Goal: Book appointment/travel/reservation

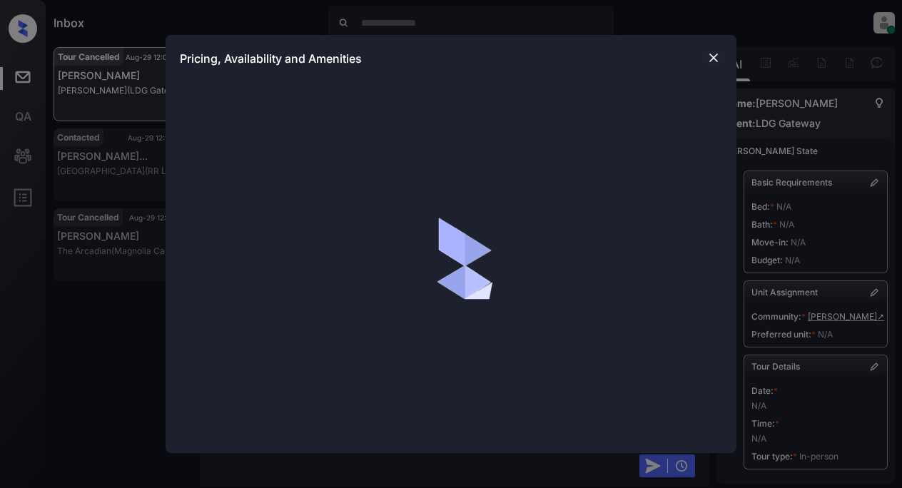
scroll to position [734, 0]
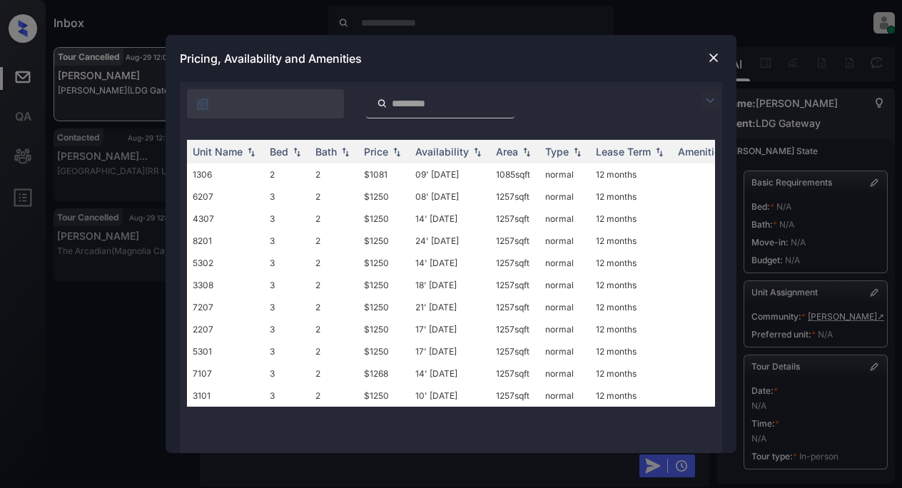
click at [708, 96] on img at bounding box center [709, 100] width 17 height 17
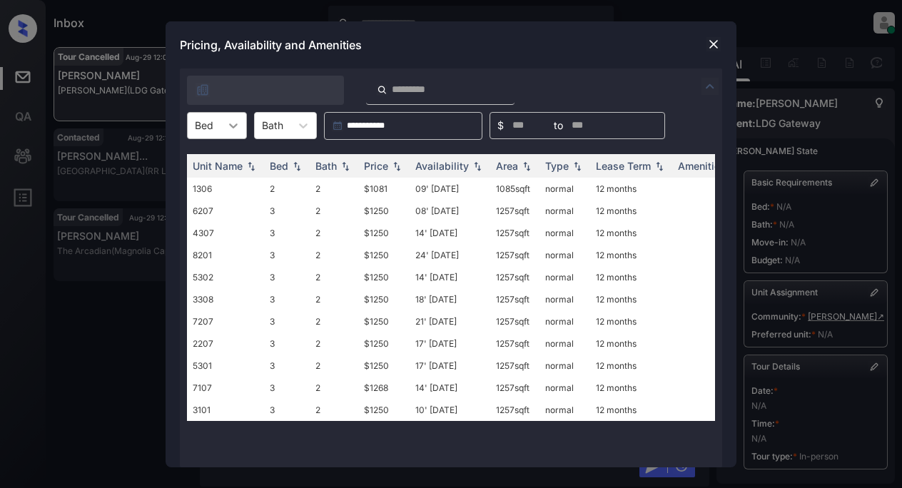
click at [230, 125] on icon at bounding box center [233, 125] width 9 height 5
click at [214, 161] on div "2" at bounding box center [217, 161] width 60 height 26
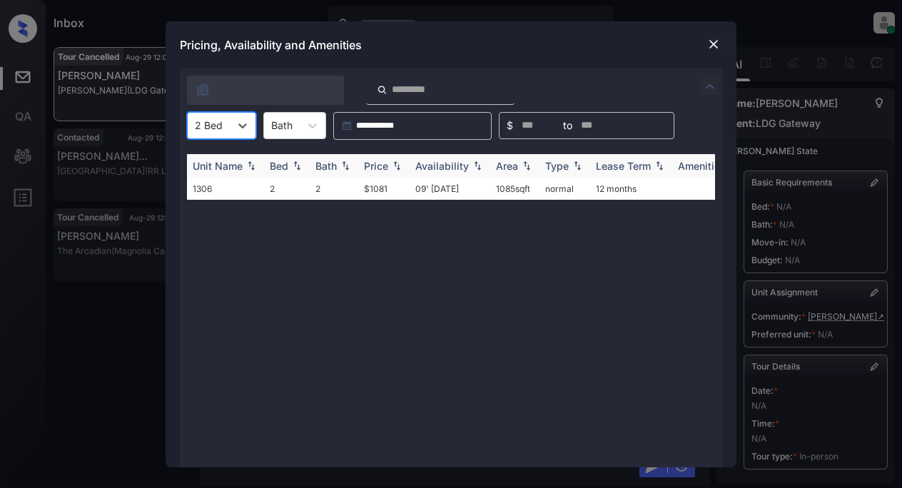
click at [386, 169] on div "Price" at bounding box center [376, 166] width 24 height 12
click at [379, 192] on td "$1081" at bounding box center [383, 189] width 51 height 22
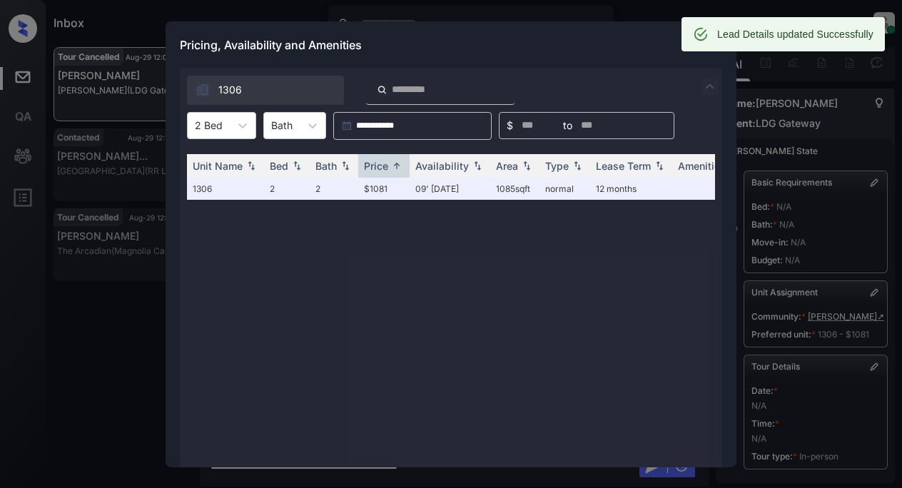
click at [714, 49] on div "Lead Details updated Successfully" at bounding box center [782, 34] width 203 height 34
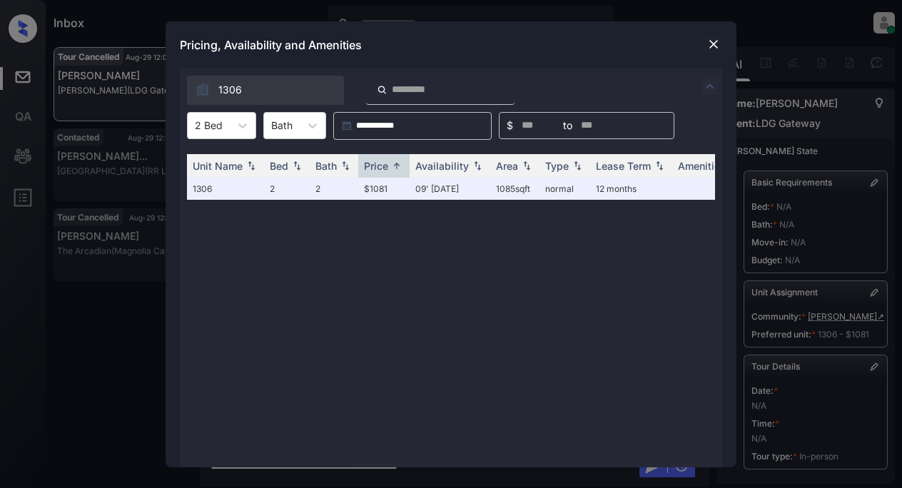
click at [629, 46] on div "Pricing, Availability and Amenities" at bounding box center [451, 44] width 571 height 47
click at [712, 44] on img at bounding box center [713, 44] width 14 height 14
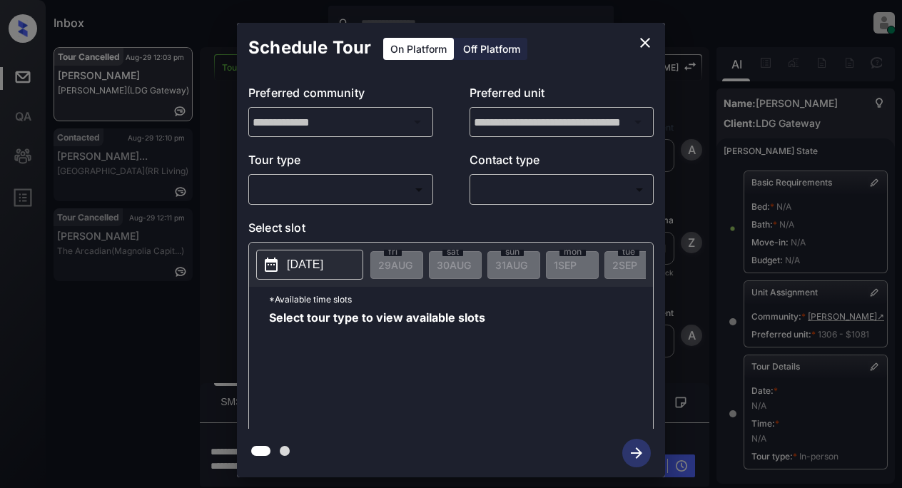
scroll to position [214, 0]
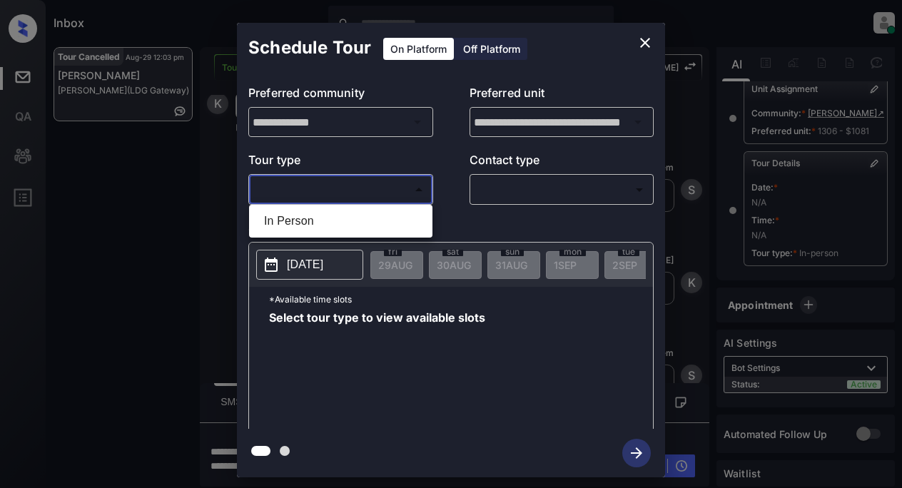
click at [363, 189] on body "Inbox Lyzzelle M. Ceralde Online Set yourself offline Set yourself on break Pro…" at bounding box center [451, 244] width 902 height 488
click at [291, 224] on li "In Person" at bounding box center [341, 221] width 176 height 26
type input "********"
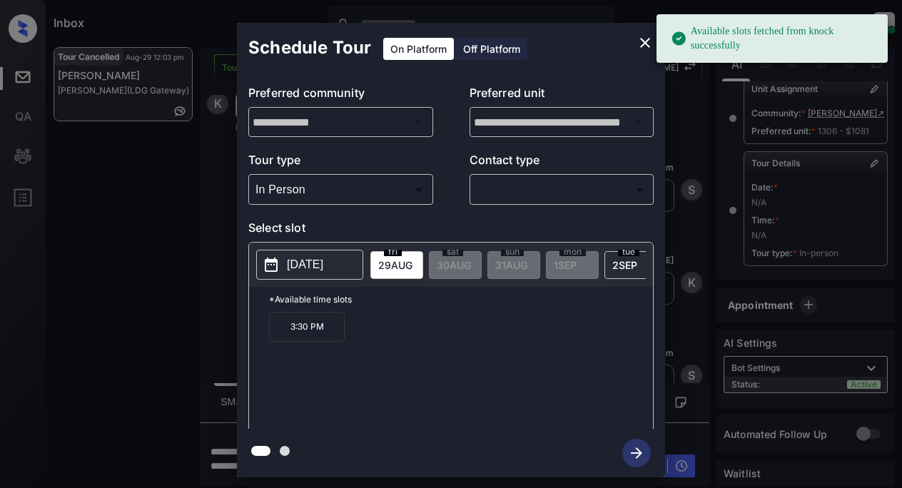
click at [301, 264] on p "2025-08-29" at bounding box center [305, 264] width 36 height 17
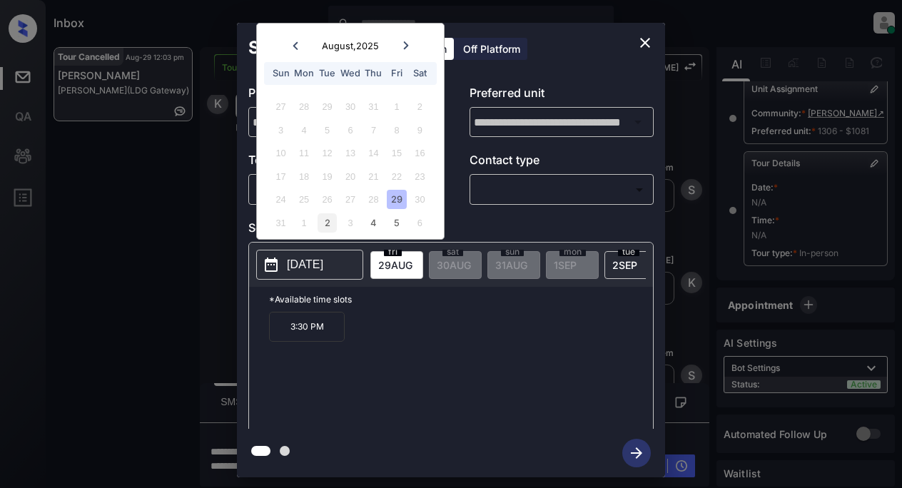
click at [325, 222] on div "2" at bounding box center [327, 222] width 19 height 19
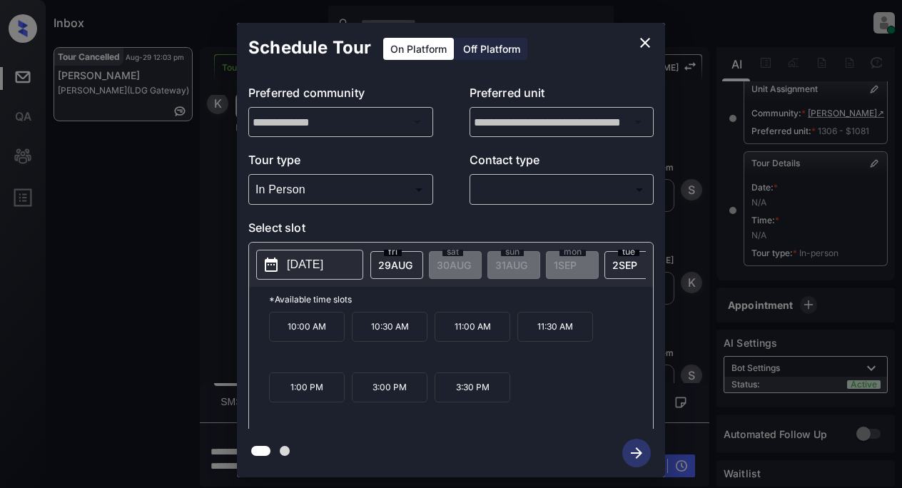
click at [482, 336] on p "11:00 AM" at bounding box center [473, 327] width 76 height 30
click at [636, 459] on icon "button" at bounding box center [636, 453] width 29 height 29
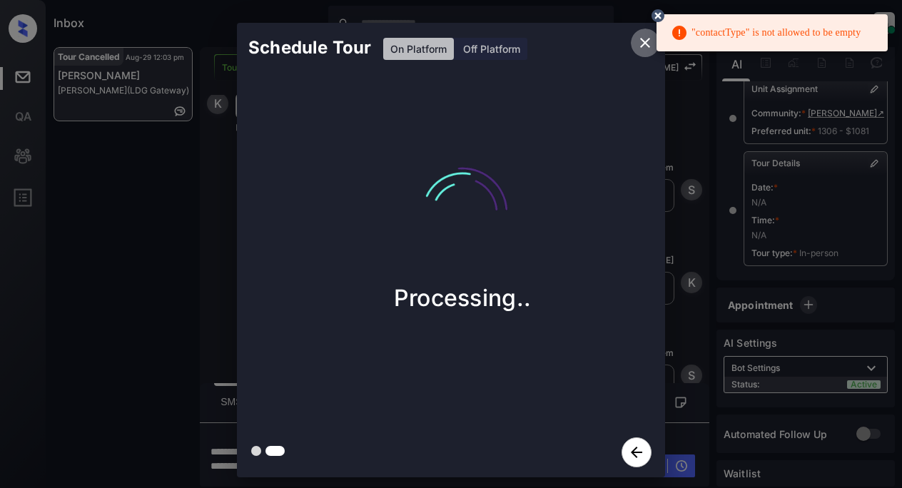
click at [644, 44] on icon "close" at bounding box center [644, 42] width 17 height 17
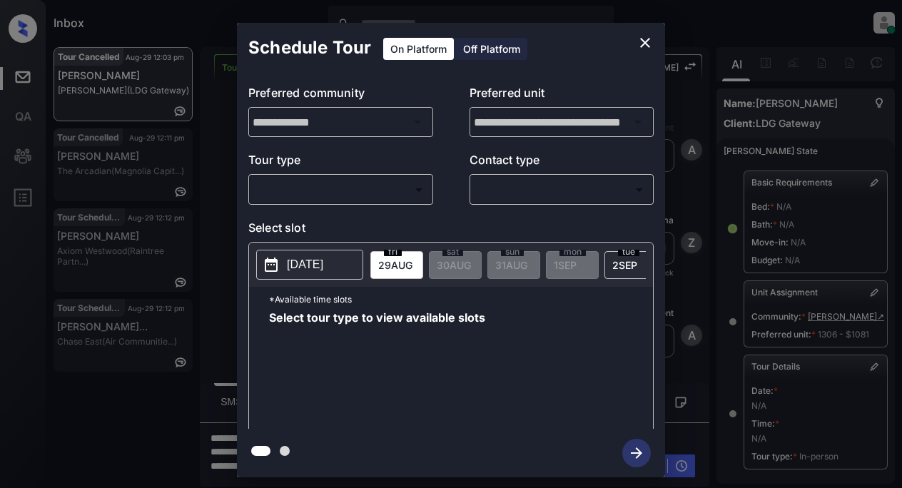
scroll to position [214, 0]
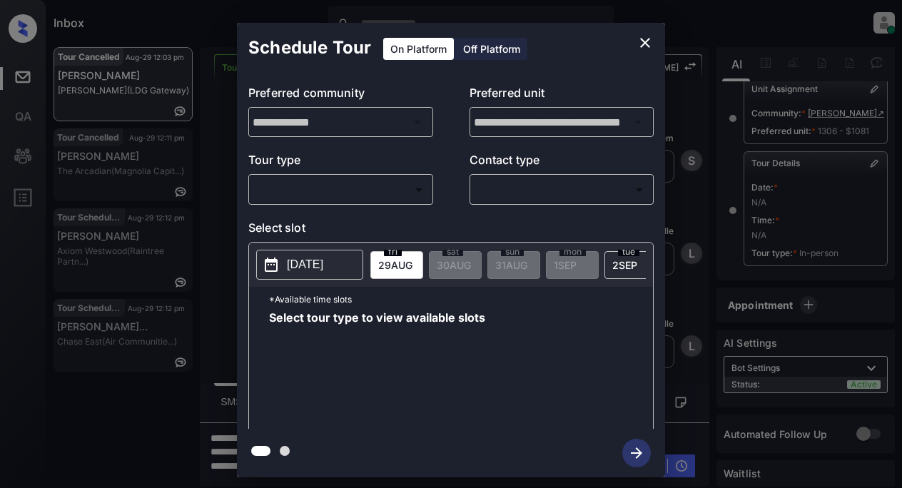
click at [273, 191] on body "Inbox Lyzzelle M. Ceralde Online Set yourself offline Set yourself on break Pro…" at bounding box center [451, 244] width 902 height 488
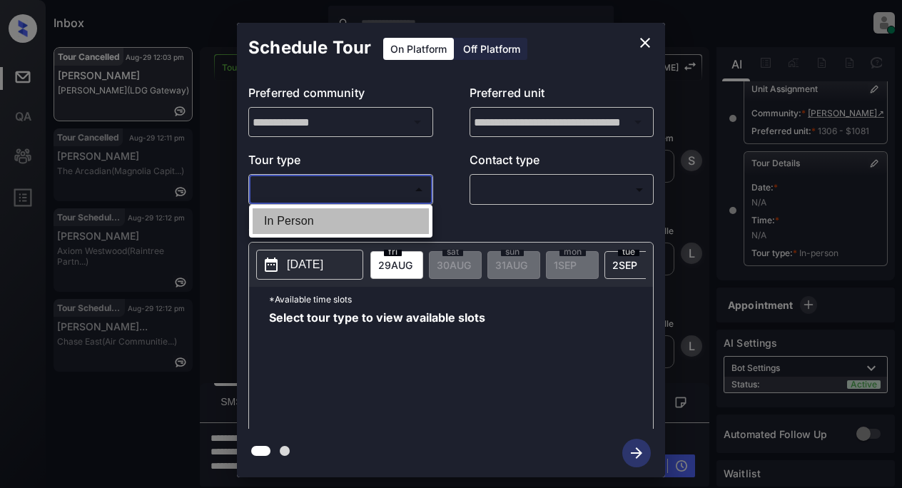
click at [292, 222] on li "In Person" at bounding box center [341, 221] width 176 height 26
type input "********"
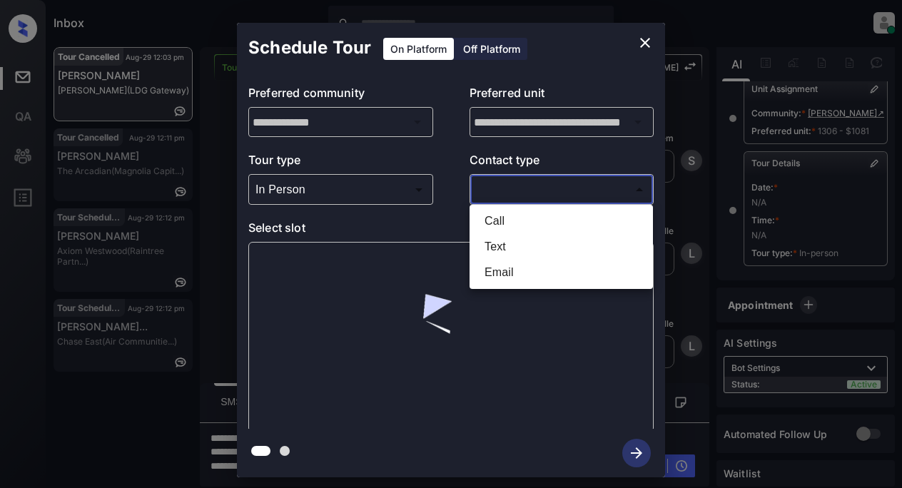
drag, startPoint x: 499, startPoint y: 193, endPoint x: 557, endPoint y: 178, distance: 60.4
click at [501, 193] on body "Inbox Lyzzelle M. Ceralde Online Set yourself offline Set yourself on break Pro…" at bounding box center [451, 244] width 902 height 488
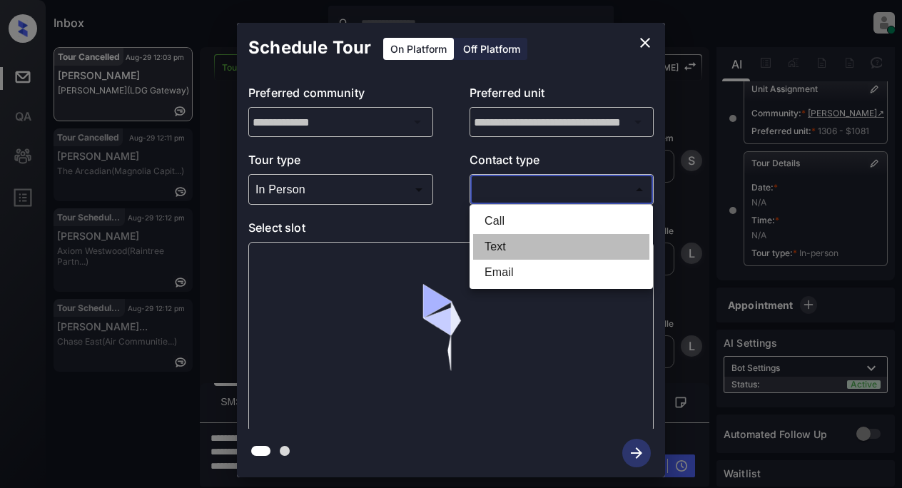
click at [504, 242] on li "Text" at bounding box center [561, 247] width 176 height 26
type input "****"
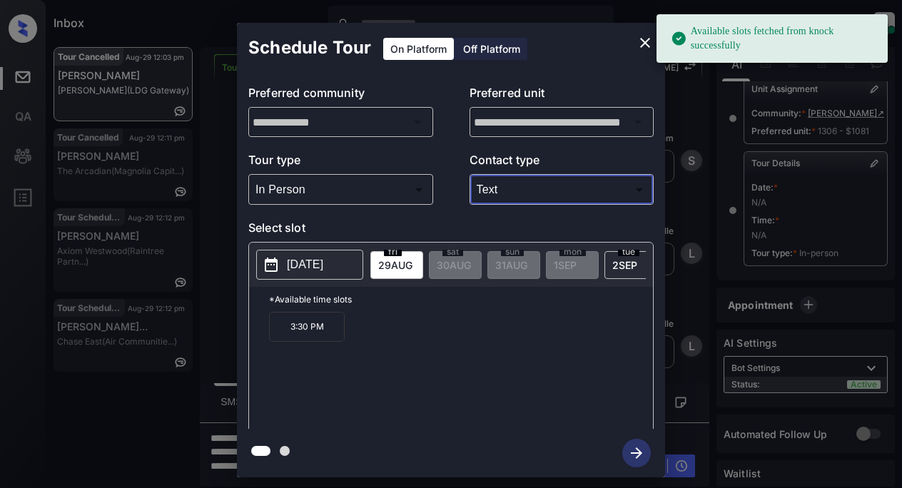
click at [288, 266] on p "2025-08-29" at bounding box center [305, 264] width 36 height 17
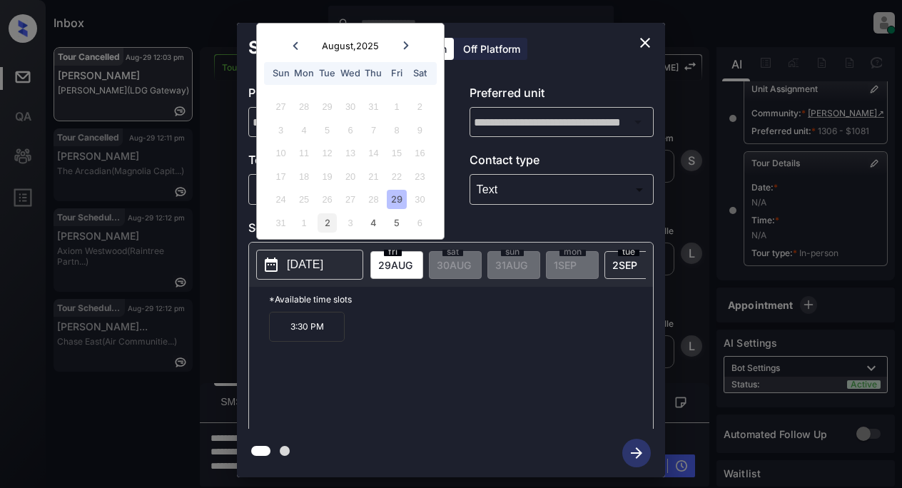
click at [322, 223] on div "2" at bounding box center [327, 222] width 19 height 19
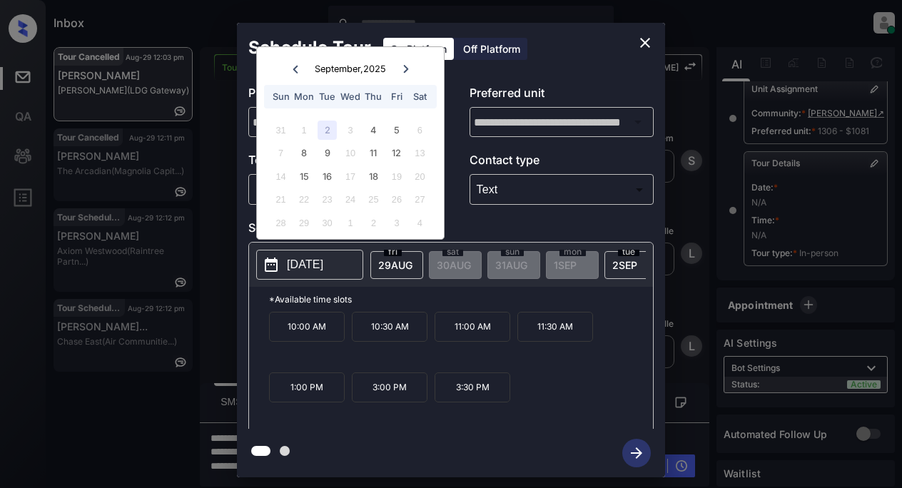
click at [459, 335] on p "11:00 AM" at bounding box center [473, 327] width 76 height 30
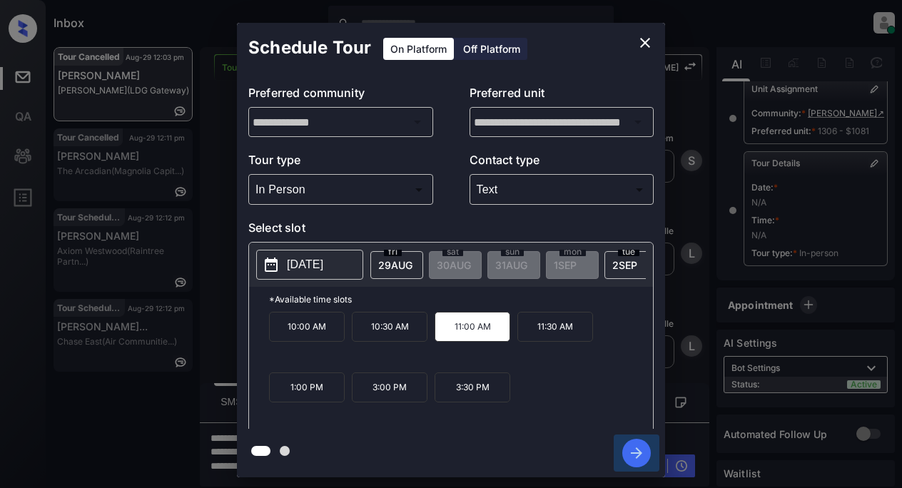
click at [639, 451] on icon "button" at bounding box center [636, 452] width 11 height 11
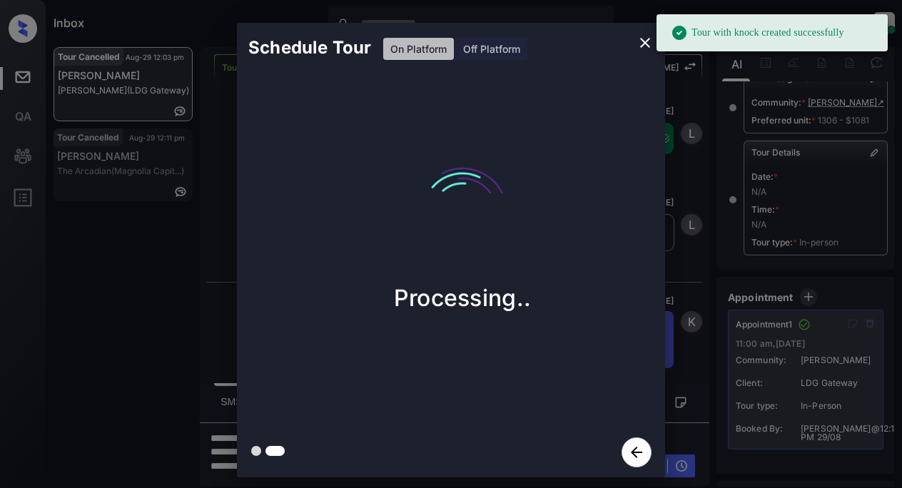
scroll to position [9288, 0]
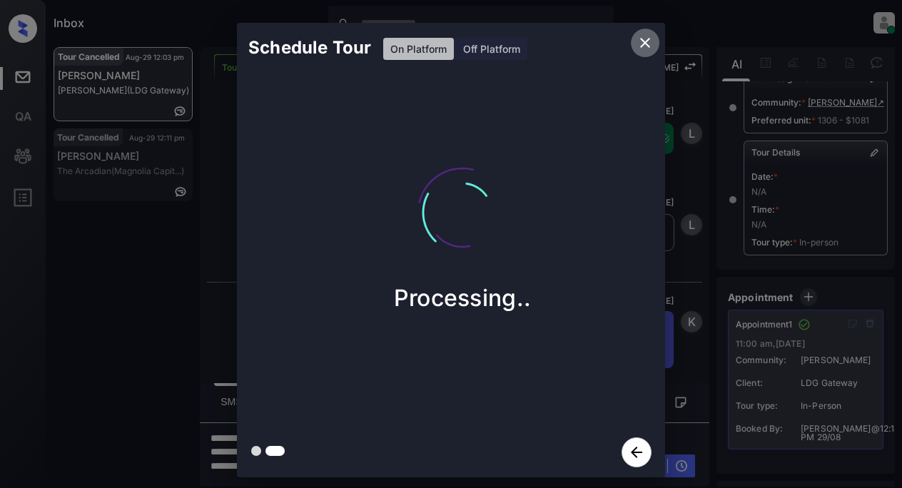
click at [643, 43] on icon "close" at bounding box center [644, 42] width 17 height 17
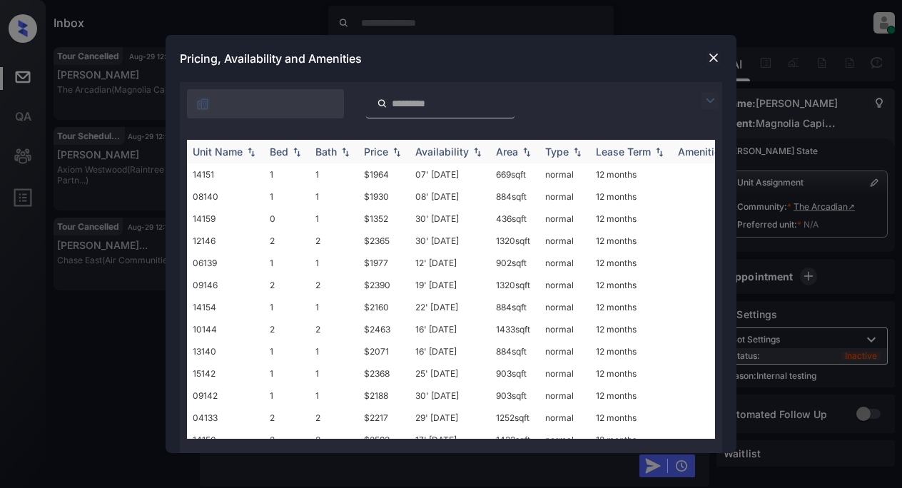
scroll to position [12927, 0]
click at [711, 97] on img at bounding box center [709, 100] width 17 height 17
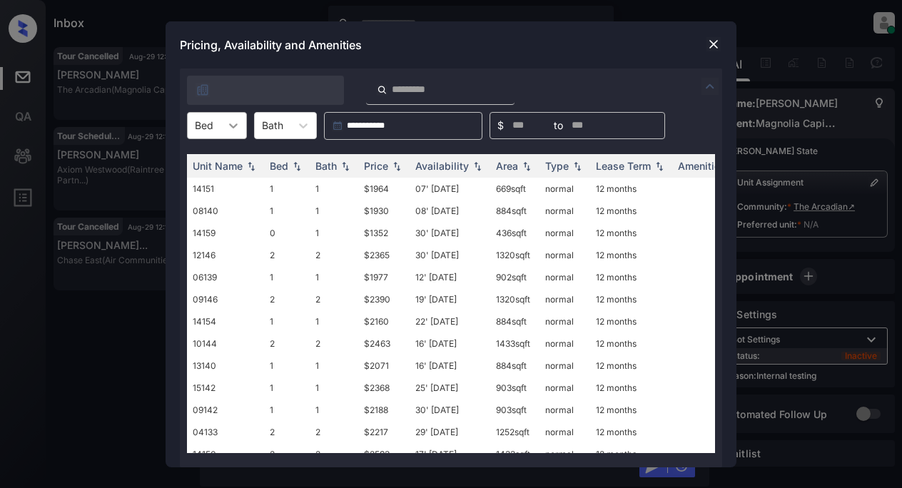
click at [237, 126] on icon at bounding box center [233, 125] width 14 height 14
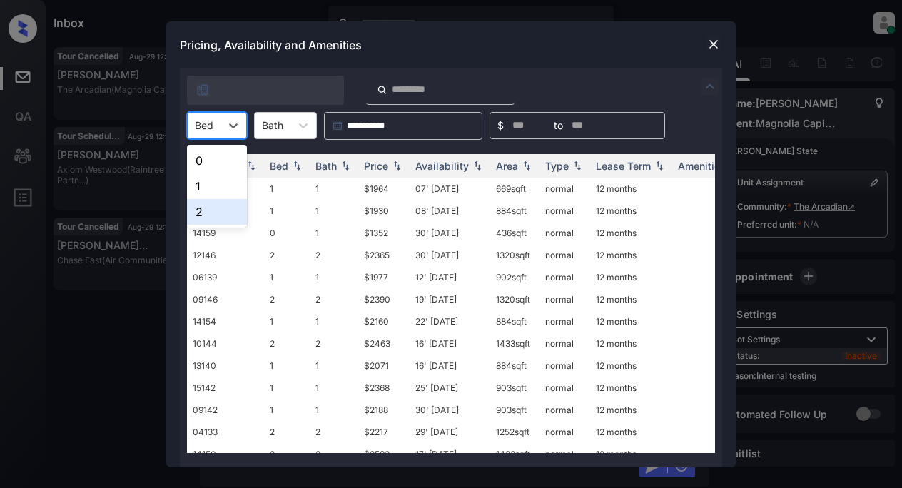
click at [194, 210] on div "2" at bounding box center [217, 212] width 60 height 26
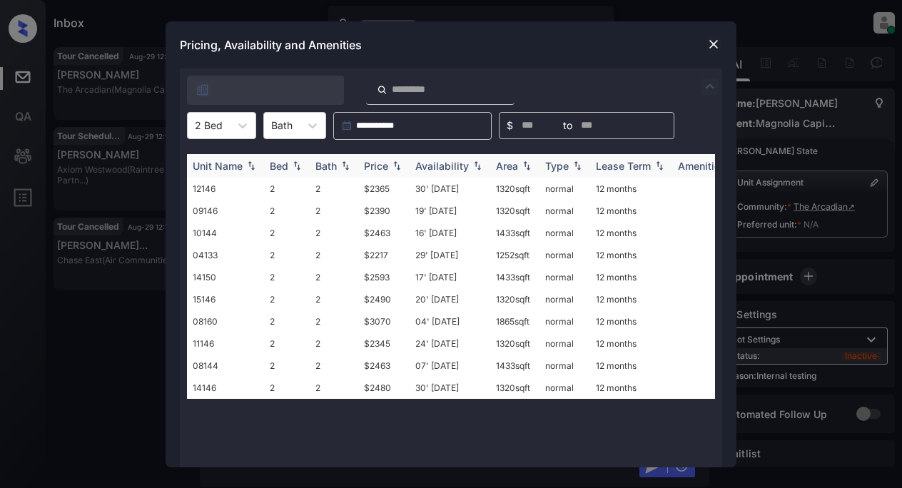
click at [368, 161] on div "Price" at bounding box center [376, 166] width 24 height 12
click at [707, 37] on img at bounding box center [713, 44] width 14 height 14
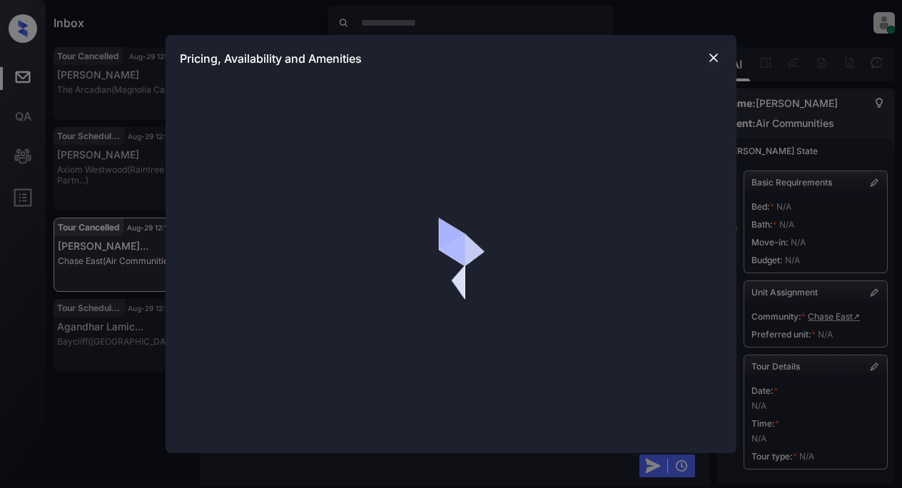
scroll to position [801, 0]
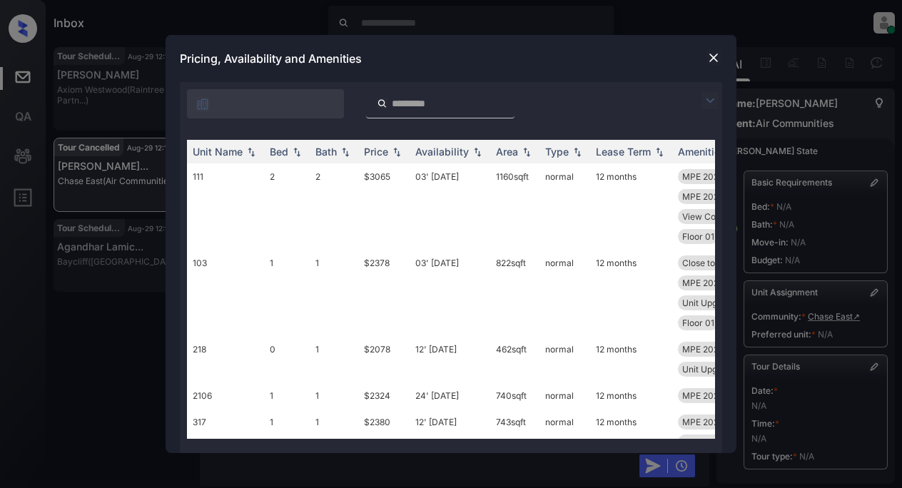
click at [710, 101] on img at bounding box center [709, 100] width 17 height 17
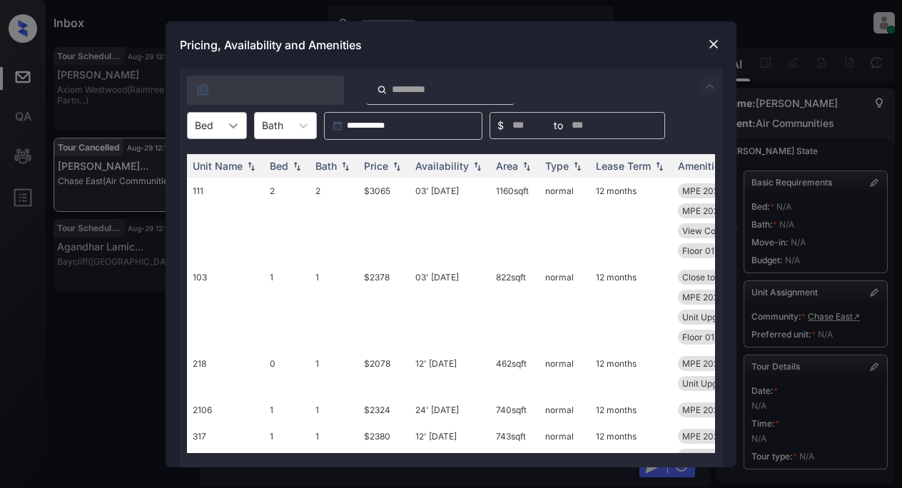
click at [234, 135] on div at bounding box center [233, 126] width 26 height 26
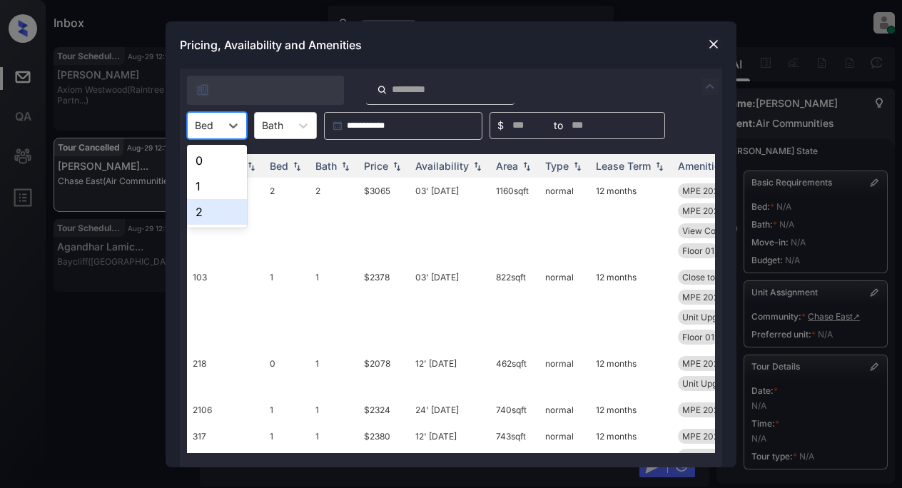
click at [205, 213] on div "2" at bounding box center [217, 212] width 60 height 26
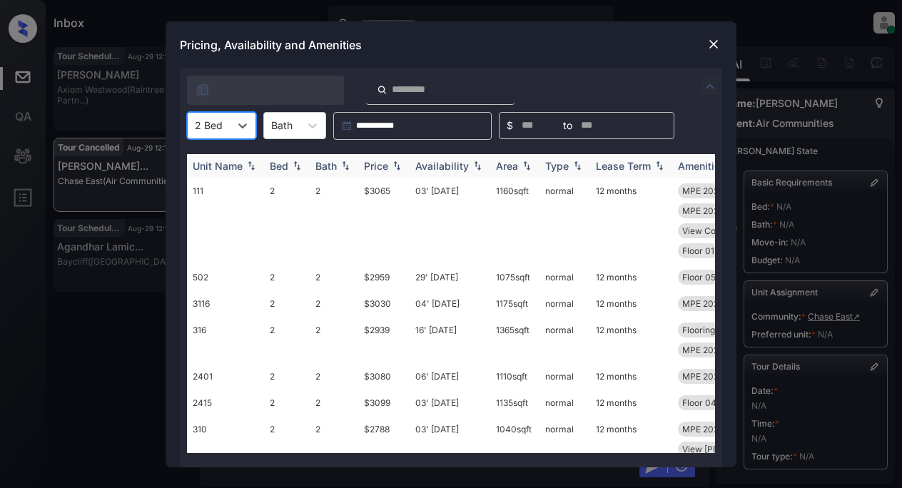
click at [383, 166] on div "Price" at bounding box center [376, 166] width 24 height 12
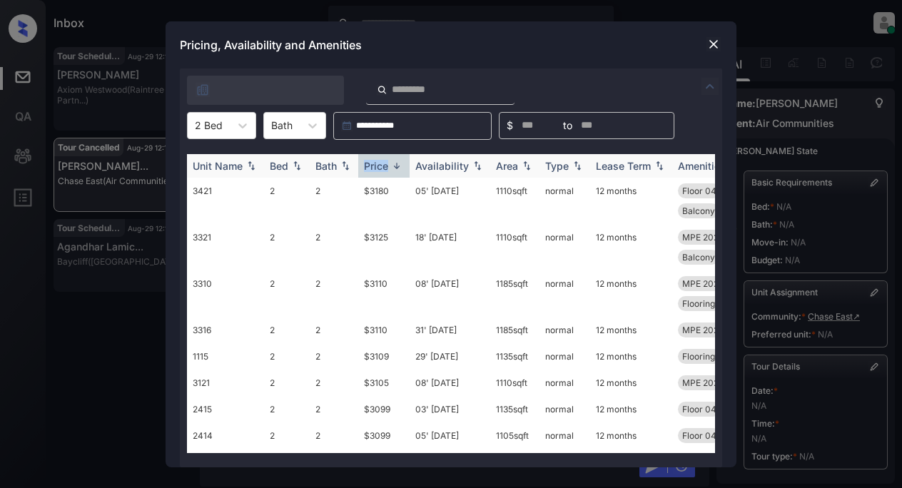
click at [383, 166] on div "Price" at bounding box center [376, 166] width 24 height 12
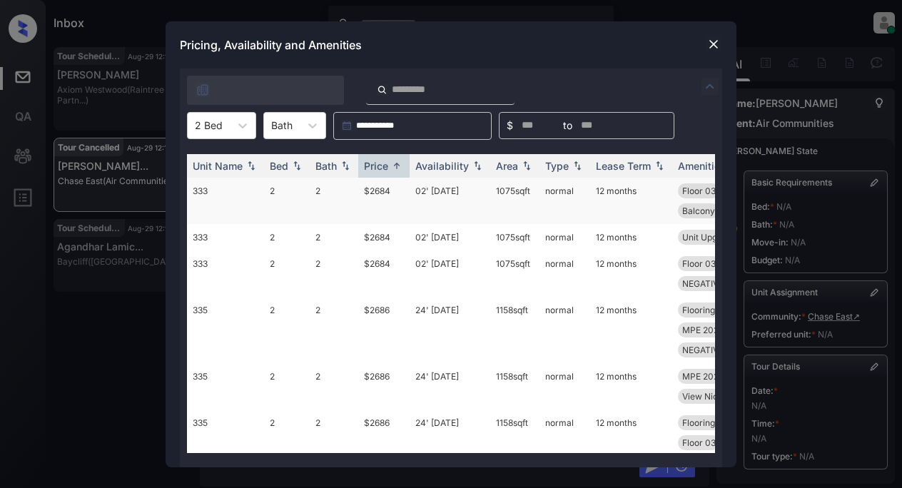
click at [375, 188] on td "$2684" at bounding box center [383, 201] width 51 height 46
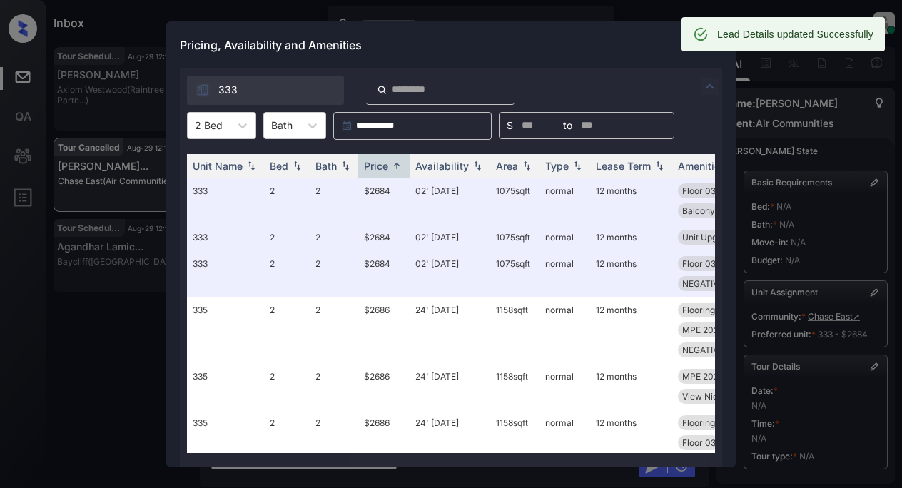
click at [708, 52] on div at bounding box center [713, 44] width 17 height 17
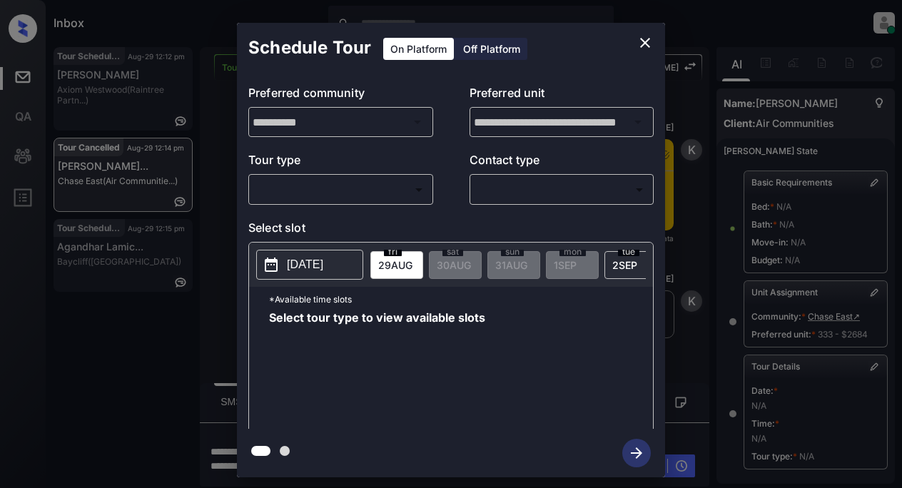
scroll to position [214, 0]
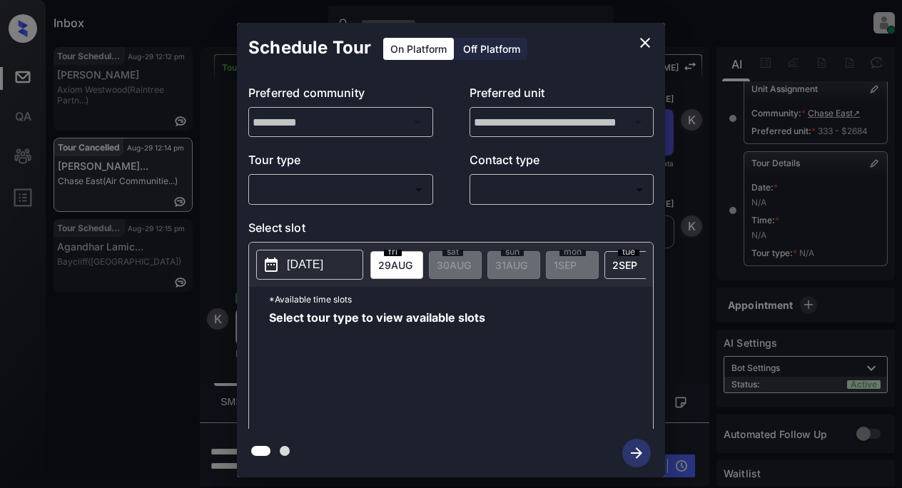
click at [340, 187] on body "Inbox Lyzzelle [PERSON_NAME] Online Set yourself offline Set yourself on break …" at bounding box center [451, 244] width 902 height 488
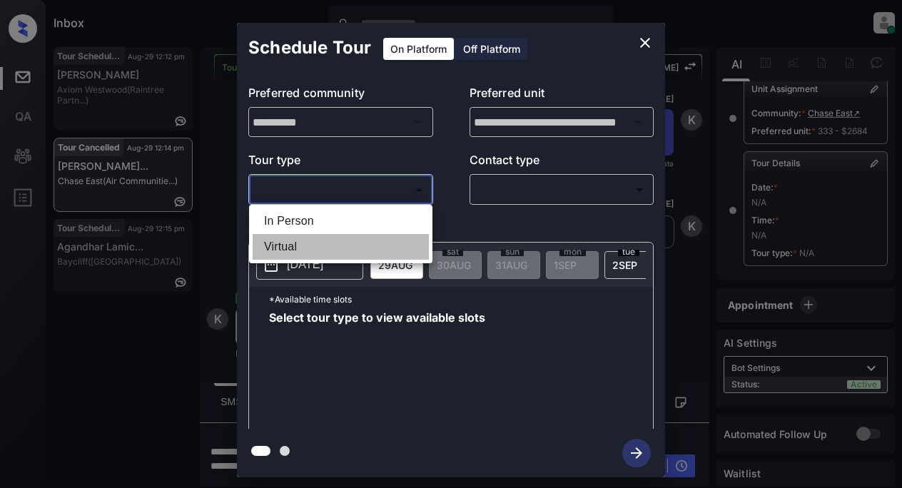
drag, startPoint x: 287, startPoint y: 245, endPoint x: 454, endPoint y: 197, distance: 174.4
click at [287, 245] on li "Virtual" at bounding box center [341, 247] width 176 height 26
type input "*******"
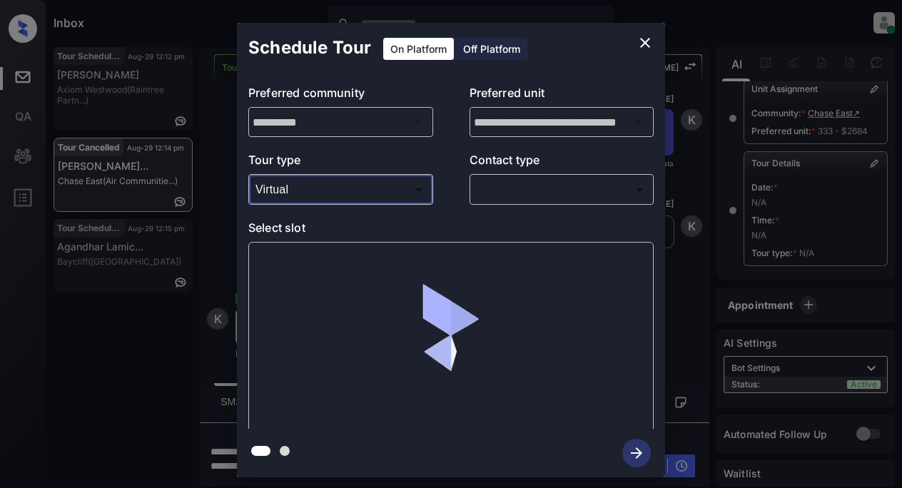
click at [496, 191] on body "Inbox Lyzzelle M. Ceralde Online Set yourself offline Set yourself on break Pro…" at bounding box center [451, 244] width 902 height 488
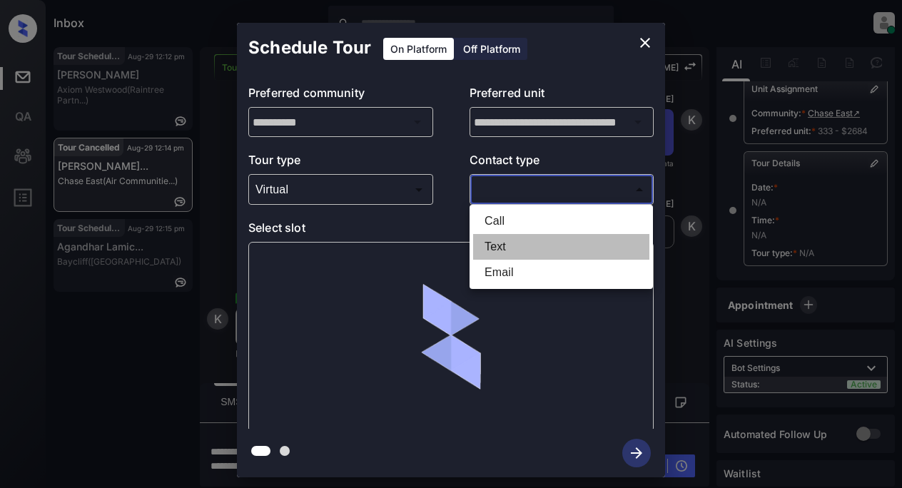
click at [502, 249] on li "Text" at bounding box center [561, 247] width 176 height 26
type input "****"
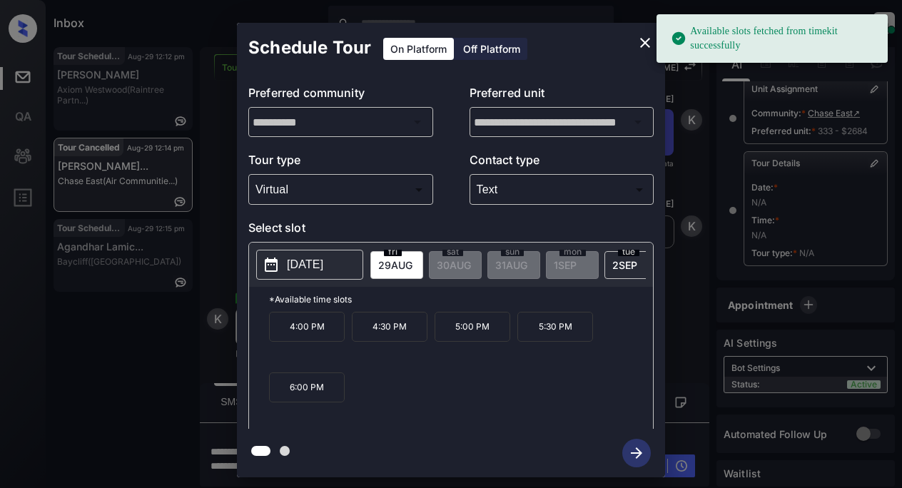
click at [303, 262] on p "[DATE]" at bounding box center [305, 264] width 36 height 17
click at [320, 398] on p "6:00 PM" at bounding box center [307, 387] width 76 height 30
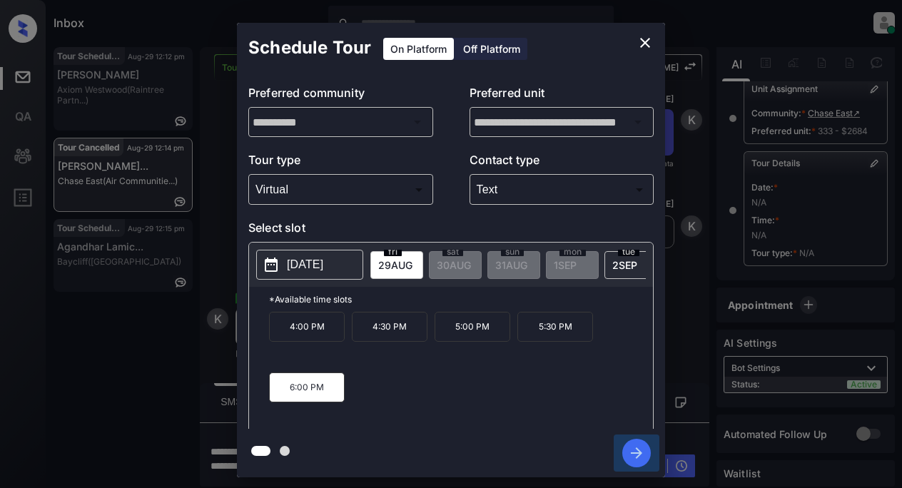
click at [634, 449] on icon "button" at bounding box center [636, 453] width 29 height 29
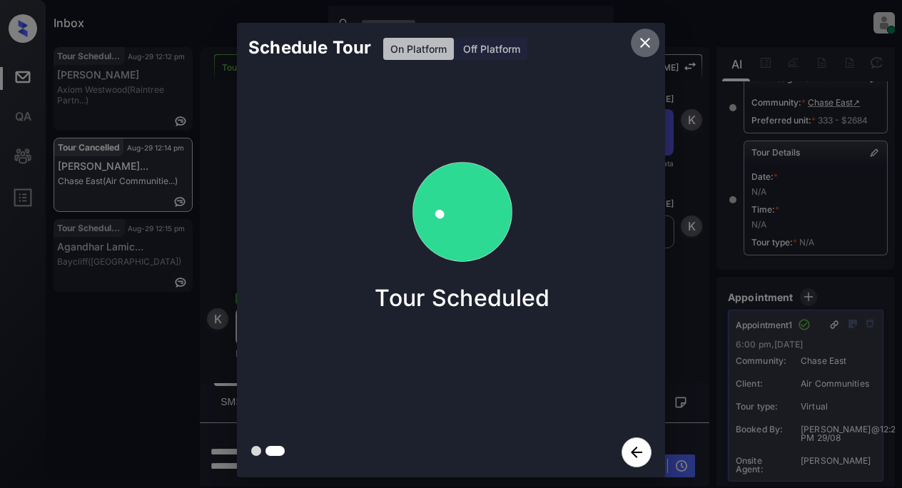
click at [644, 43] on icon "close" at bounding box center [645, 43] width 10 height 10
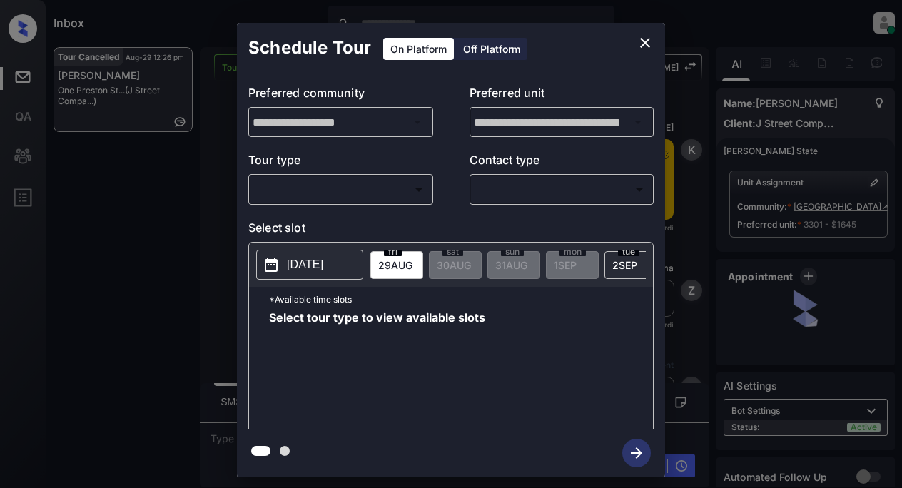
scroll to position [4181, 0]
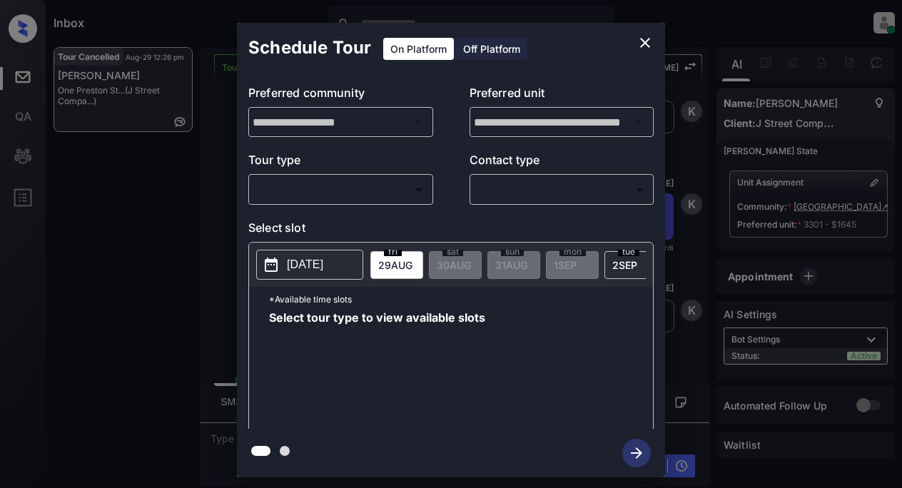
click at [265, 181] on body "Inbox Lyzzelle [PERSON_NAME] Online Set yourself offline Set yourself on break …" at bounding box center [451, 244] width 902 height 488
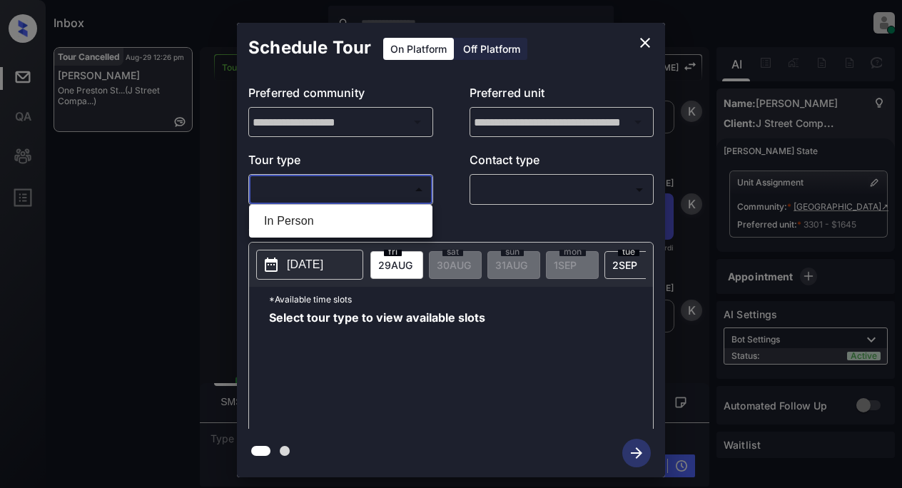
drag, startPoint x: 273, startPoint y: 220, endPoint x: 398, endPoint y: 202, distance: 126.9
click at [280, 220] on li "In Person" at bounding box center [341, 221] width 176 height 26
type input "********"
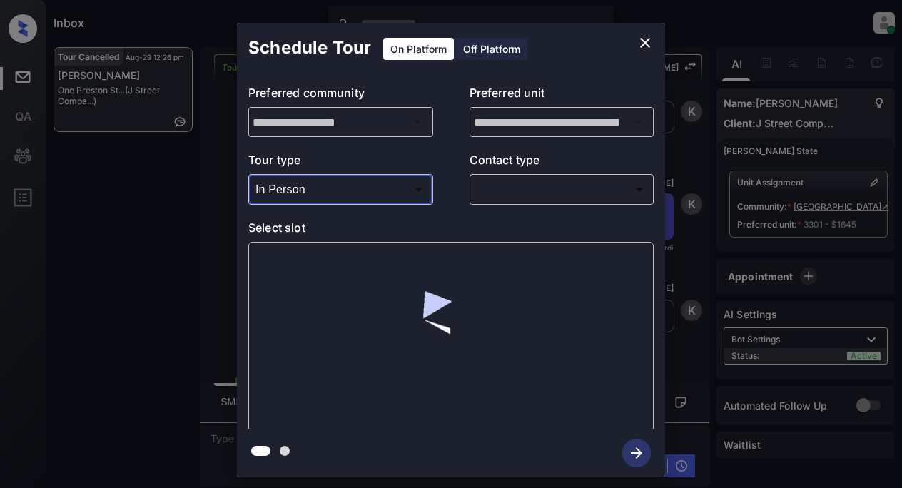
click at [510, 197] on body "Inbox Lyzzelle [PERSON_NAME] Online Set yourself offline Set yourself on break …" at bounding box center [451, 244] width 902 height 488
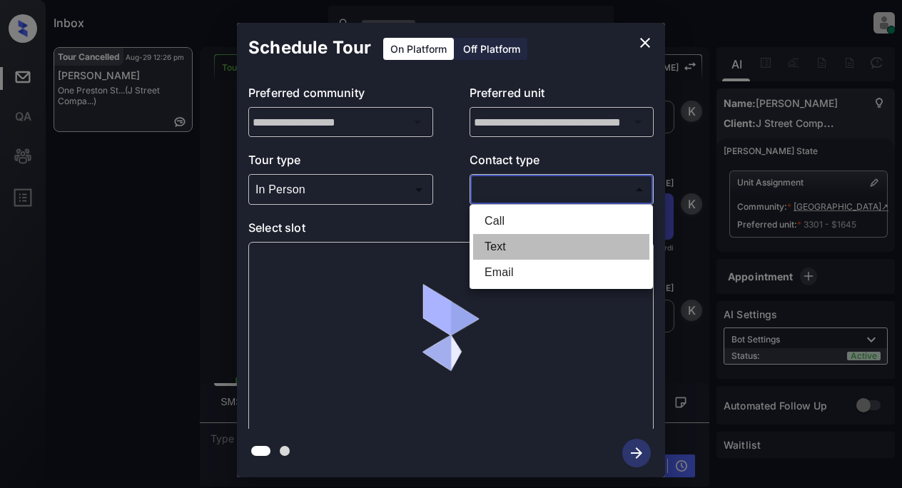
click at [497, 248] on li "Text" at bounding box center [561, 247] width 176 height 26
type input "****"
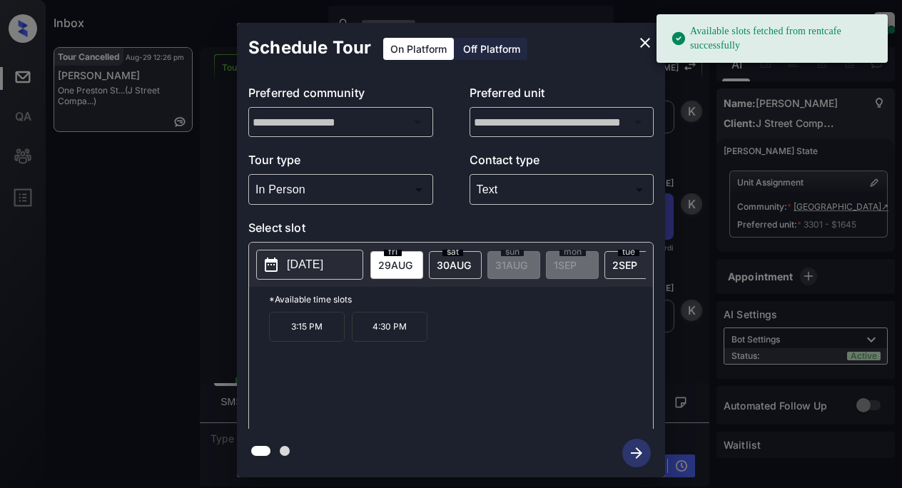
drag, startPoint x: 311, startPoint y: 254, endPoint x: 313, endPoint y: 263, distance: 8.8
click at [313, 263] on button "[DATE]" at bounding box center [309, 265] width 107 height 30
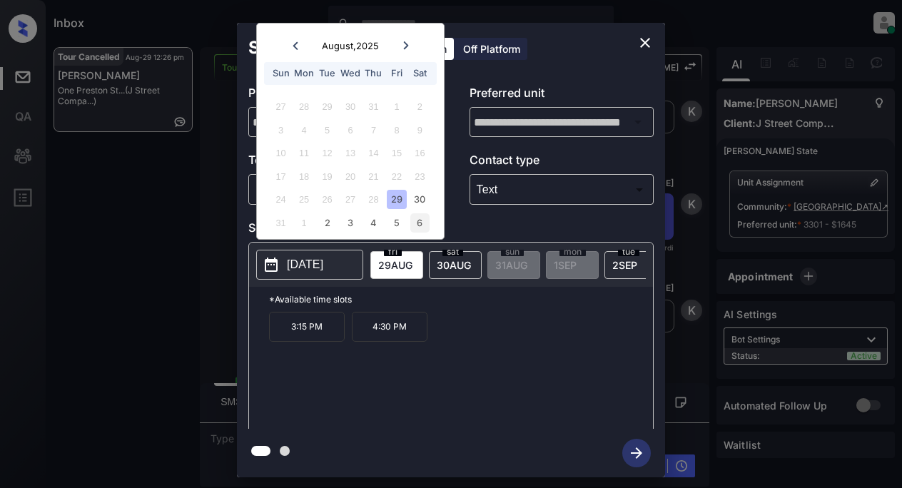
click at [417, 220] on div "6" at bounding box center [419, 222] width 19 height 19
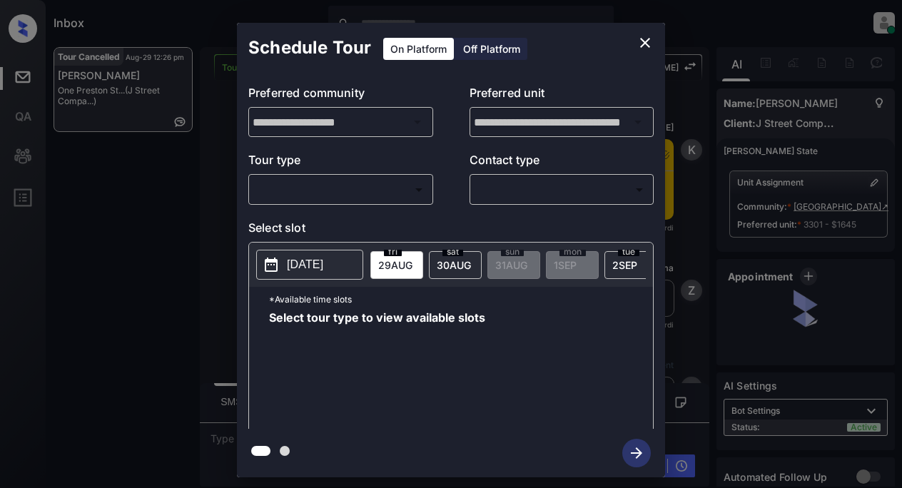
scroll to position [4395, 0]
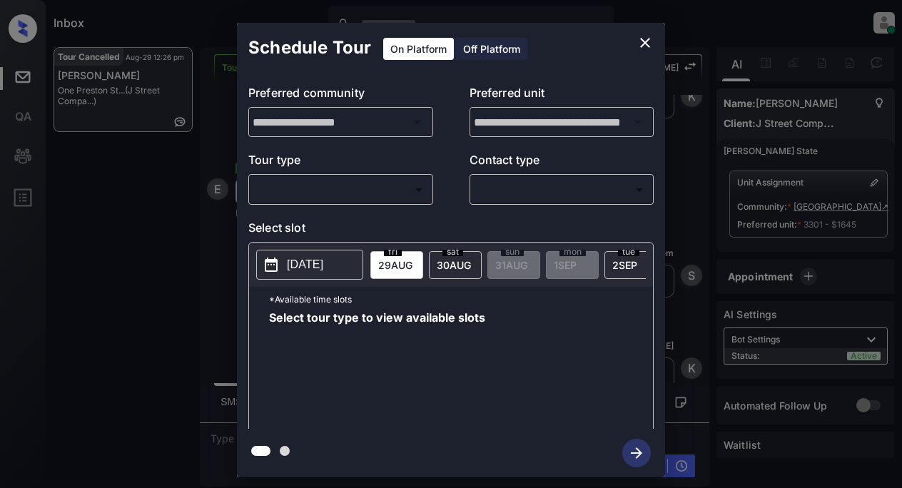
click at [329, 188] on body "Inbox Lyzzelle [PERSON_NAME] Online Set yourself offline Set yourself on break …" at bounding box center [451, 244] width 902 height 488
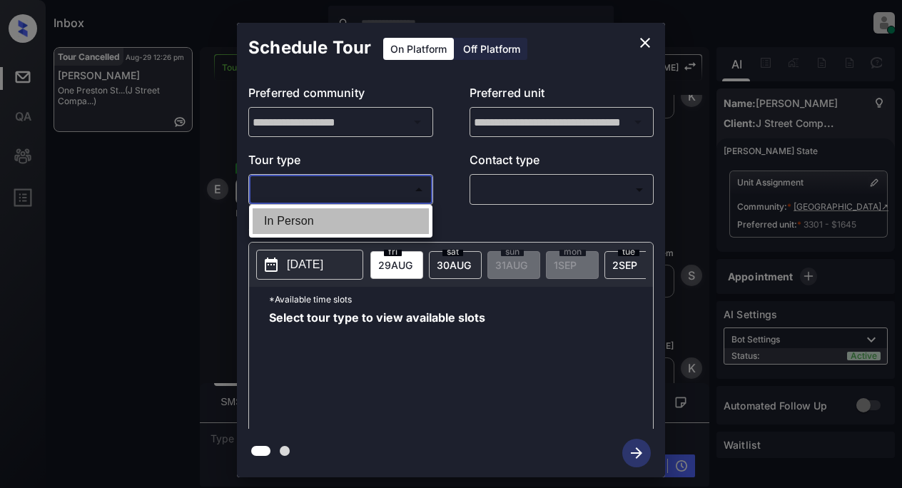
click at [307, 228] on li "In Person" at bounding box center [341, 221] width 176 height 26
type input "********"
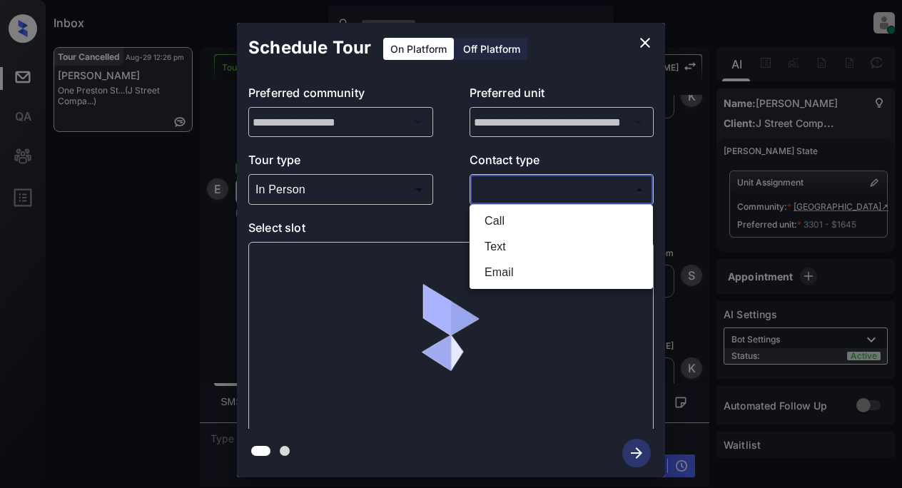
click at [566, 195] on body "Inbox Lyzzelle [PERSON_NAME] Online Set yourself offline Set yourself on break …" at bounding box center [451, 244] width 902 height 488
click at [509, 243] on li "Text" at bounding box center [561, 247] width 176 height 26
type input "****"
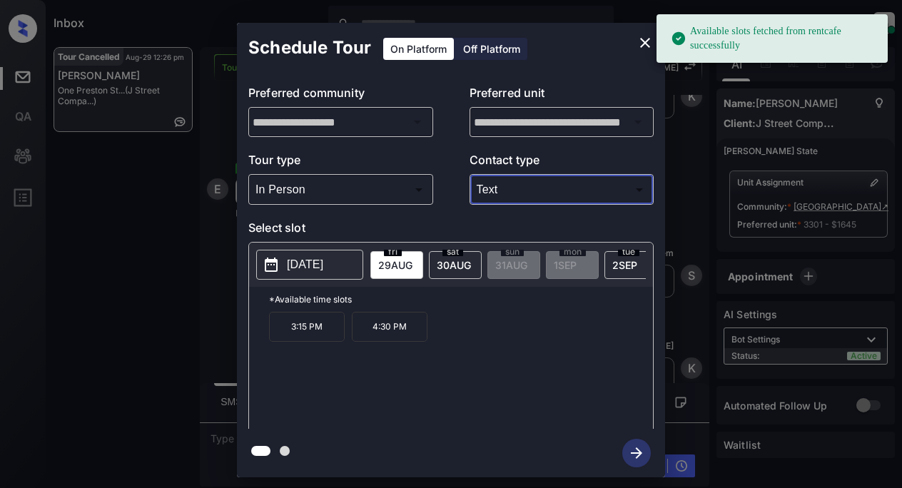
drag, startPoint x: 312, startPoint y: 272, endPoint x: 327, endPoint y: 272, distance: 15.0
click at [313, 272] on p "[DATE]" at bounding box center [305, 264] width 36 height 17
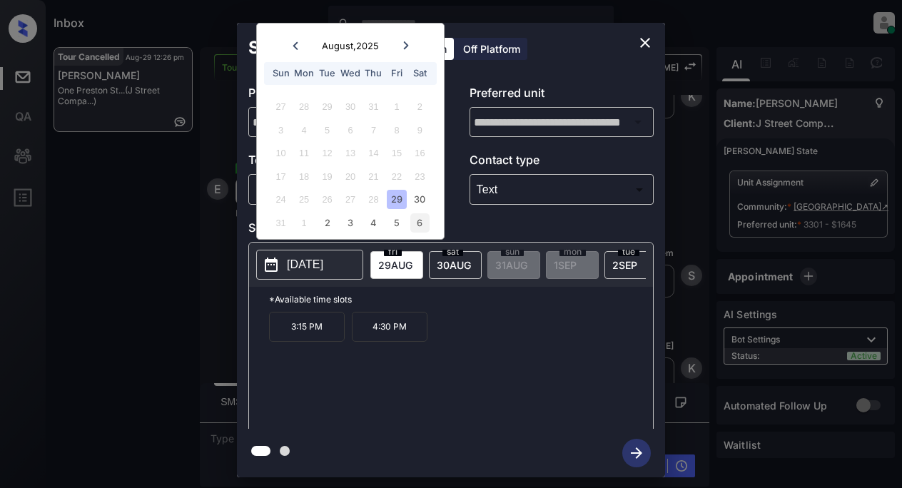
click at [417, 228] on div "6" at bounding box center [419, 222] width 19 height 19
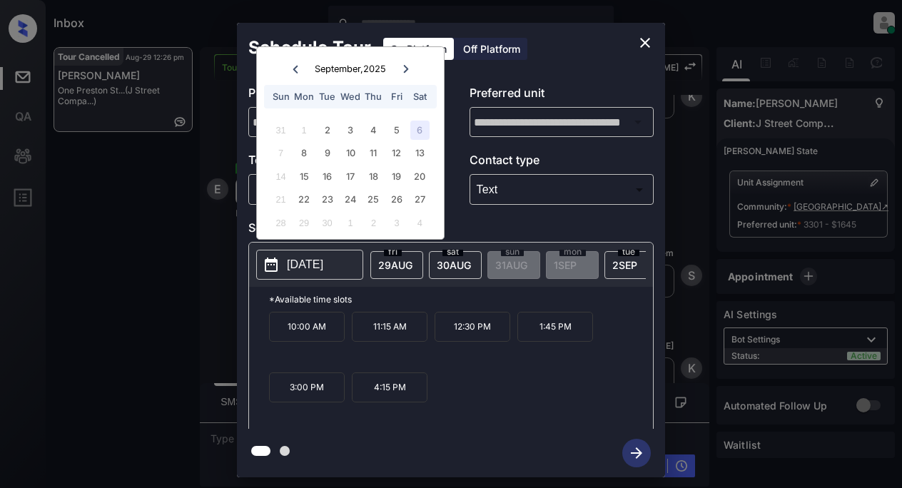
click at [479, 335] on p "12:30 PM" at bounding box center [473, 327] width 76 height 30
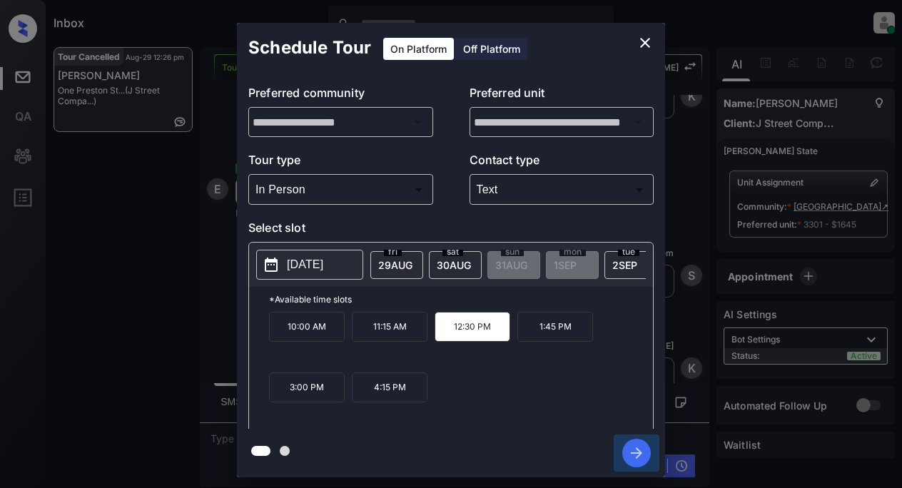
click at [636, 453] on icon "button" at bounding box center [636, 452] width 11 height 11
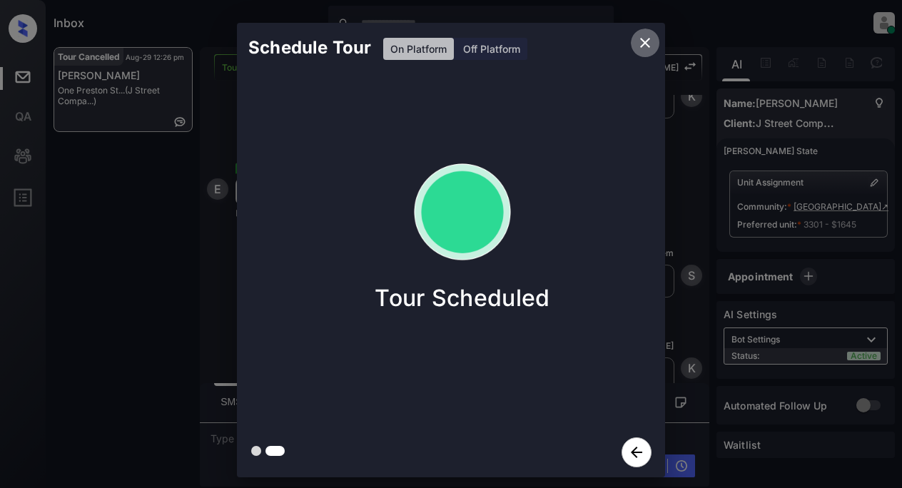
click at [647, 46] on icon "close" at bounding box center [645, 43] width 10 height 10
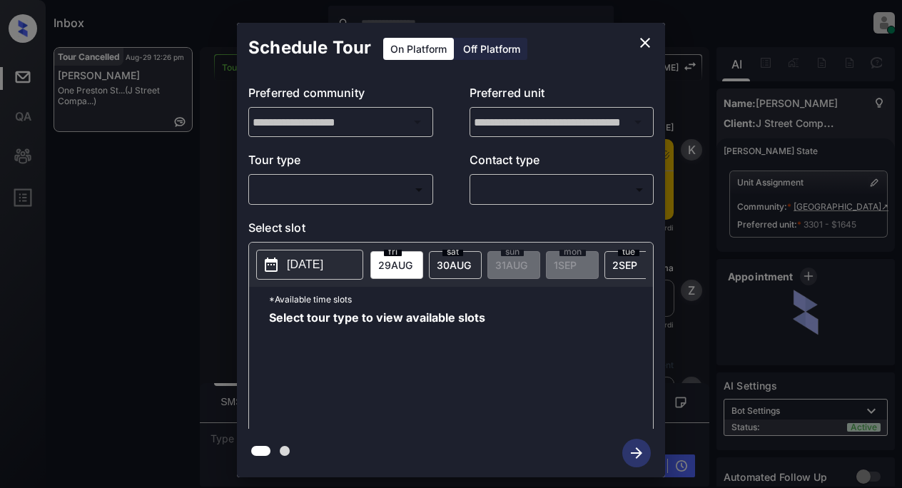
scroll to position [4538, 0]
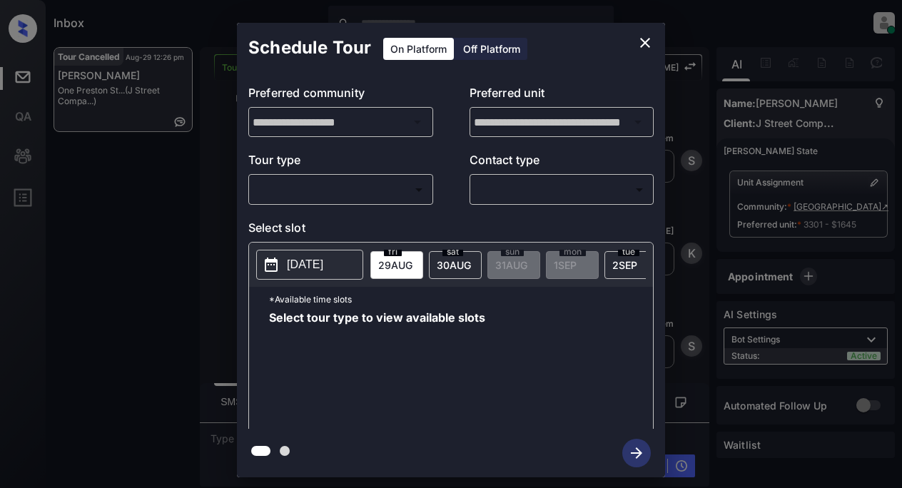
click at [295, 264] on p "[DATE]" at bounding box center [305, 264] width 36 height 17
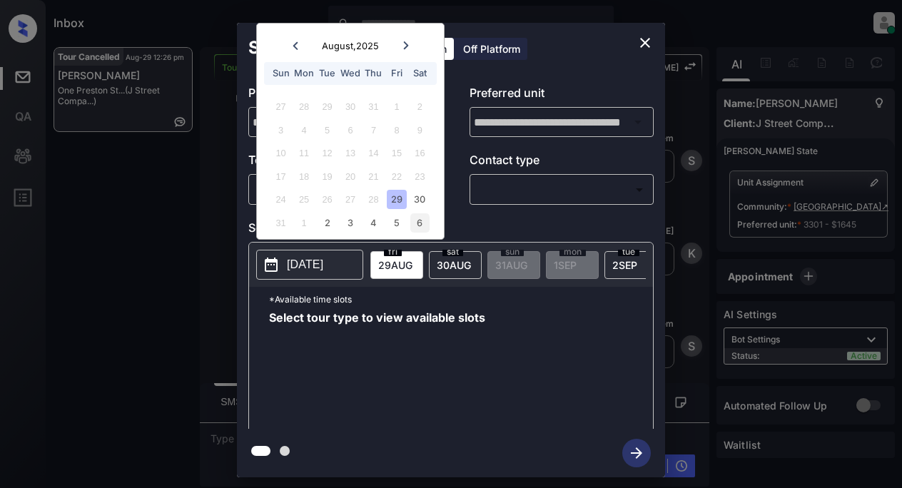
click at [415, 220] on div "6" at bounding box center [419, 222] width 19 height 19
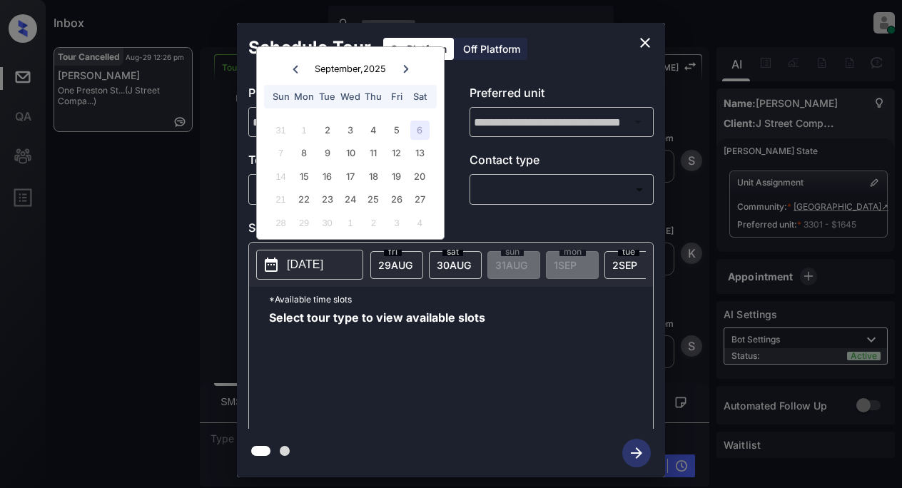
click at [415, 131] on div "6" at bounding box center [419, 130] width 19 height 19
click at [551, 344] on div "Select tour type to view available slots" at bounding box center [461, 369] width 384 height 114
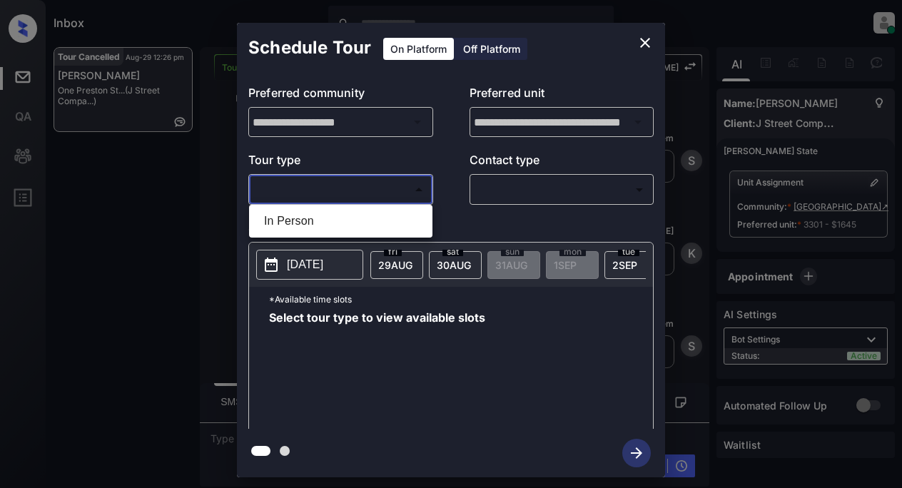
click at [343, 190] on body "Inbox Lyzzelle M. Ceralde Online Set yourself offline Set yourself on break Pro…" at bounding box center [451, 244] width 902 height 488
click at [314, 227] on li "In Person" at bounding box center [341, 221] width 176 height 26
type input "********"
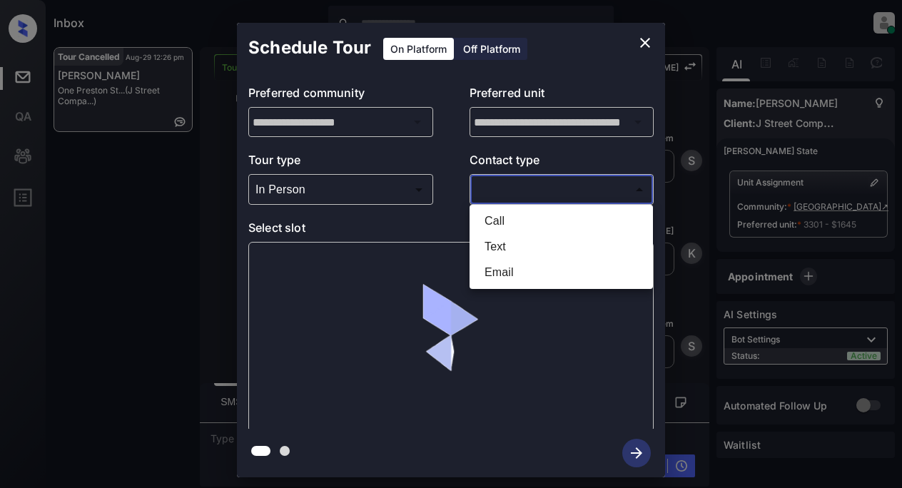
drag, startPoint x: 481, startPoint y: 188, endPoint x: 510, endPoint y: 188, distance: 29.3
click at [488, 188] on body "Inbox Lyzzelle M. Ceralde Online Set yourself offline Set yourself on break Pro…" at bounding box center [451, 244] width 902 height 488
click at [487, 250] on li "Text" at bounding box center [561, 247] width 176 height 26
type input "****"
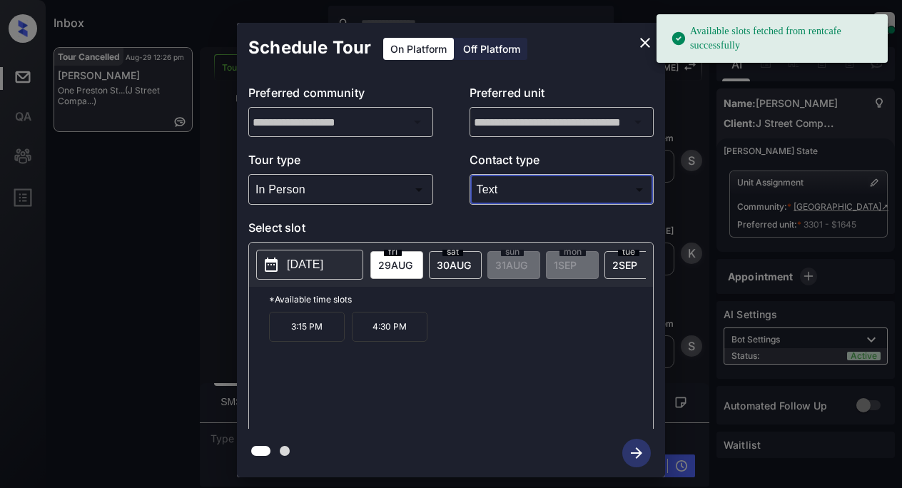
click at [298, 271] on p "2025-08-29" at bounding box center [305, 264] width 36 height 17
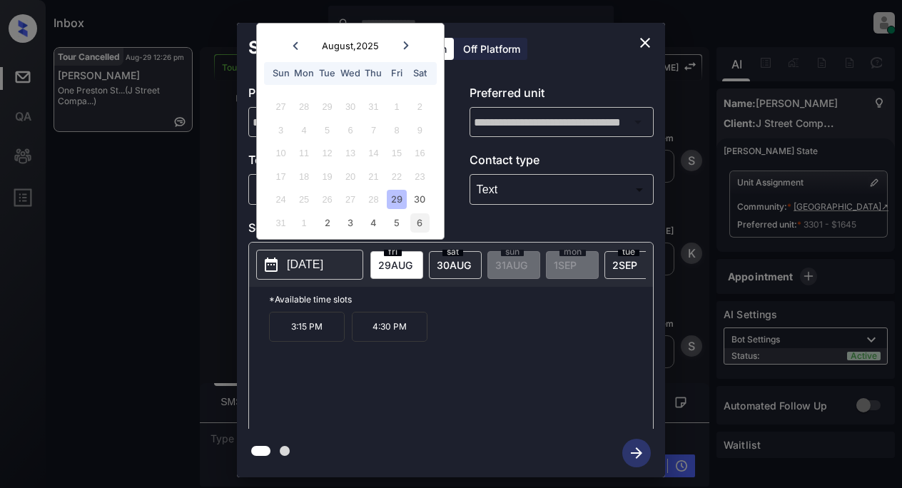
click at [420, 228] on div "6" at bounding box center [419, 222] width 19 height 19
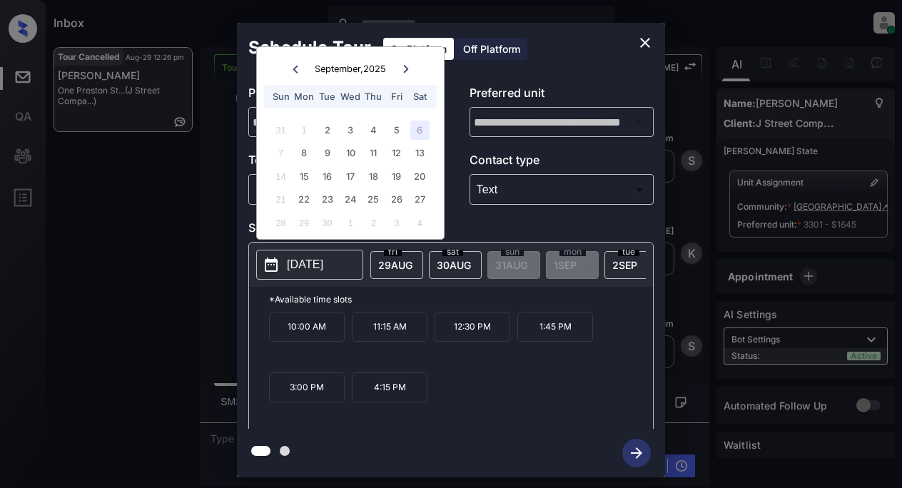
click at [418, 132] on div "6" at bounding box center [419, 130] width 19 height 19
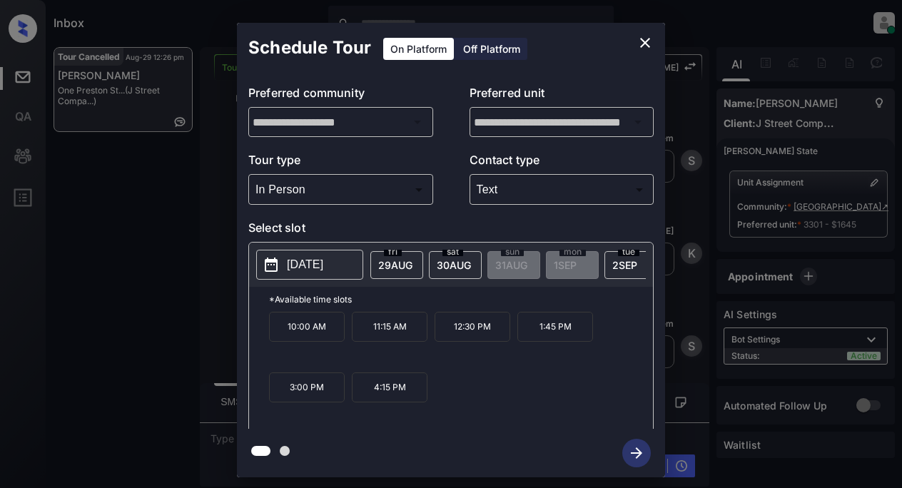
click at [463, 333] on p "12:30 PM" at bounding box center [473, 327] width 76 height 30
click at [632, 446] on icon "button" at bounding box center [636, 453] width 29 height 29
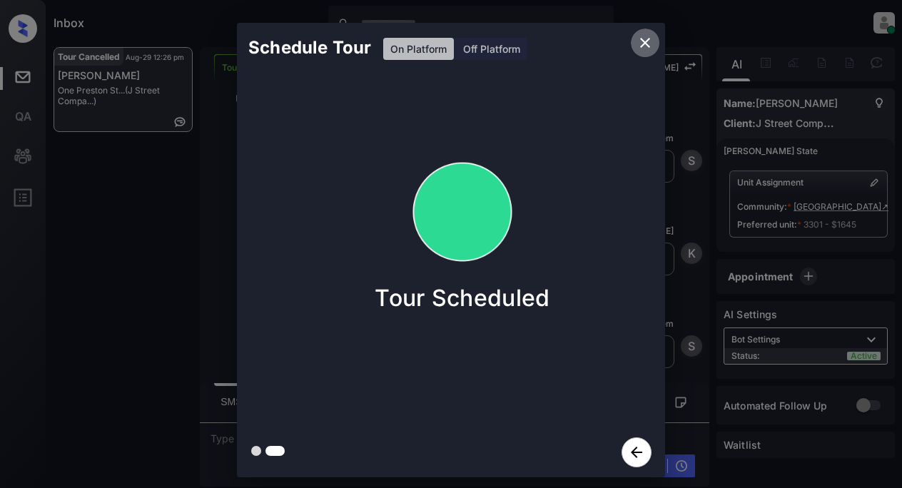
click at [643, 45] on icon "close" at bounding box center [645, 43] width 10 height 10
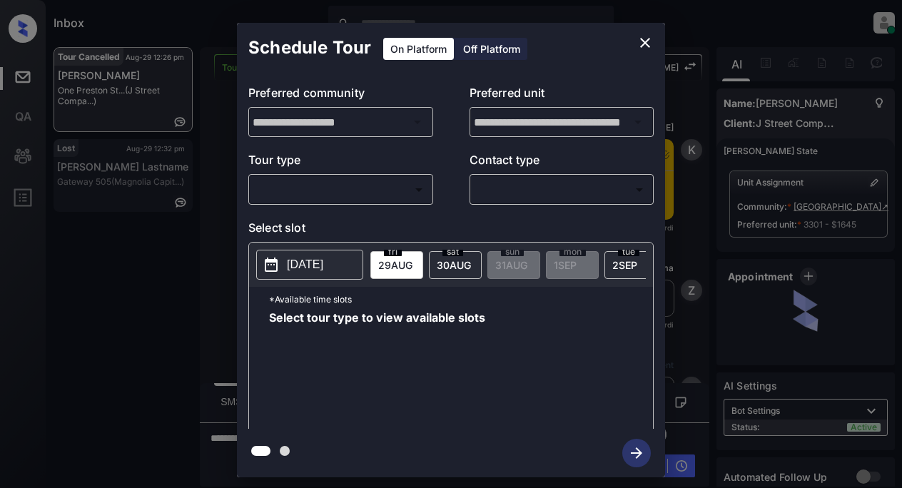
scroll to position [4038, 0]
click at [330, 203] on div "​ ​" at bounding box center [340, 189] width 185 height 31
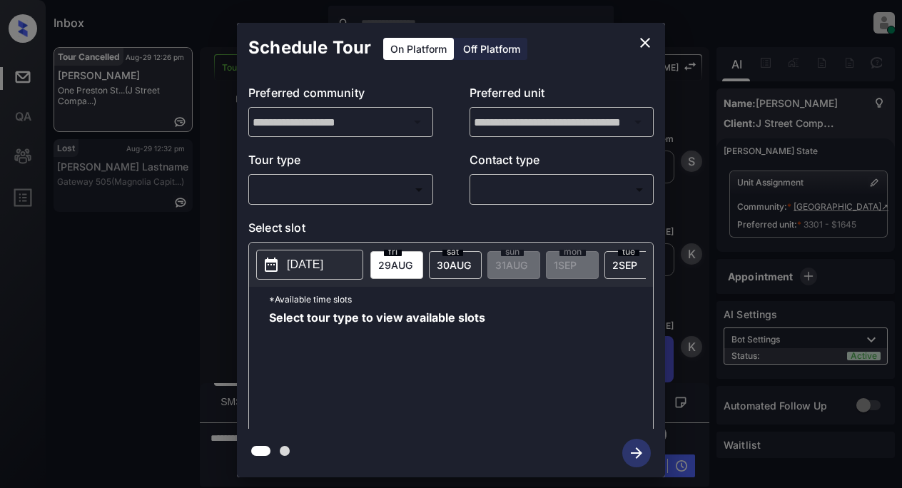
click at [323, 205] on div "​ ​" at bounding box center [340, 189] width 185 height 31
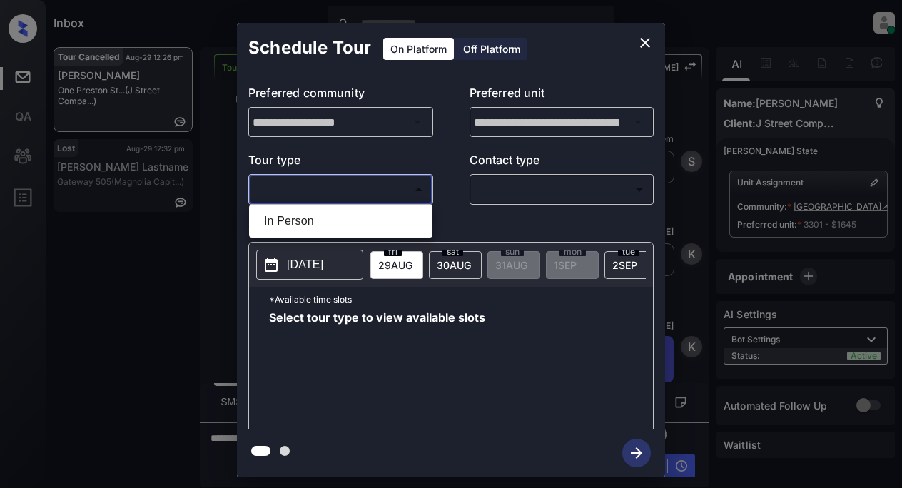
click at [326, 191] on body "Inbox Lyzzelle M. Ceralde Online Set yourself offline Set yourself on break Pro…" at bounding box center [451, 244] width 902 height 488
click at [301, 220] on li "In Person" at bounding box center [341, 221] width 176 height 26
type input "********"
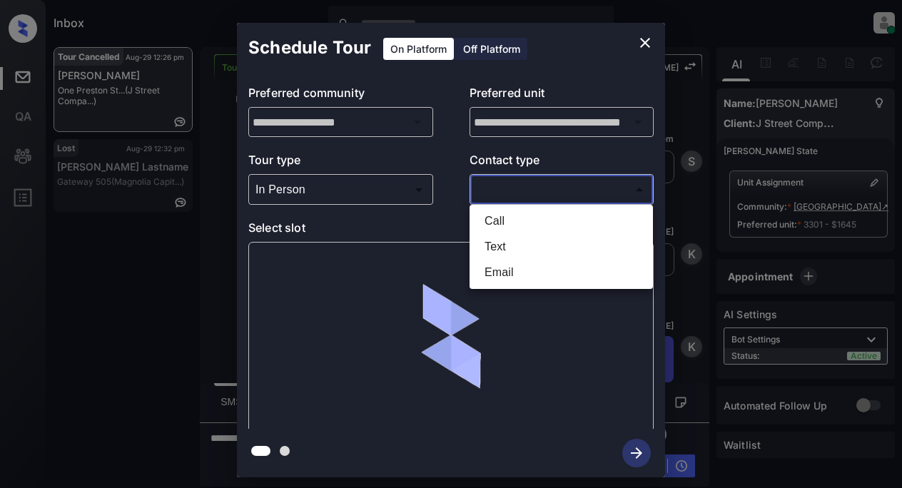
click at [490, 187] on body "Inbox Lyzzelle M. Ceralde Online Set yourself offline Set yourself on break Pro…" at bounding box center [451, 244] width 902 height 488
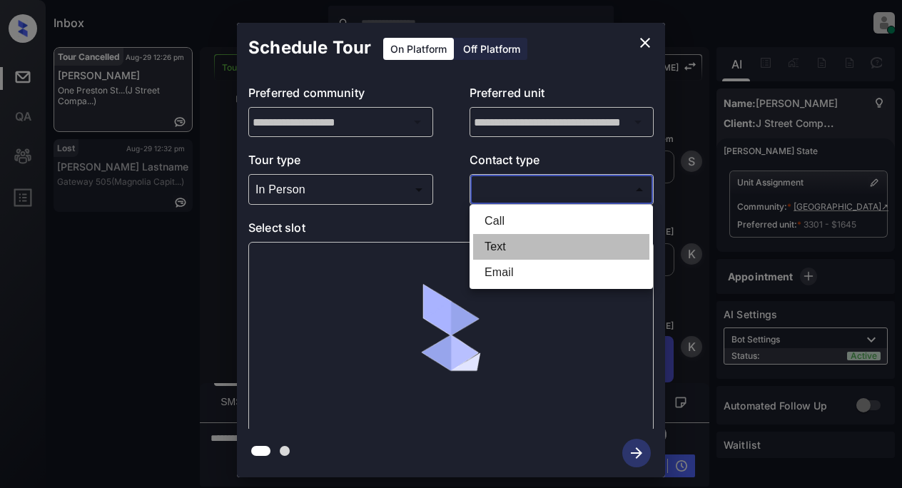
click at [497, 247] on li "Text" at bounding box center [561, 247] width 176 height 26
type input "****"
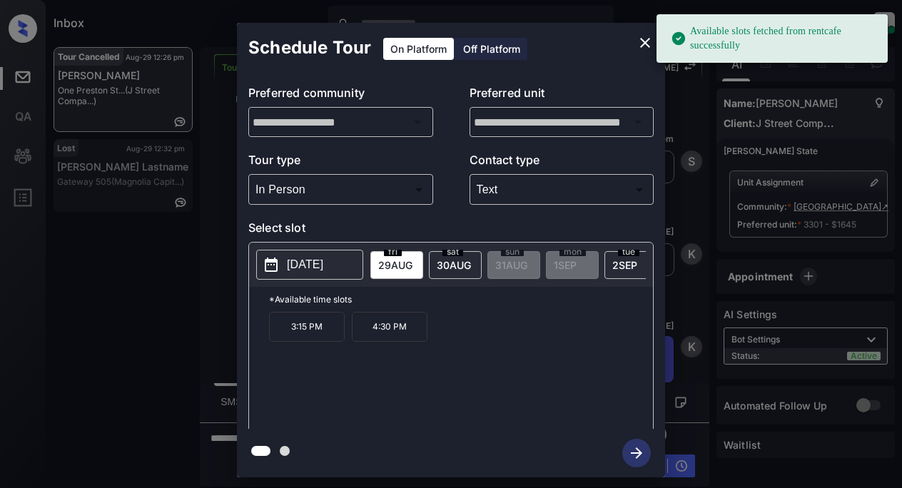
click at [315, 270] on p "2025-08-29" at bounding box center [305, 264] width 36 height 17
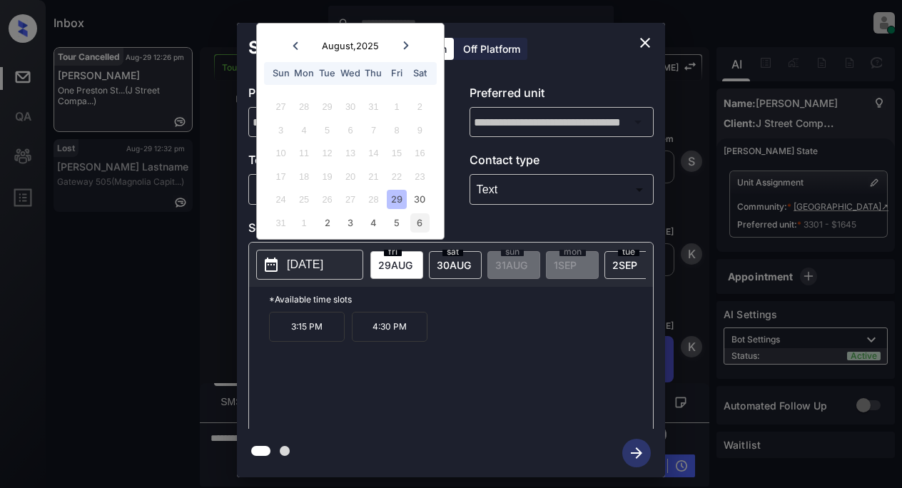
click at [421, 223] on div "6" at bounding box center [419, 222] width 19 height 19
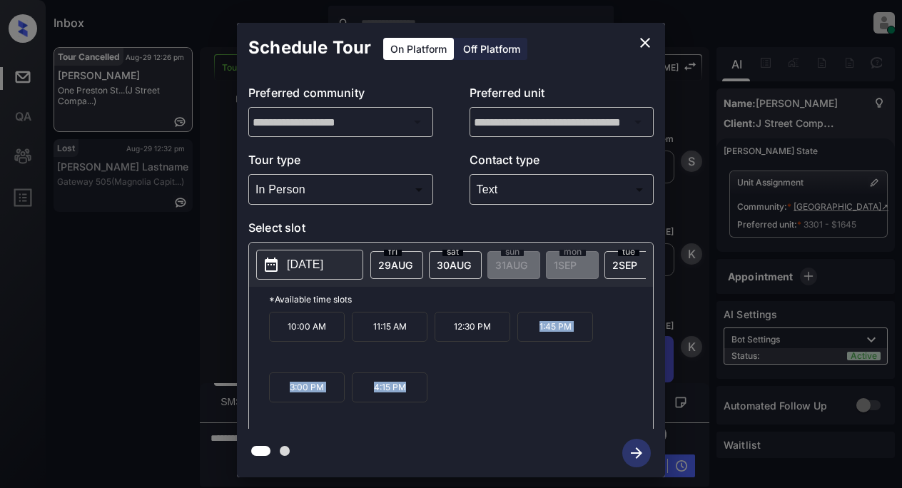
drag, startPoint x: 517, startPoint y: 334, endPoint x: 434, endPoint y: 405, distance: 109.3
click at [434, 405] on div "10:00 AM 11:15 AM 12:30 PM 1:45 PM 3:00 PM 4:15 PM" at bounding box center [461, 369] width 384 height 114
copy div "1:45 PM 3:00 PM 4:15 PM"
click at [649, 41] on icon "close" at bounding box center [644, 42] width 17 height 17
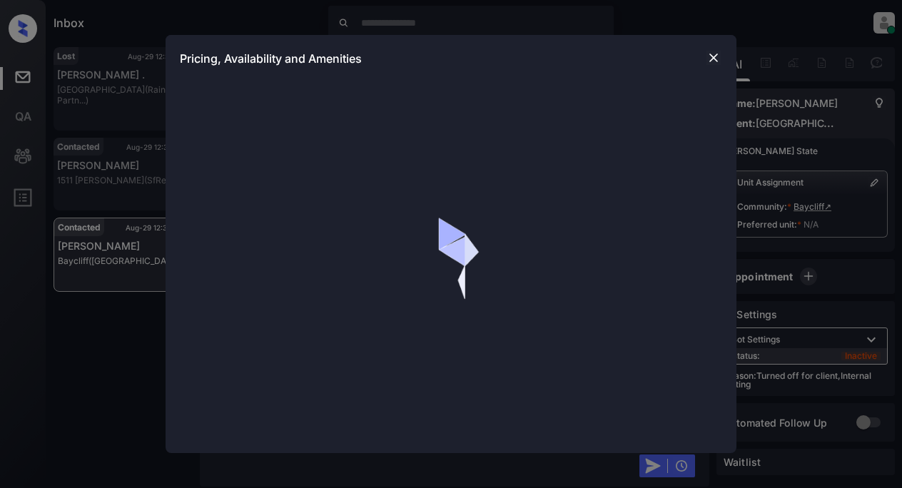
scroll to position [729, 0]
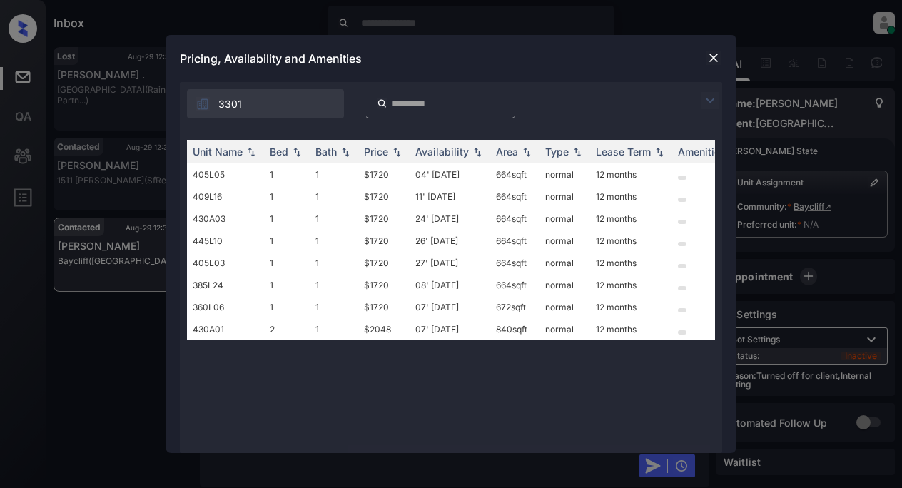
click at [708, 98] on img at bounding box center [709, 100] width 17 height 17
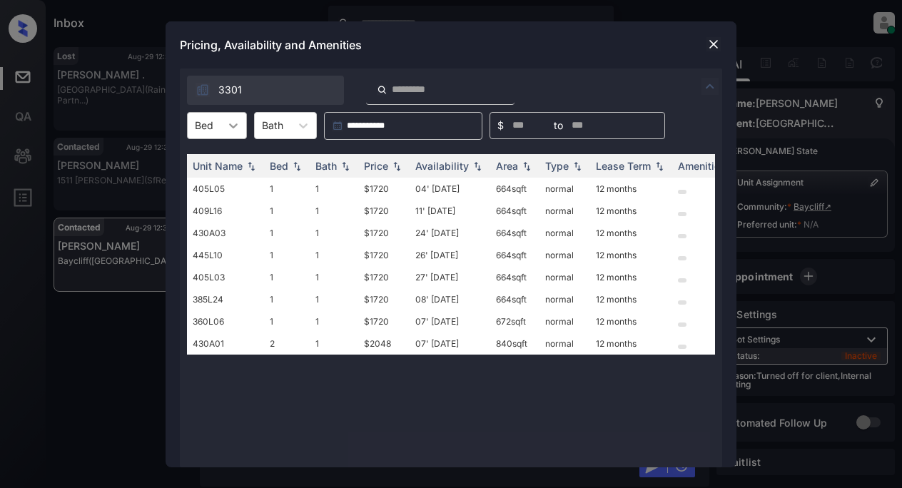
click at [235, 126] on icon at bounding box center [233, 125] width 14 height 14
click at [219, 155] on div "1" at bounding box center [217, 161] width 60 height 26
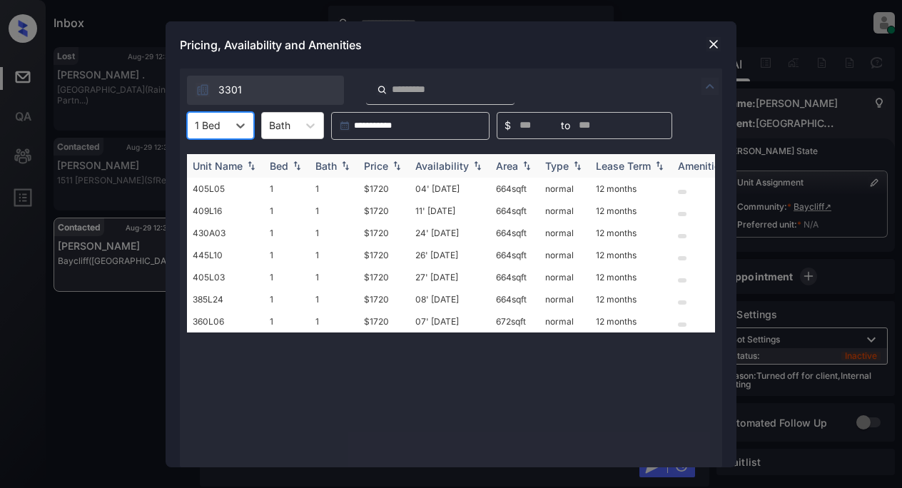
click at [386, 167] on div "Price" at bounding box center [376, 166] width 24 height 12
click at [377, 187] on td "$1720" at bounding box center [383, 189] width 51 height 22
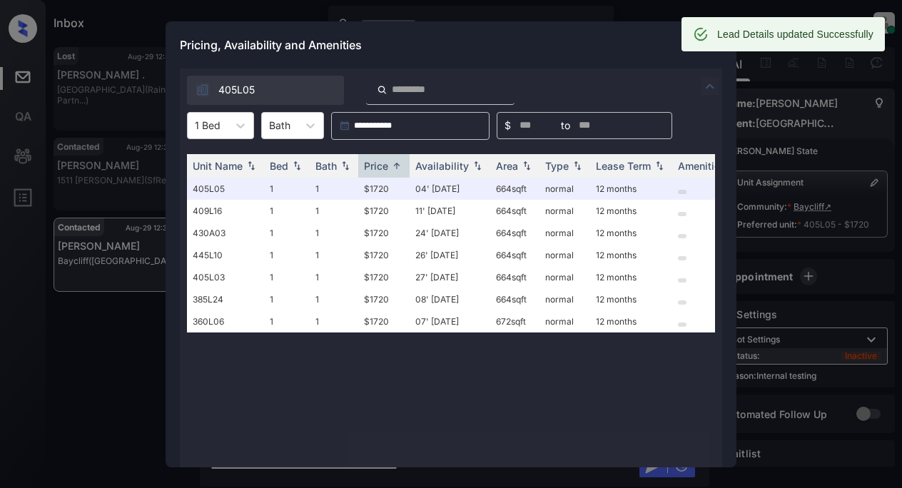
click at [607, 42] on div "Pricing, Availability and Amenities" at bounding box center [451, 44] width 571 height 47
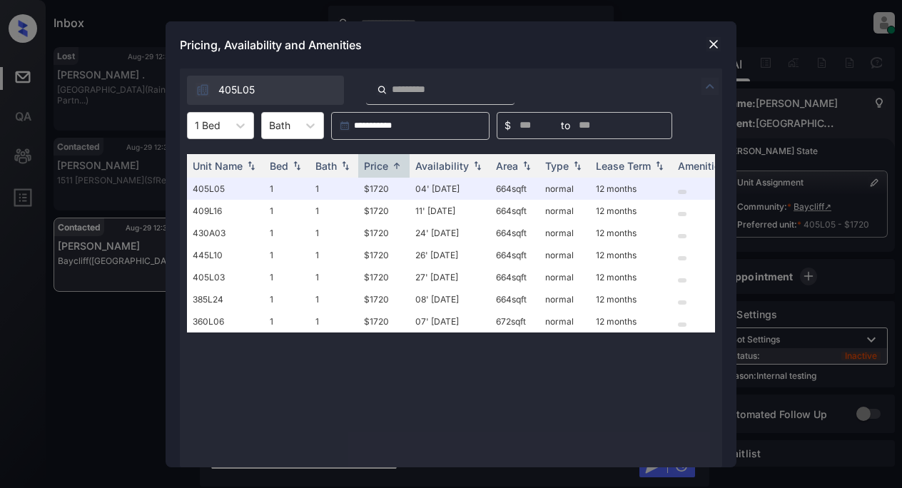
click at [715, 41] on img at bounding box center [713, 44] width 14 height 14
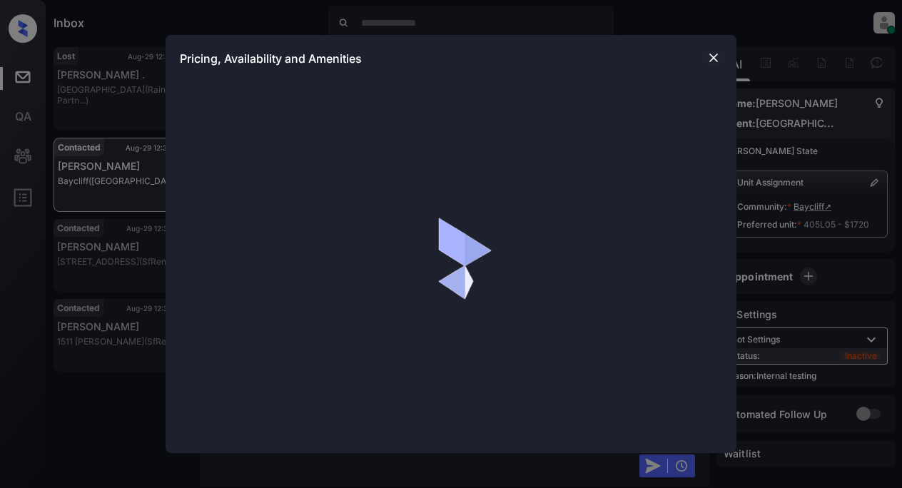
scroll to position [1570, 0]
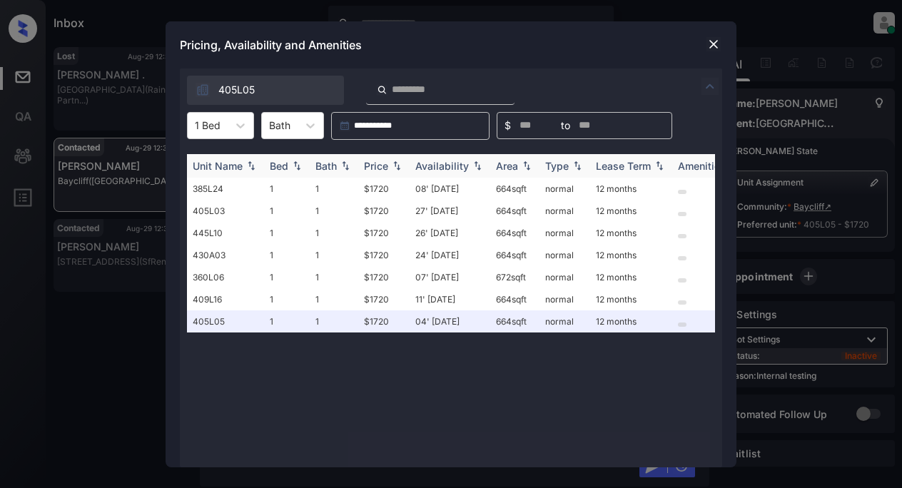
click at [382, 162] on div "Price" at bounding box center [376, 166] width 24 height 12
click at [714, 44] on img at bounding box center [713, 44] width 14 height 14
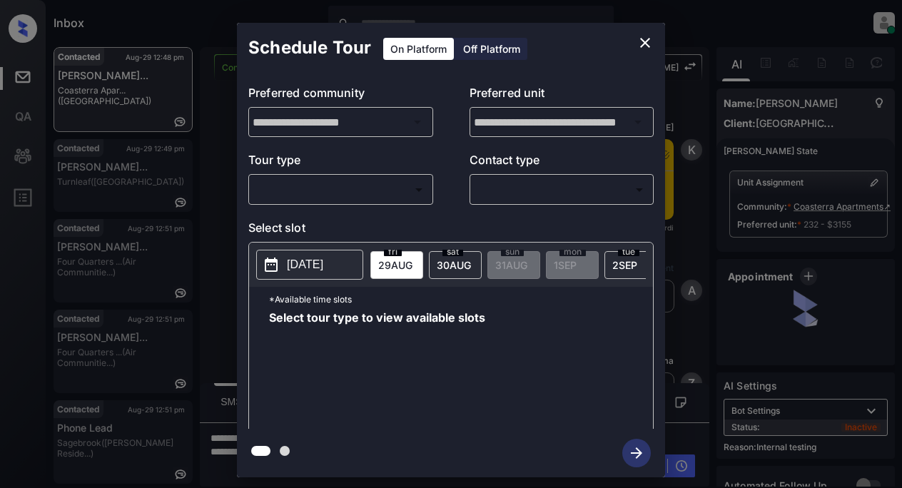
scroll to position [6949, 0]
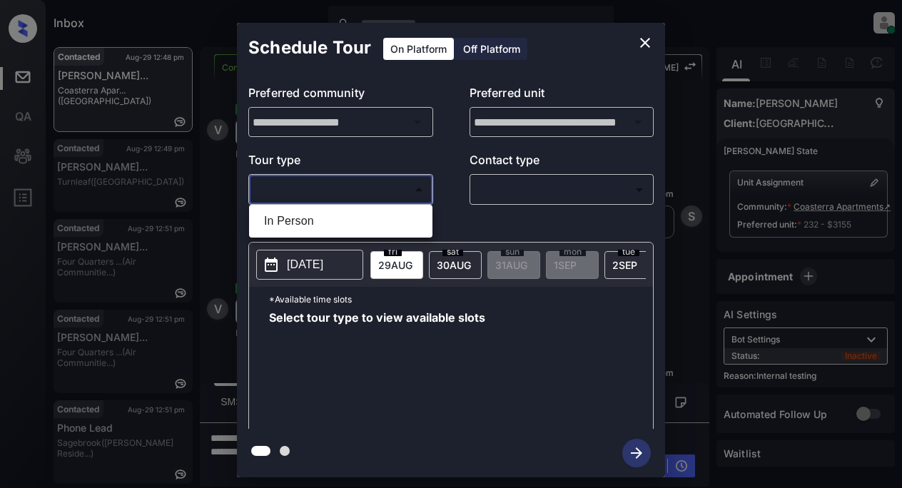
click at [333, 196] on body "Inbox Lyzzelle [PERSON_NAME] Online Set yourself offline Set yourself on break …" at bounding box center [451, 244] width 902 height 488
drag, startPoint x: 293, startPoint y: 218, endPoint x: 650, endPoint y: 57, distance: 391.2
click at [651, 61] on div "In Person" at bounding box center [451, 244] width 902 height 488
click at [644, 42] on div at bounding box center [451, 244] width 902 height 488
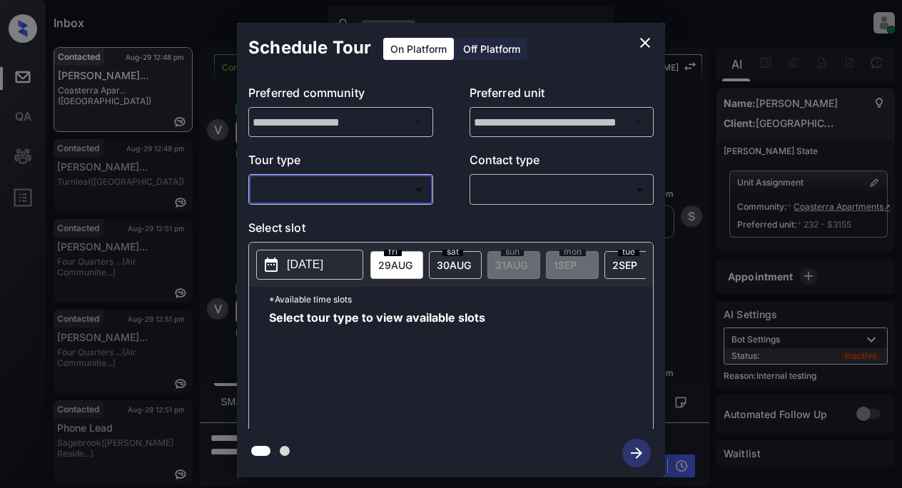
click at [643, 41] on icon "close" at bounding box center [645, 43] width 10 height 10
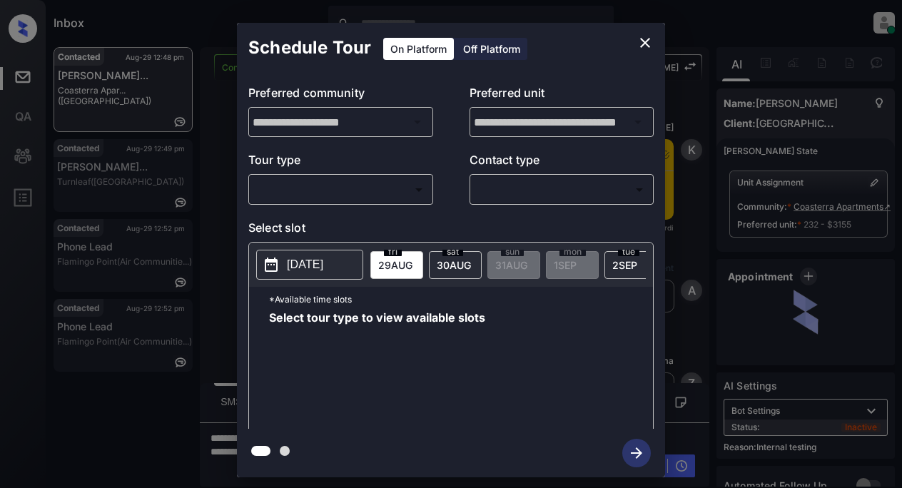
scroll to position [6449, 0]
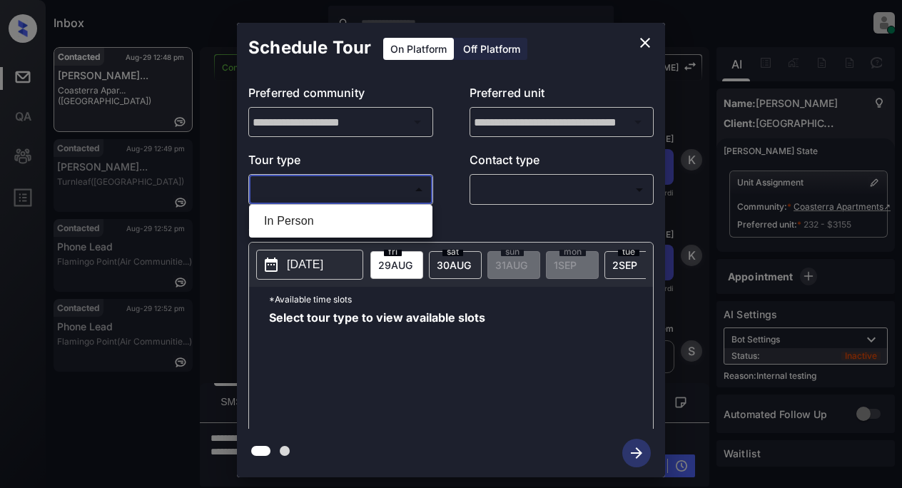
click at [307, 189] on body "Inbox Lyzzelle M. Ceralde Online Set yourself offline Set yourself on break Pro…" at bounding box center [451, 244] width 902 height 488
drag, startPoint x: 295, startPoint y: 218, endPoint x: 334, endPoint y: 214, distance: 38.8
click at [298, 222] on li "In Person" at bounding box center [341, 221] width 176 height 26
type input "********"
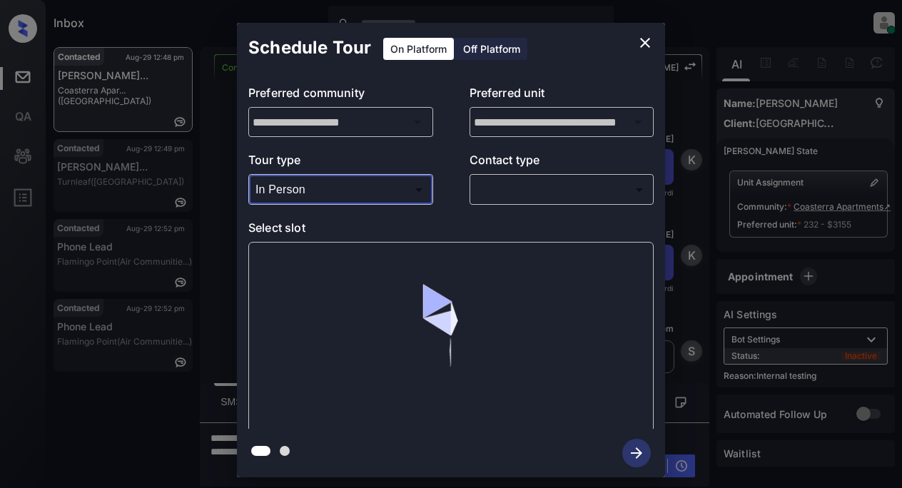
click at [504, 190] on body "Inbox Lyzzelle M. Ceralde Online Set yourself offline Set yourself on break Pro…" at bounding box center [451, 244] width 902 height 488
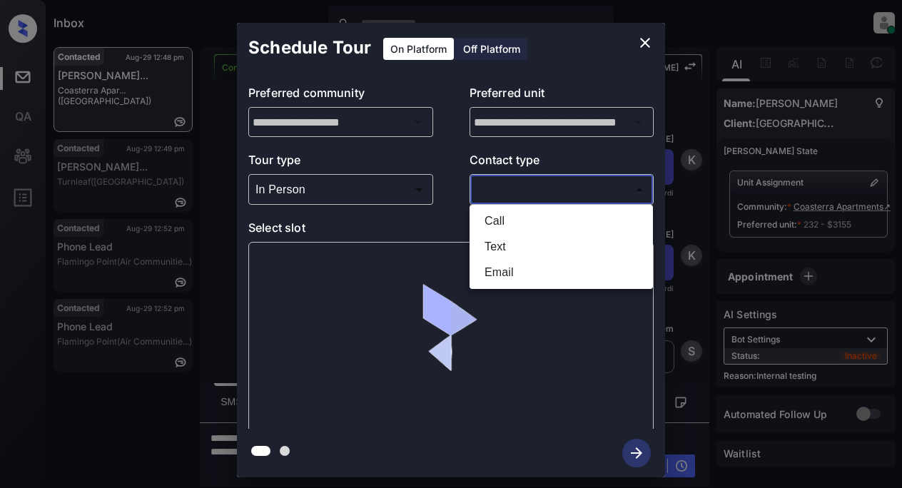
click at [507, 245] on li "Text" at bounding box center [561, 247] width 176 height 26
type input "****"
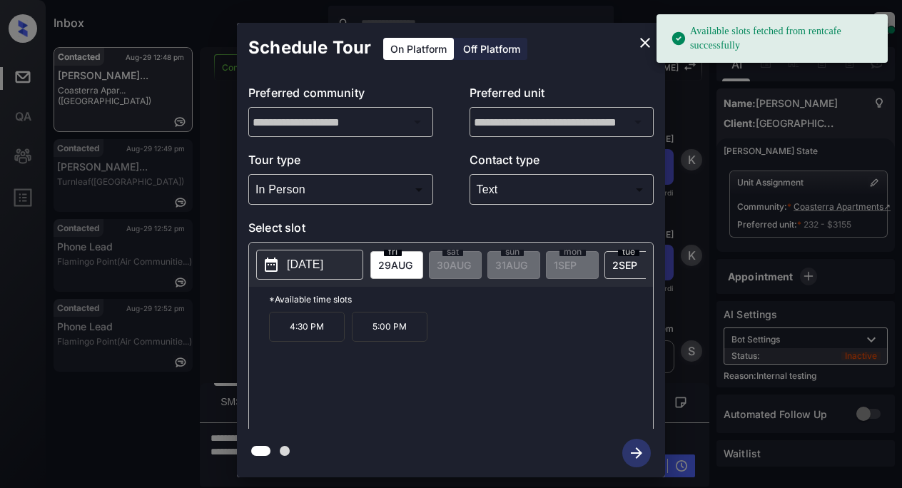
click at [300, 273] on p "2025-08-29" at bounding box center [305, 264] width 36 height 17
click at [382, 332] on p "5:00 PM" at bounding box center [390, 327] width 76 height 30
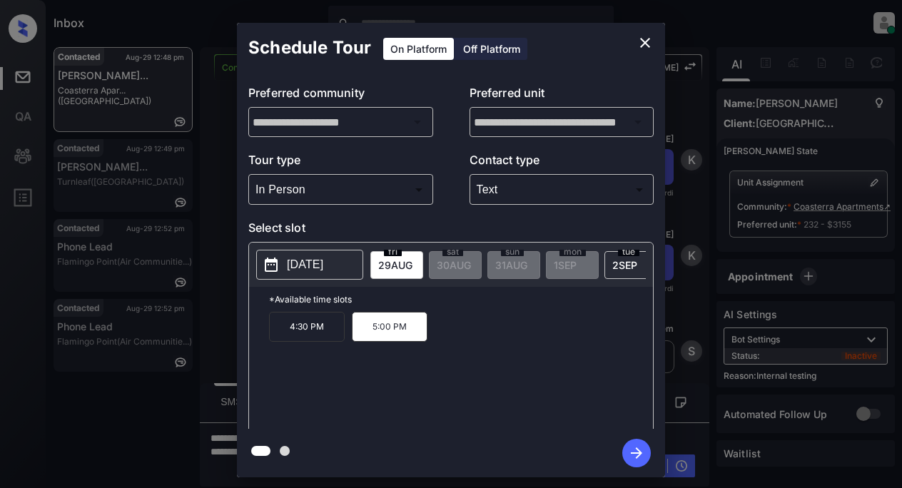
click at [641, 447] on icon "button" at bounding box center [636, 453] width 29 height 29
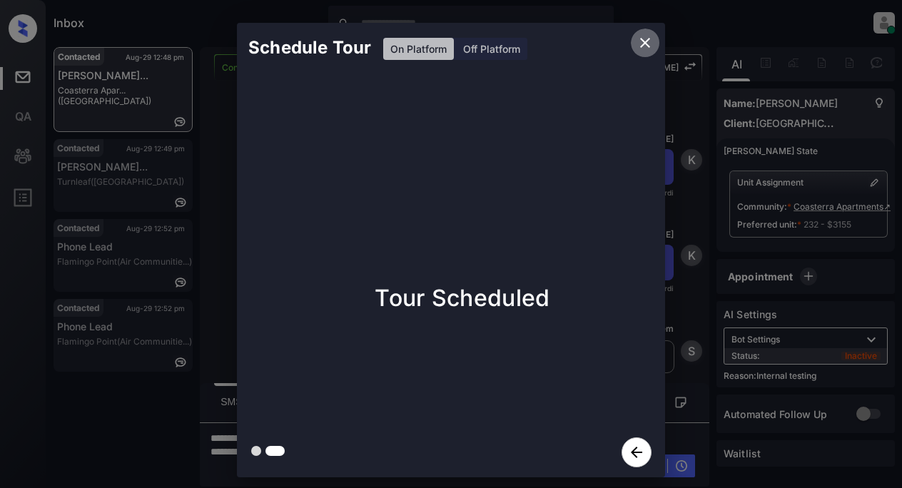
click at [645, 44] on icon "close" at bounding box center [644, 42] width 17 height 17
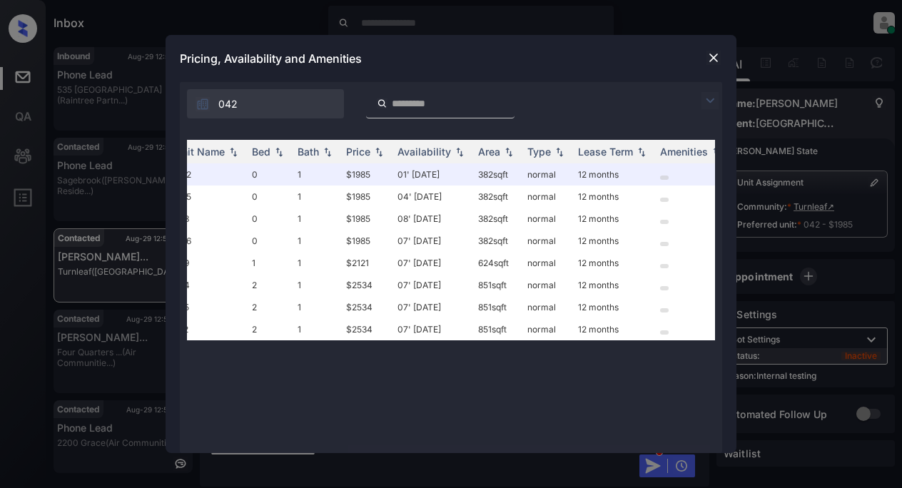
scroll to position [0, 24]
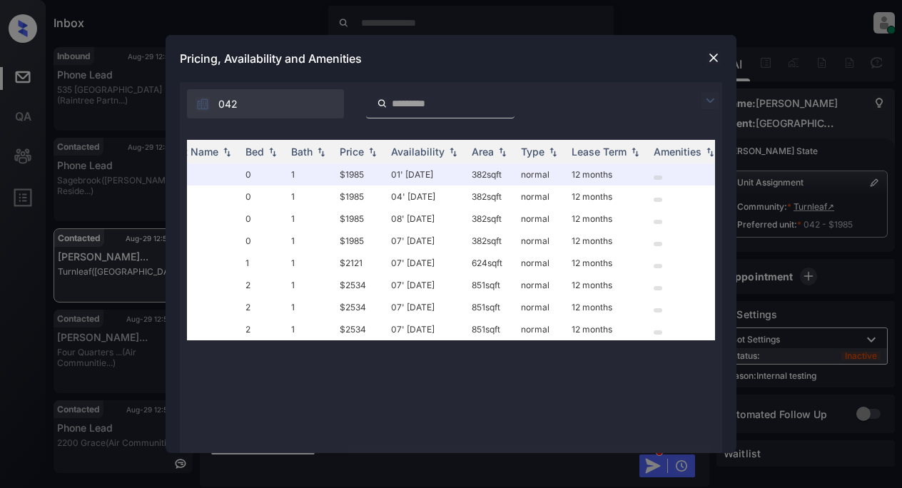
click at [714, 64] on img at bounding box center [713, 58] width 14 height 14
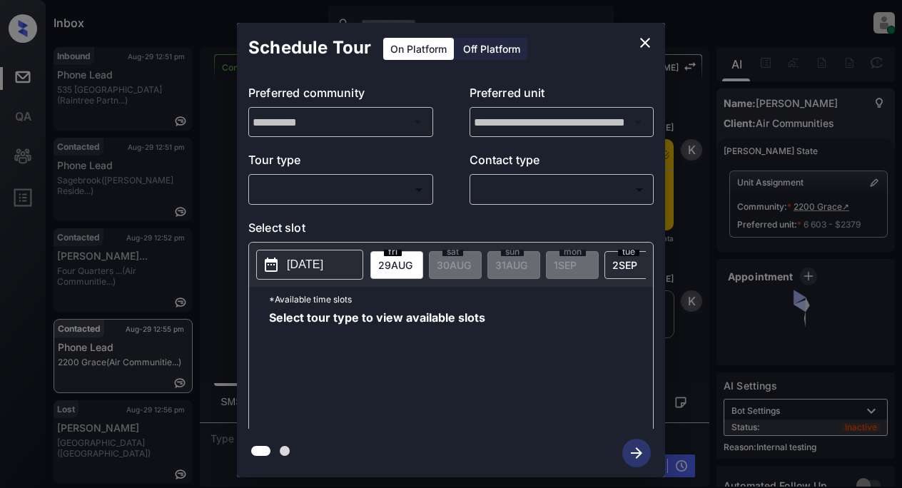
scroll to position [3127, 0]
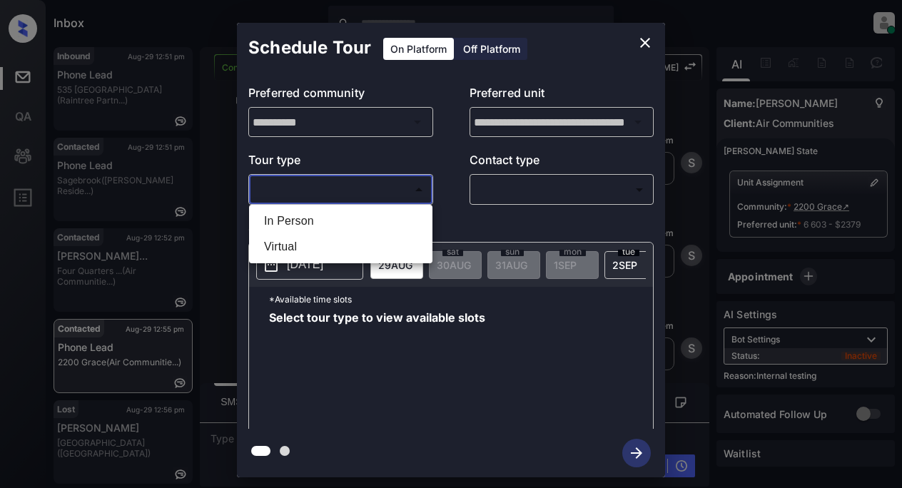
click at [322, 191] on body "Inbox Lyzzelle M. Ceralde Online Set yourself offline Set yourself on break Pro…" at bounding box center [451, 244] width 902 height 488
click at [308, 221] on li "In Person" at bounding box center [341, 221] width 176 height 26
type input "********"
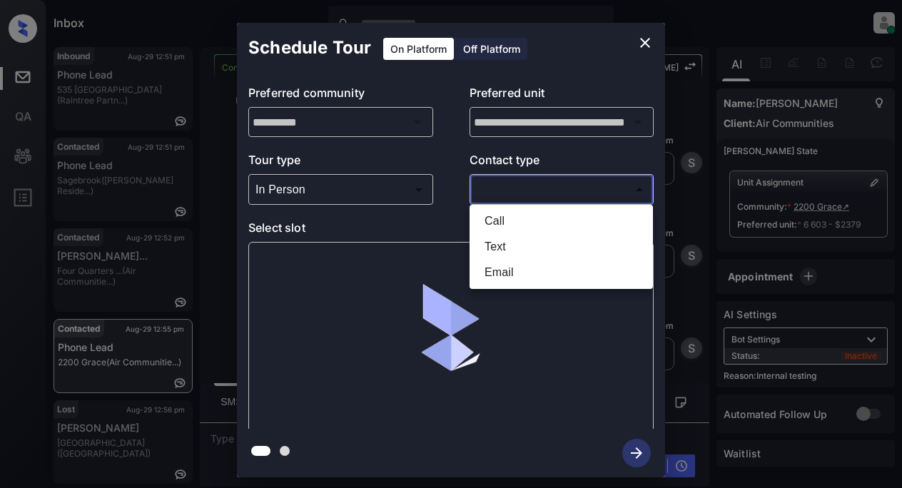
drag, startPoint x: 488, startPoint y: 187, endPoint x: 567, endPoint y: 210, distance: 81.7
click at [491, 188] on body "Inbox Lyzzelle M. Ceralde Online Set yourself offline Set yourself on break Pro…" at bounding box center [451, 244] width 902 height 488
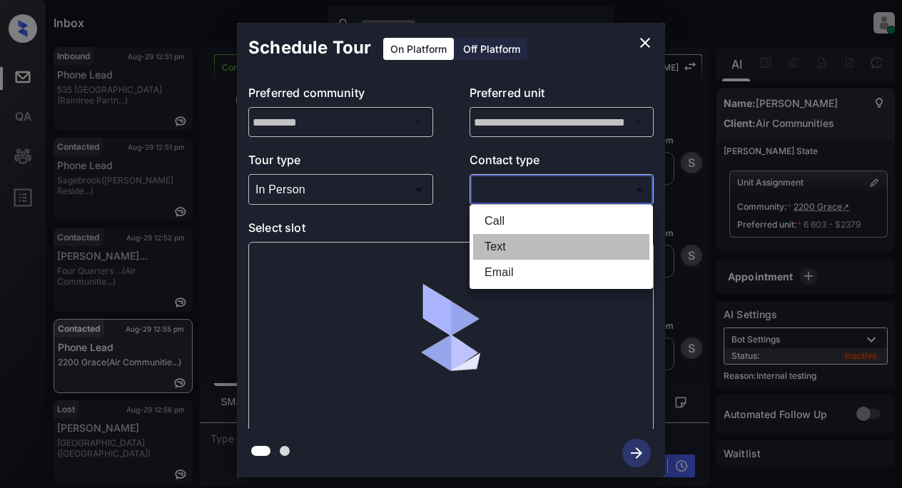
click at [498, 243] on li "Text" at bounding box center [561, 247] width 176 height 26
type input "****"
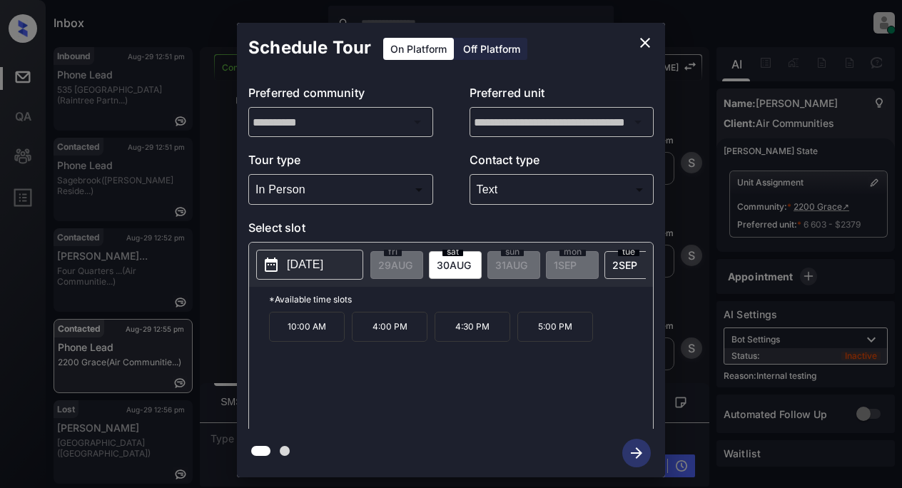
click at [289, 269] on p "2025-08-30" at bounding box center [305, 264] width 36 height 17
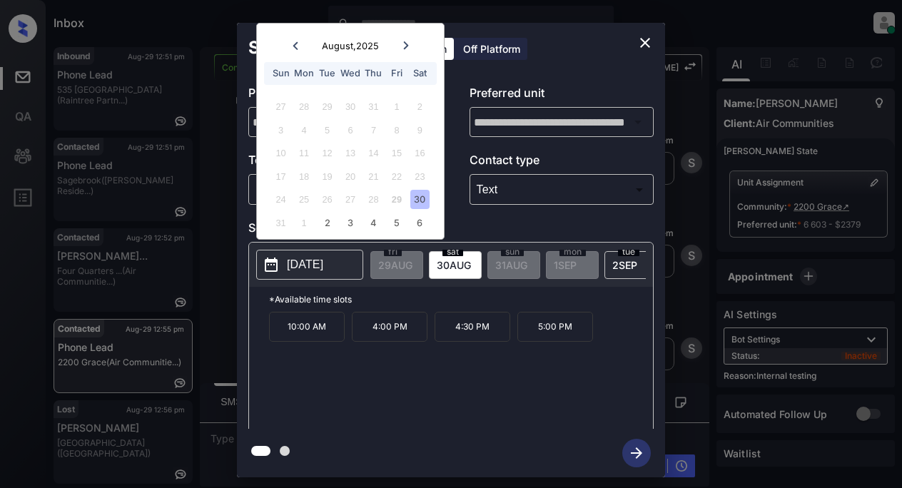
click at [418, 199] on div "30" at bounding box center [419, 199] width 19 height 19
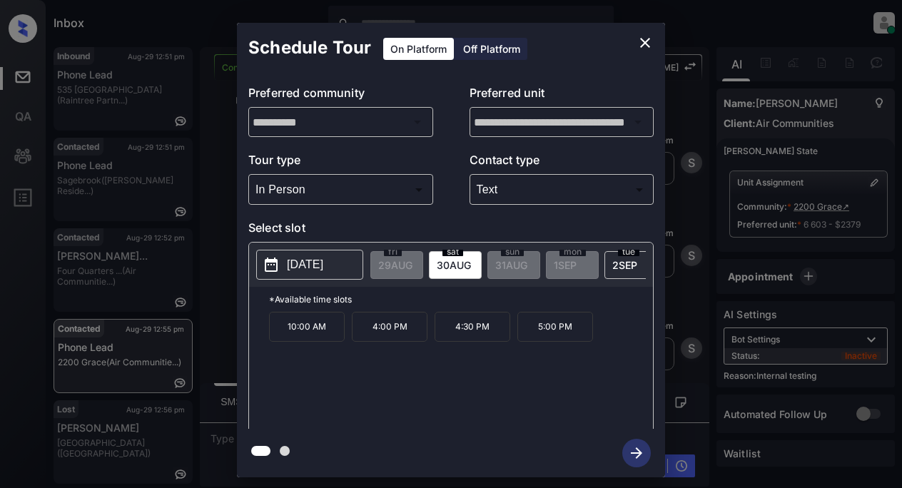
click at [639, 45] on icon "close" at bounding box center [644, 42] width 17 height 17
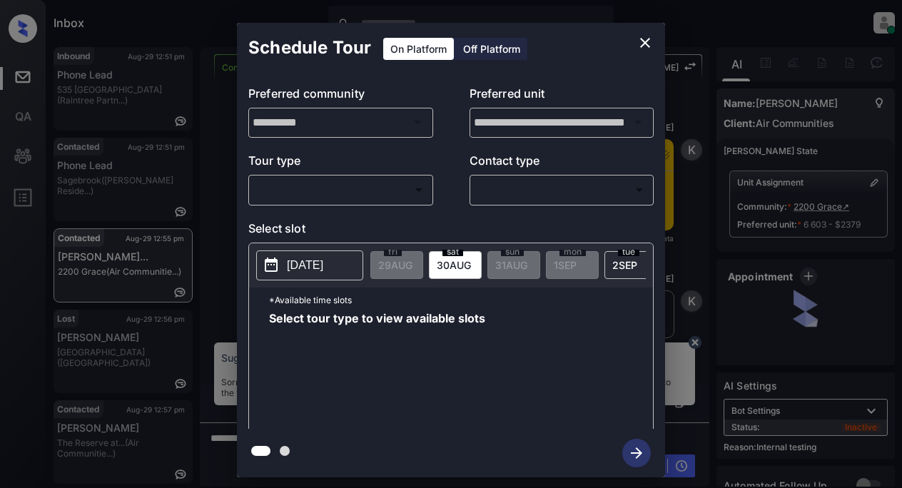
scroll to position [2984, 0]
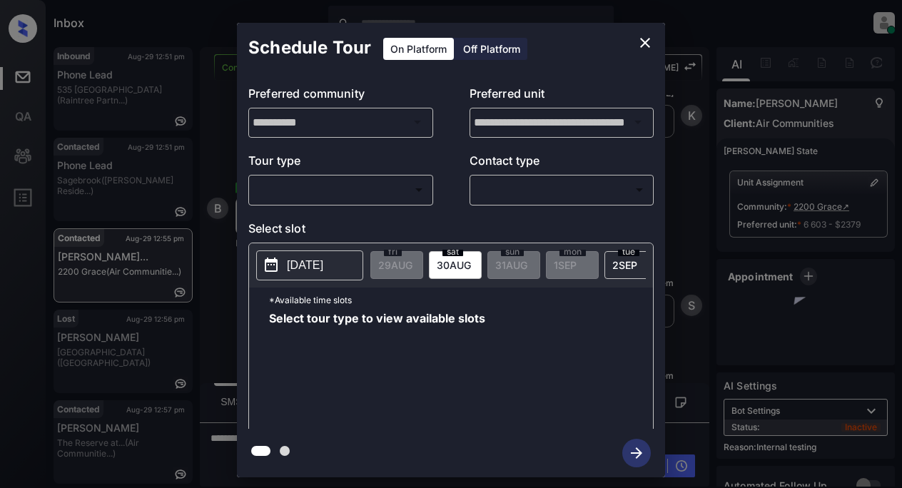
click at [385, 187] on body "Inbox Lyzzelle M. Ceralde Online Set yourself offline Set yourself on break Pro…" at bounding box center [451, 244] width 902 height 488
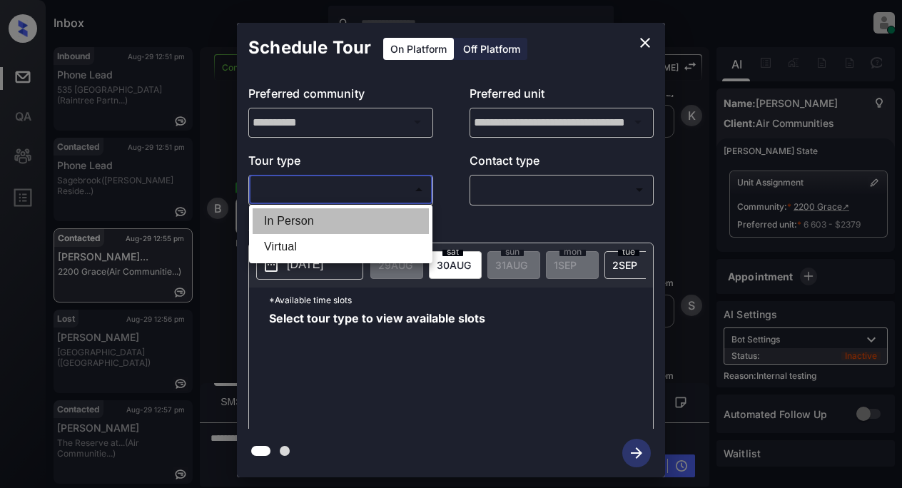
click at [328, 221] on li "In Person" at bounding box center [341, 221] width 176 height 26
type input "********"
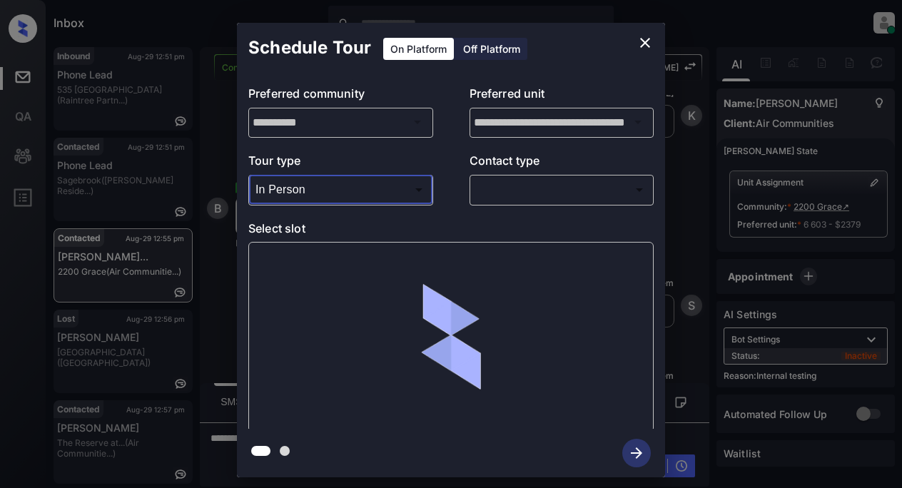
click at [501, 190] on body "Inbox Lyzzelle M. Ceralde Online Set yourself offline Set yourself on break Pro…" at bounding box center [451, 244] width 902 height 488
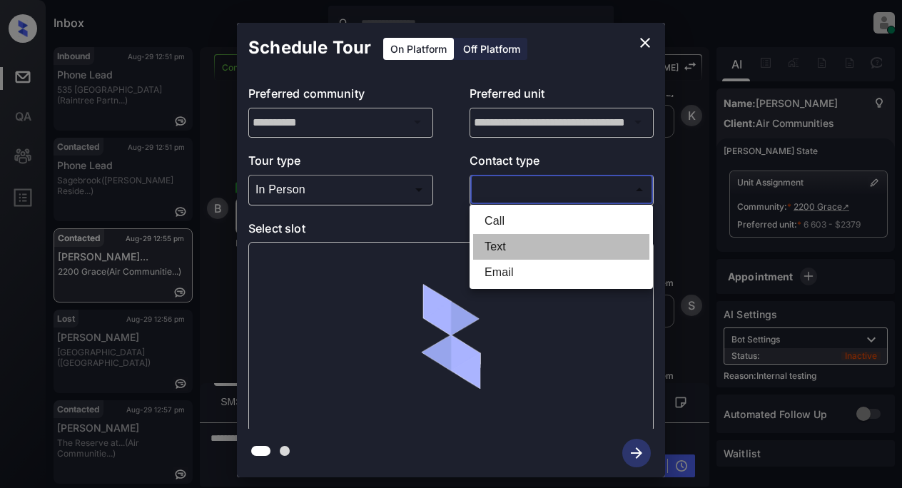
click at [498, 247] on li "Text" at bounding box center [561, 247] width 176 height 26
type input "****"
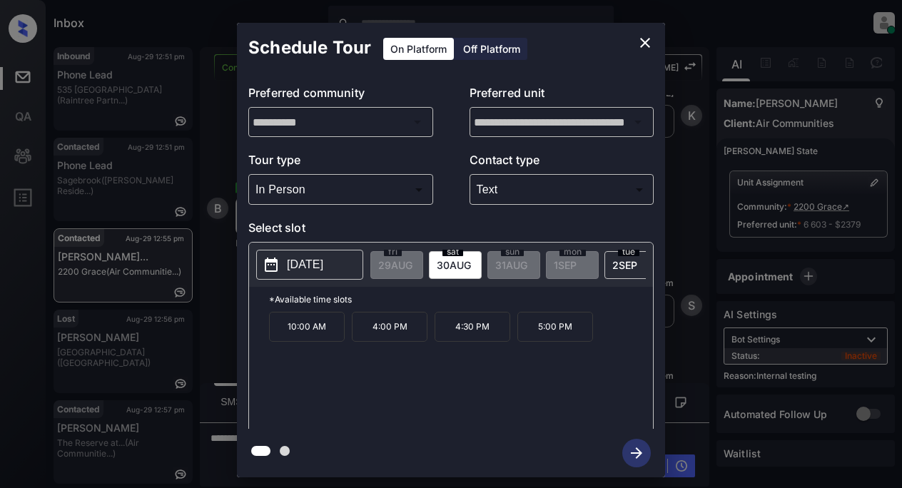
click at [312, 263] on p "2025-08-30" at bounding box center [305, 264] width 36 height 17
click at [649, 44] on icon "close" at bounding box center [644, 42] width 17 height 17
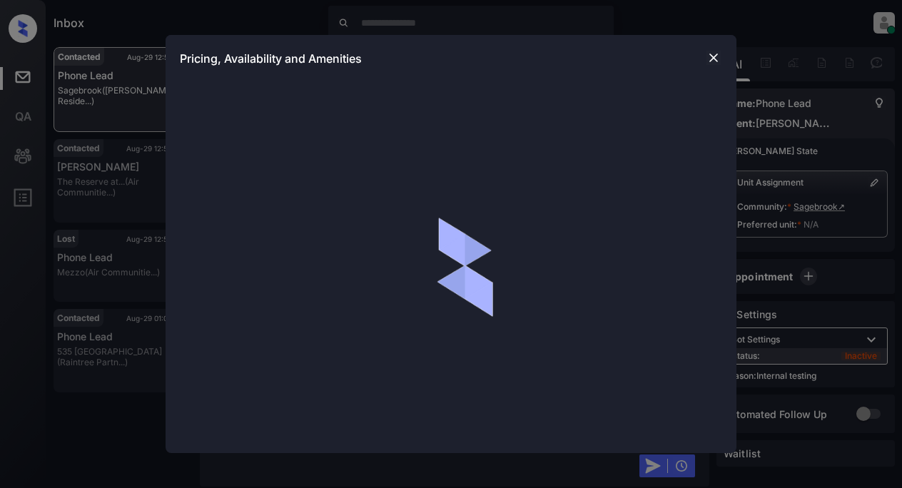
scroll to position [1175, 0]
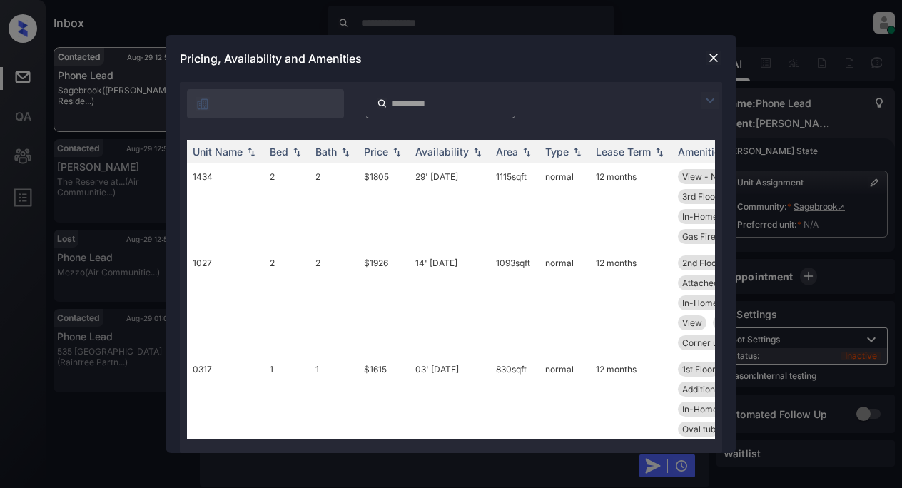
click at [707, 102] on img at bounding box center [709, 100] width 17 height 17
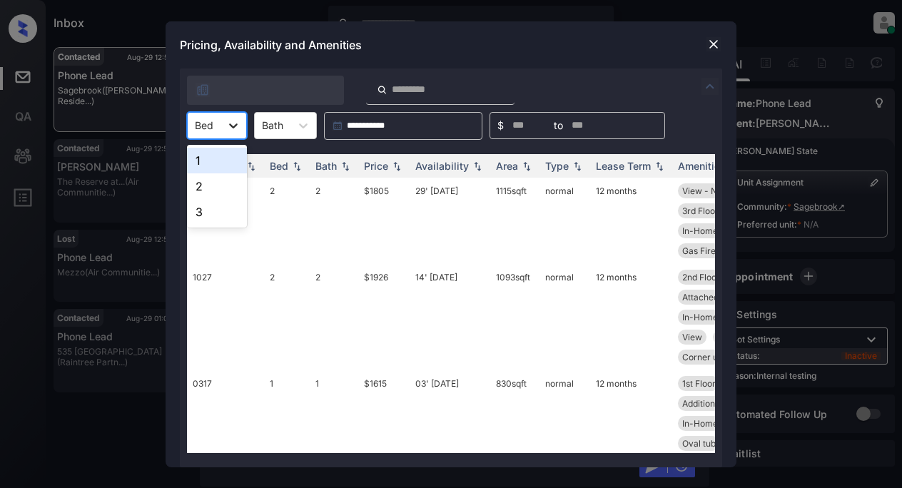
click at [233, 128] on icon at bounding box center [233, 125] width 9 height 5
click at [219, 191] on div "2" at bounding box center [217, 186] width 60 height 26
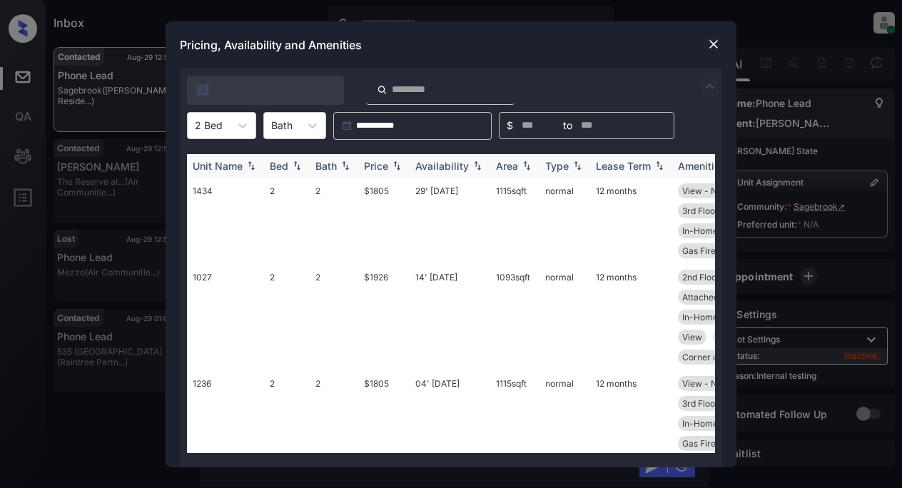
click at [383, 164] on div "Price" at bounding box center [376, 166] width 24 height 12
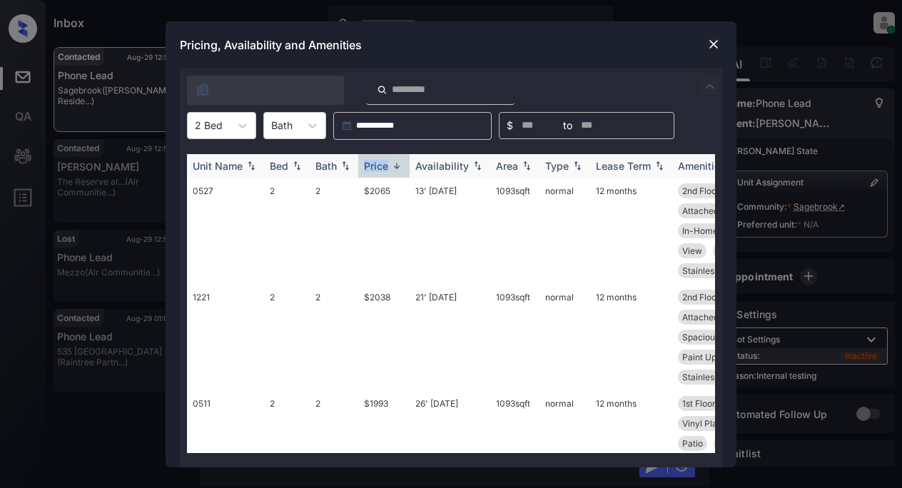
click at [383, 164] on div "Price" at bounding box center [376, 166] width 24 height 12
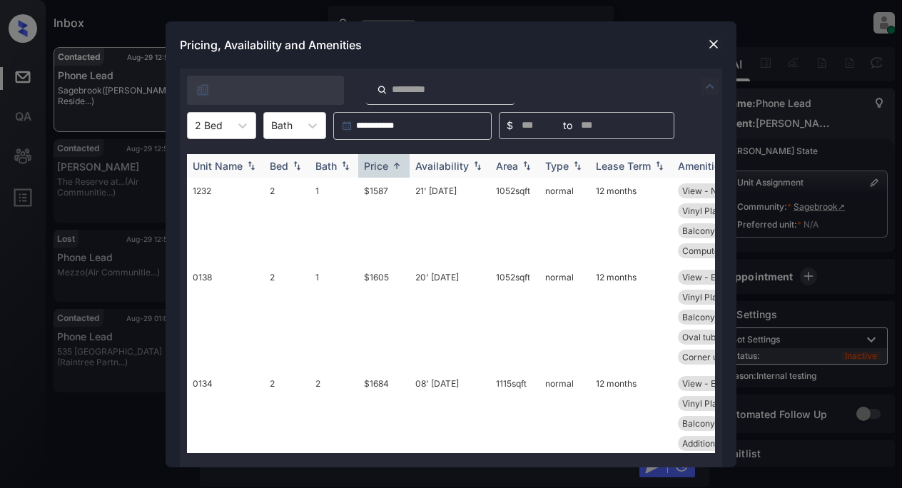
click at [332, 167] on div "Bath" at bounding box center [325, 166] width 21 height 12
click at [387, 161] on div "Price" at bounding box center [376, 166] width 24 height 12
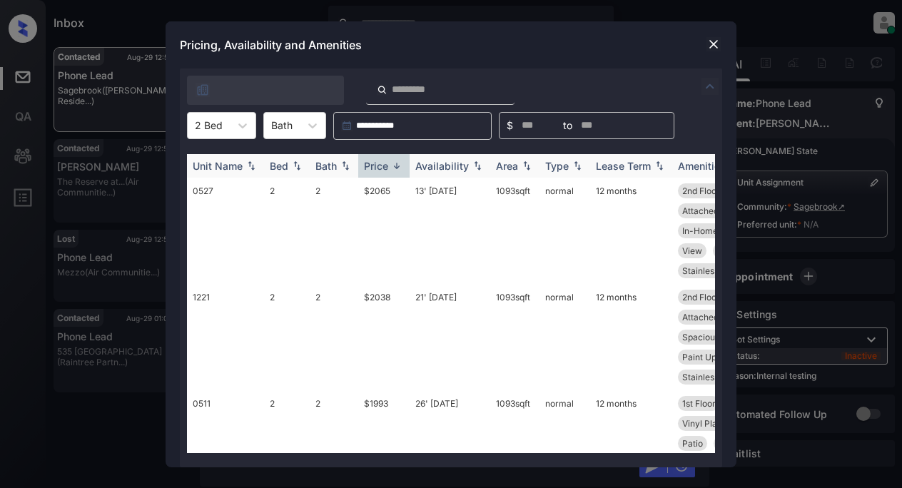
click at [381, 168] on div "Price" at bounding box center [376, 166] width 24 height 12
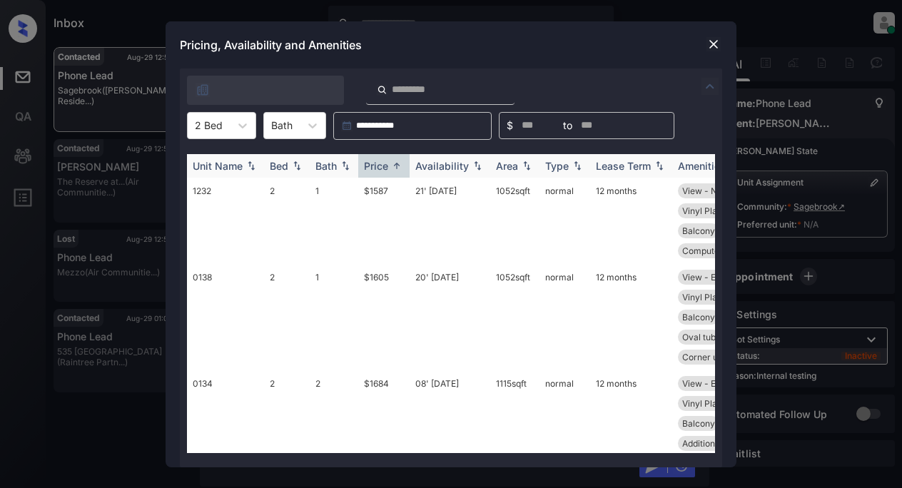
click at [340, 170] on img at bounding box center [345, 166] width 14 height 10
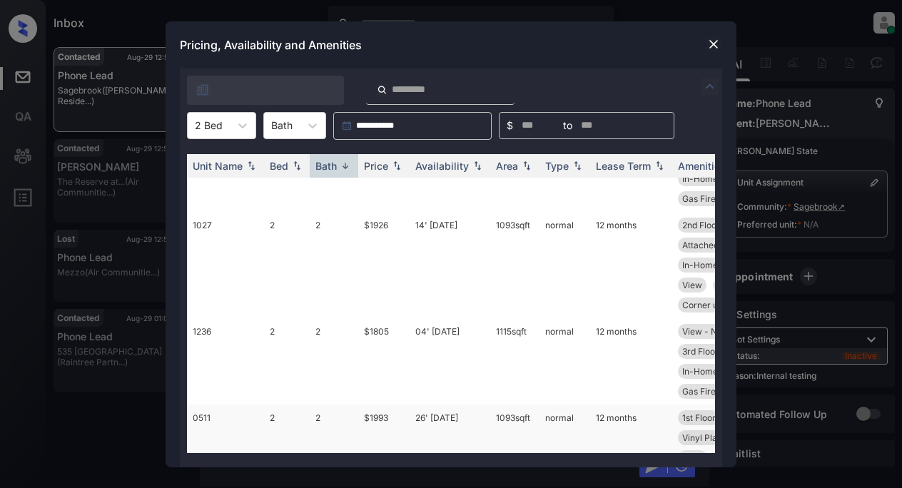
scroll to position [0, 0]
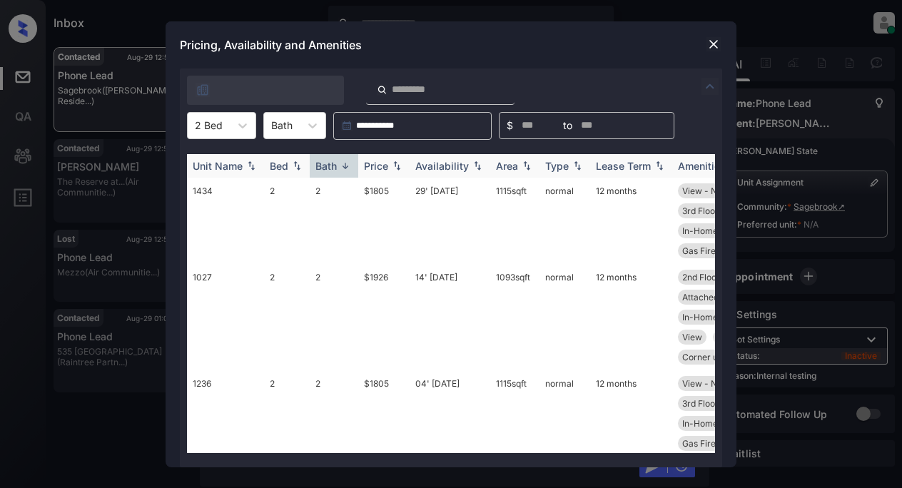
click at [348, 163] on img at bounding box center [345, 166] width 14 height 11
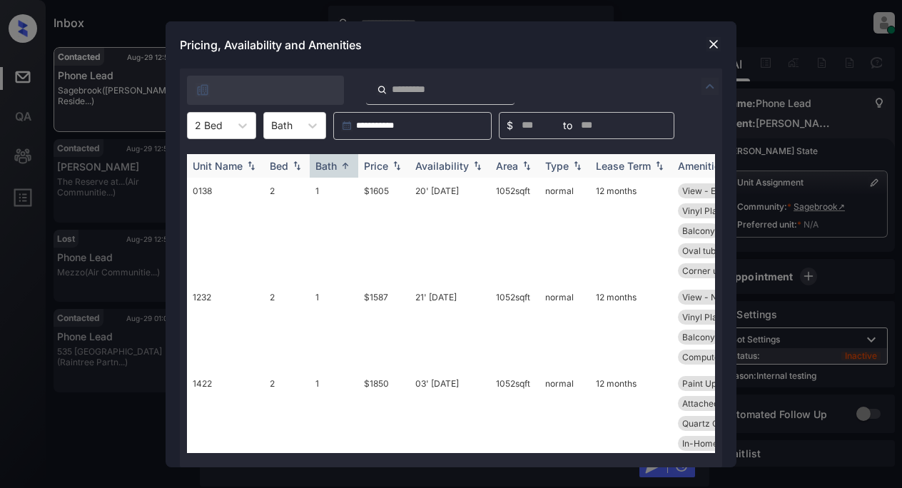
click at [348, 163] on img at bounding box center [345, 166] width 14 height 11
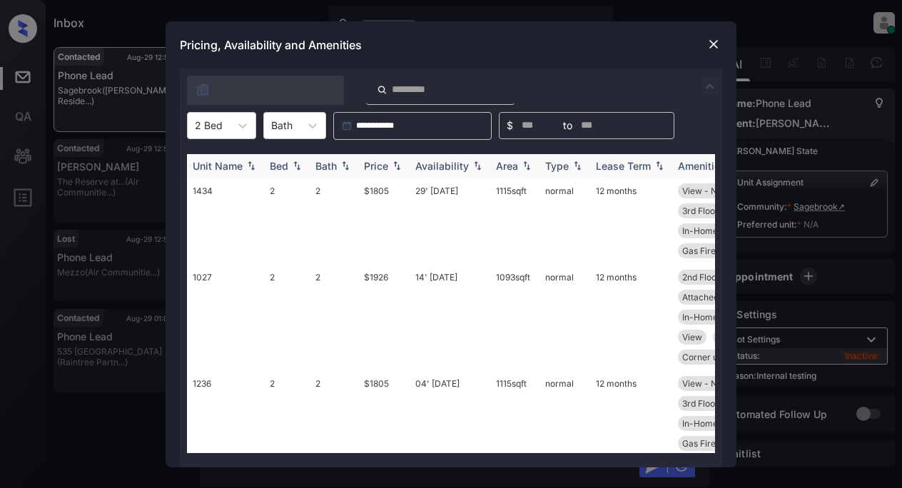
click at [388, 163] on div "Price" at bounding box center [376, 166] width 24 height 12
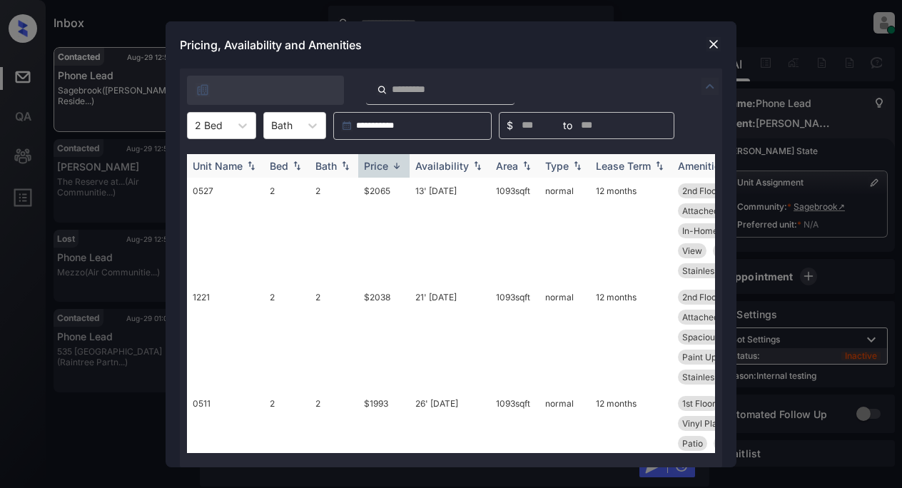
click at [388, 163] on div "Price" at bounding box center [376, 166] width 24 height 12
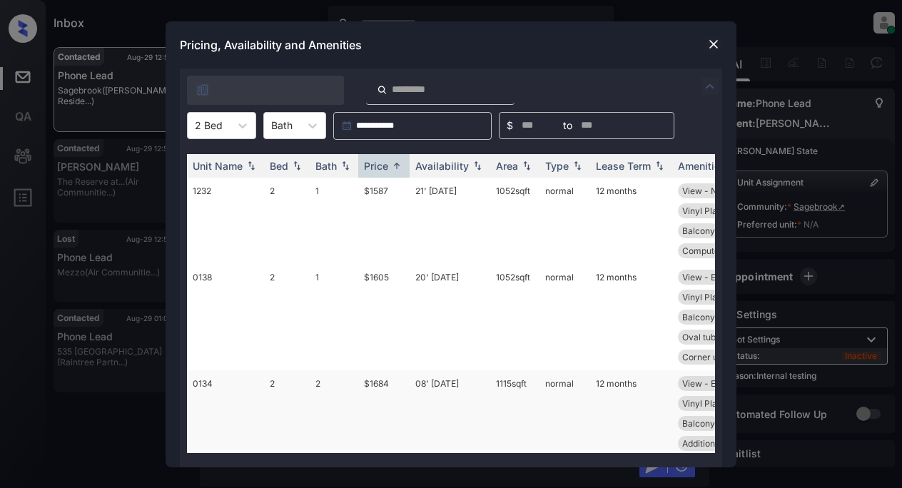
click at [385, 384] on td "$1684" at bounding box center [383, 413] width 51 height 86
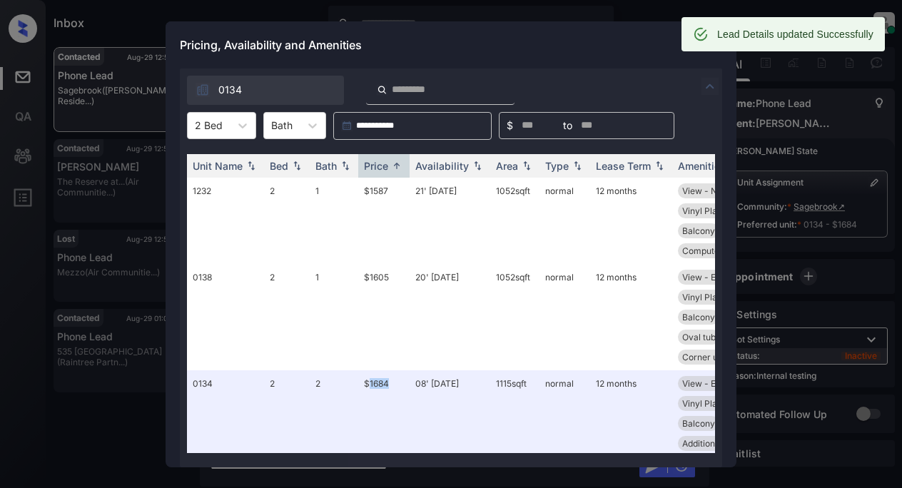
scroll to position [1268, 0]
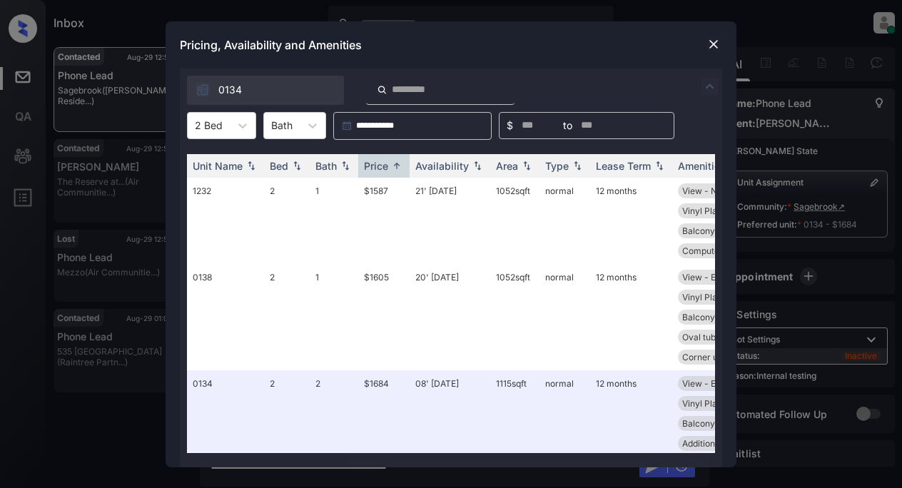
click at [555, 14] on div "**********" at bounding box center [451, 244] width 902 height 488
click at [547, 45] on div "Pricing, Availability and Amenities" at bounding box center [451, 44] width 571 height 47
click at [716, 44] on img at bounding box center [713, 44] width 14 height 14
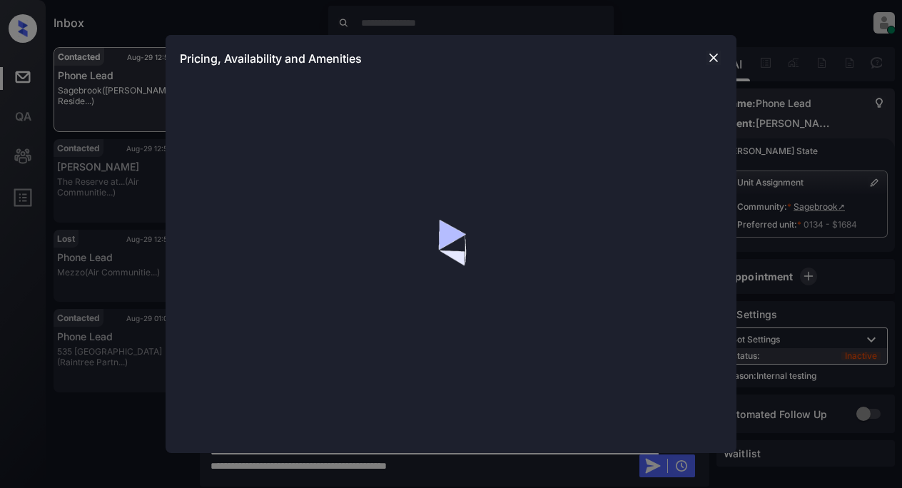
scroll to position [1268, 0]
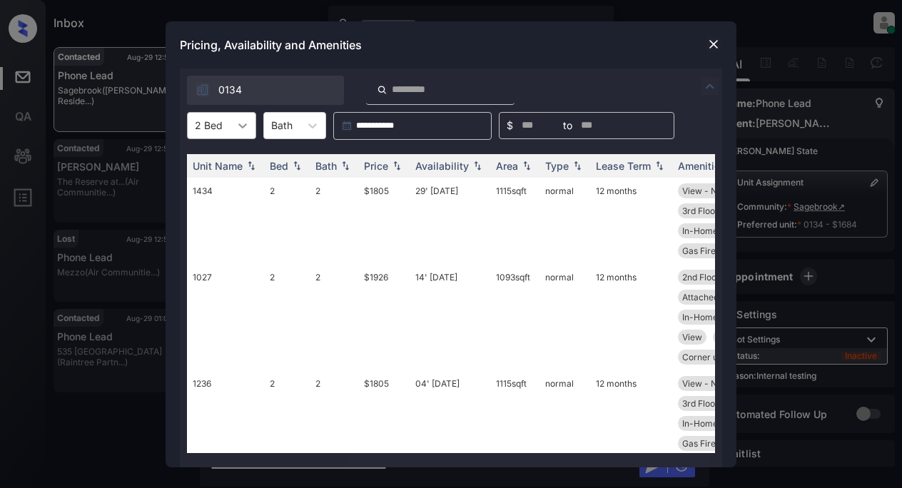
click at [241, 125] on icon at bounding box center [242, 125] width 14 height 14
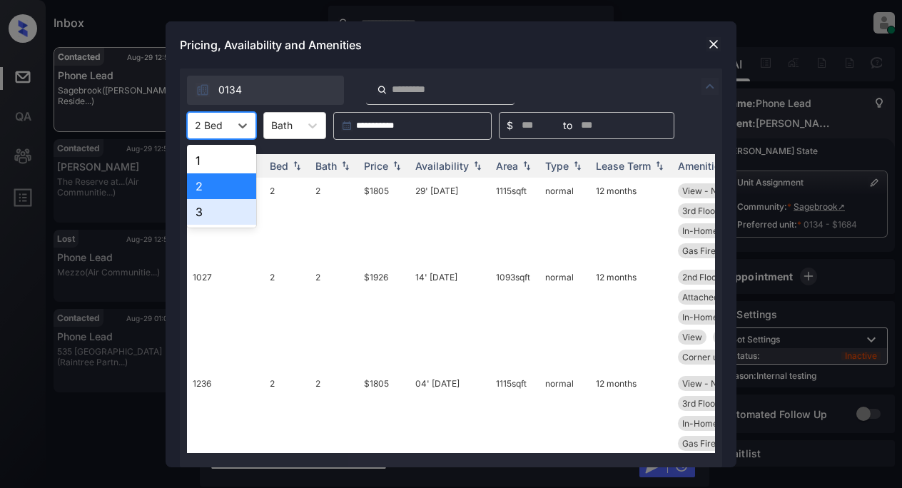
click at [216, 209] on div "3" at bounding box center [221, 212] width 69 height 26
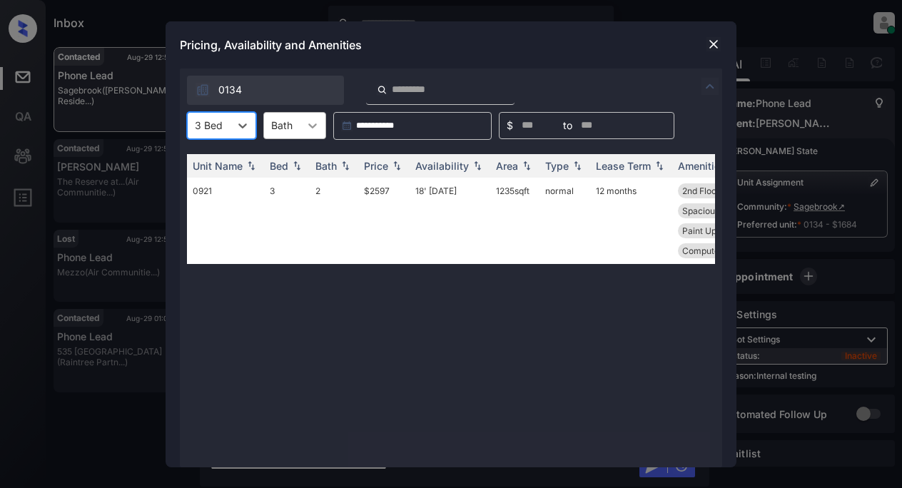
click at [313, 128] on icon at bounding box center [312, 125] width 9 height 5
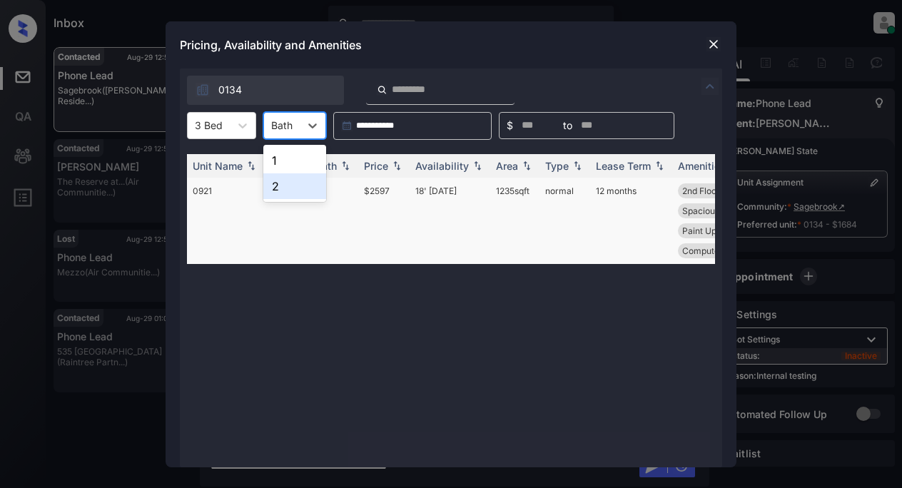
drag, startPoint x: 276, startPoint y: 188, endPoint x: 322, endPoint y: 189, distance: 45.7
click at [277, 188] on div "2" at bounding box center [294, 186] width 63 height 26
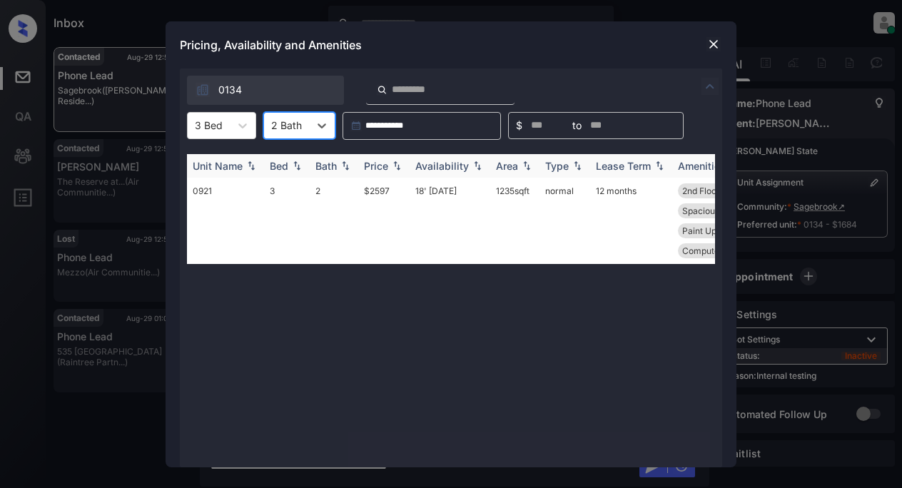
click at [387, 168] on div "Price" at bounding box center [376, 166] width 24 height 12
click at [385, 196] on td "$2597" at bounding box center [383, 221] width 51 height 86
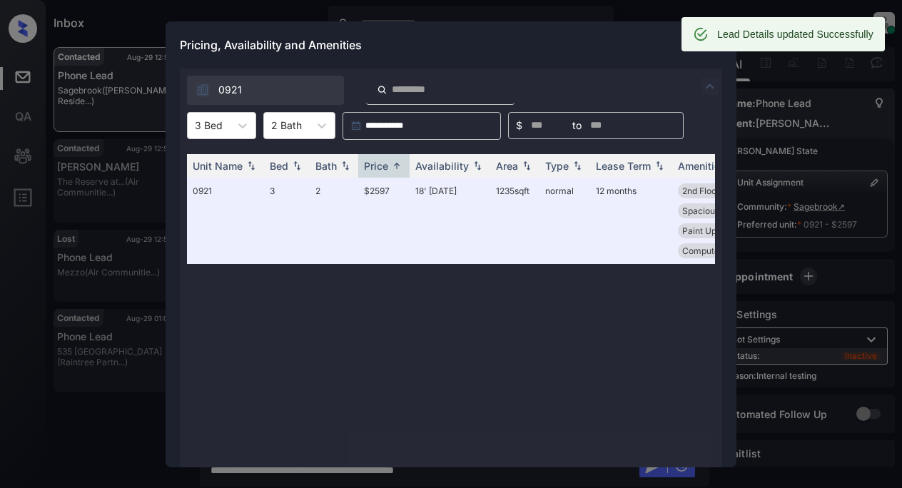
click at [641, 50] on div "Pricing, Availability and Amenities" at bounding box center [451, 44] width 571 height 47
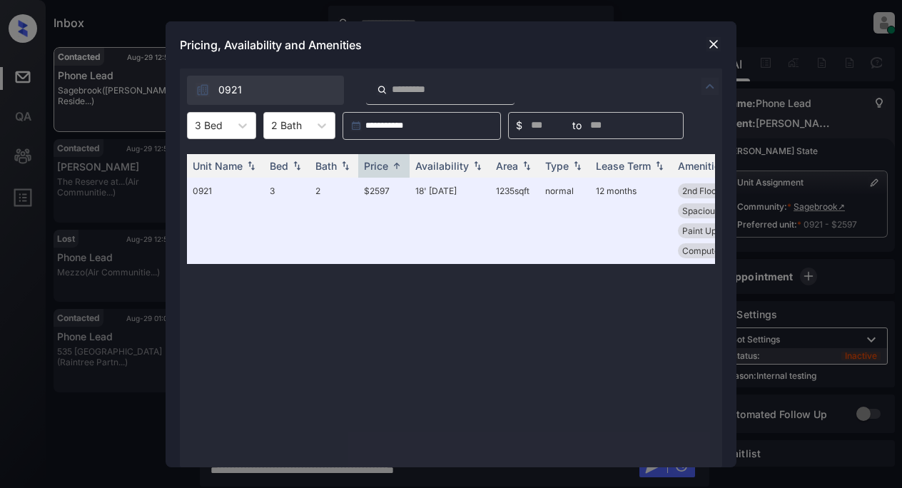
click at [711, 46] on img at bounding box center [713, 44] width 14 height 14
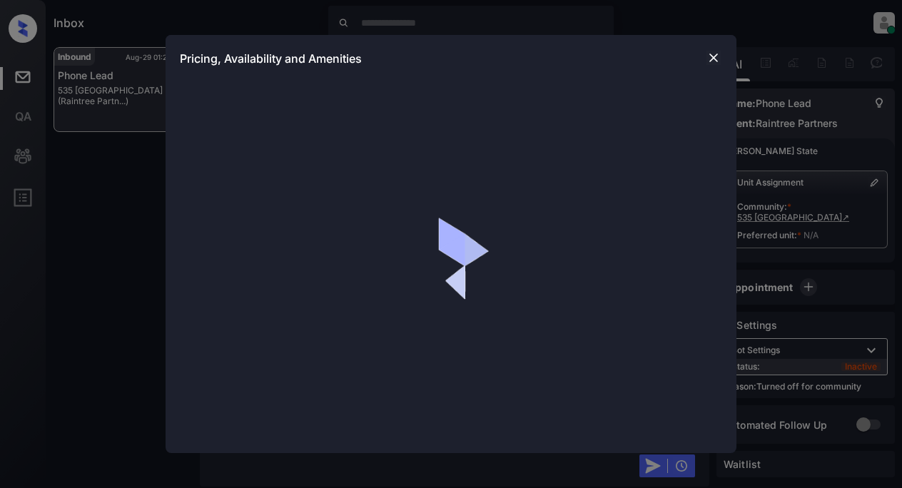
scroll to position [4444, 0]
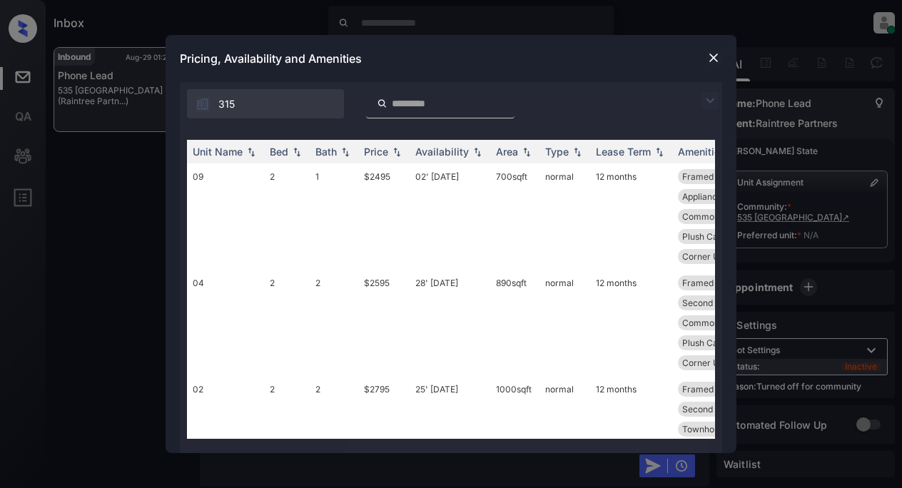
click at [711, 99] on img at bounding box center [709, 100] width 17 height 17
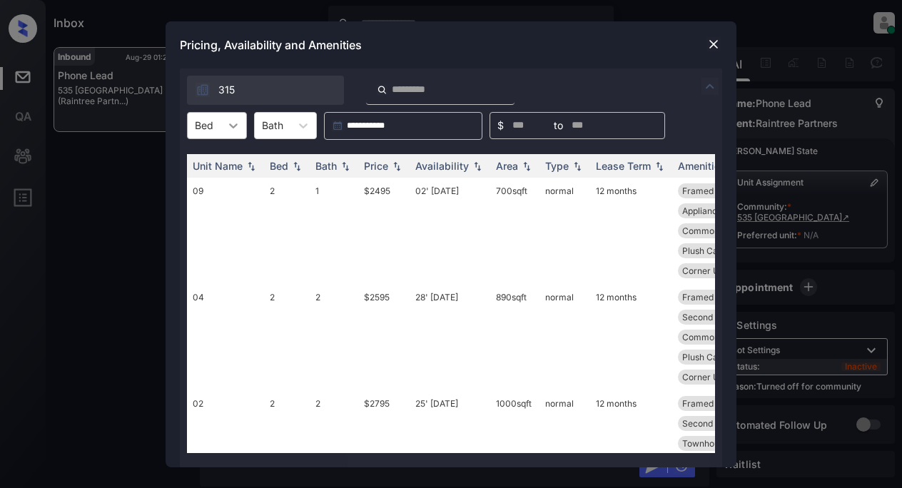
click at [233, 129] on icon at bounding box center [233, 125] width 14 height 14
click at [205, 162] on div "2" at bounding box center [217, 161] width 60 height 26
click at [373, 163] on div "Price" at bounding box center [376, 166] width 24 height 12
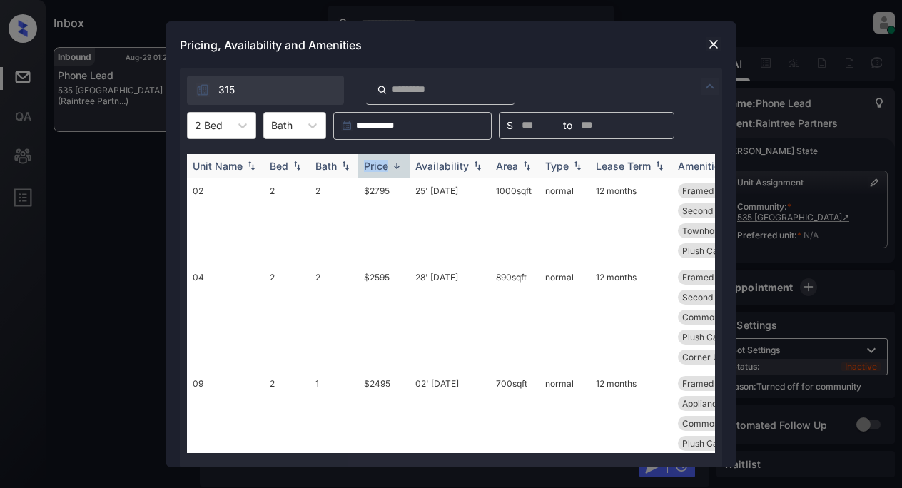
click at [373, 163] on div "Price" at bounding box center [376, 166] width 24 height 12
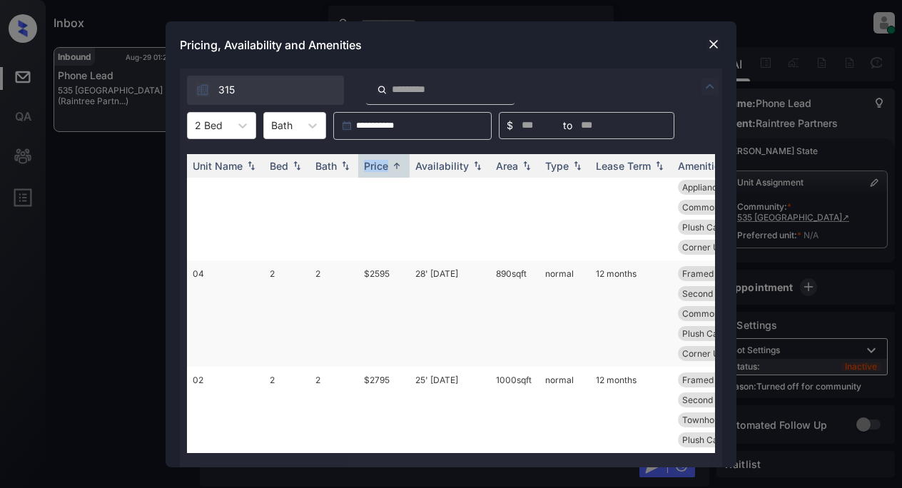
scroll to position [34, 0]
click at [284, 168] on div "Bed" at bounding box center [279, 166] width 19 height 12
click at [347, 176] on th "Bath" at bounding box center [334, 166] width 49 height 24
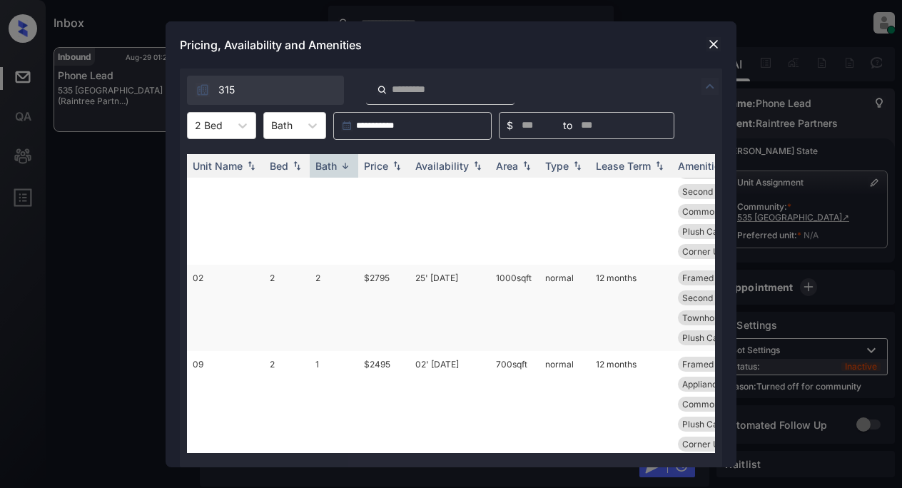
scroll to position [0, 0]
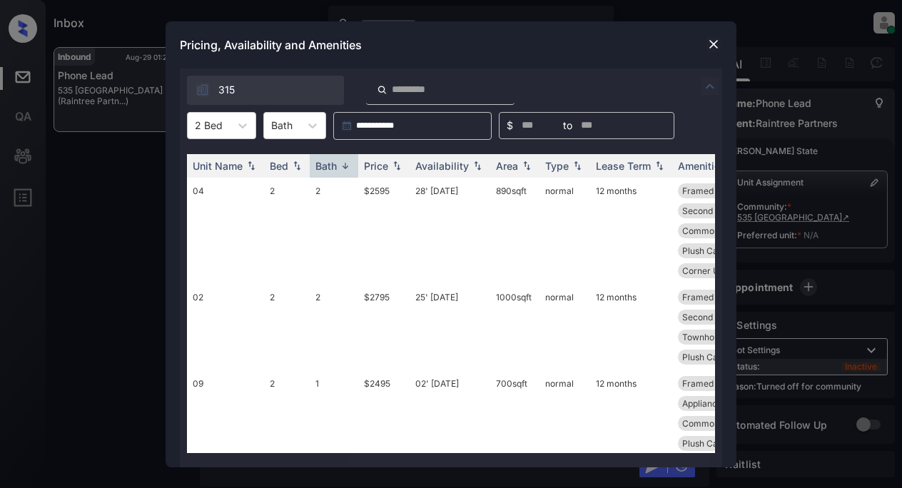
click at [711, 45] on img at bounding box center [713, 44] width 14 height 14
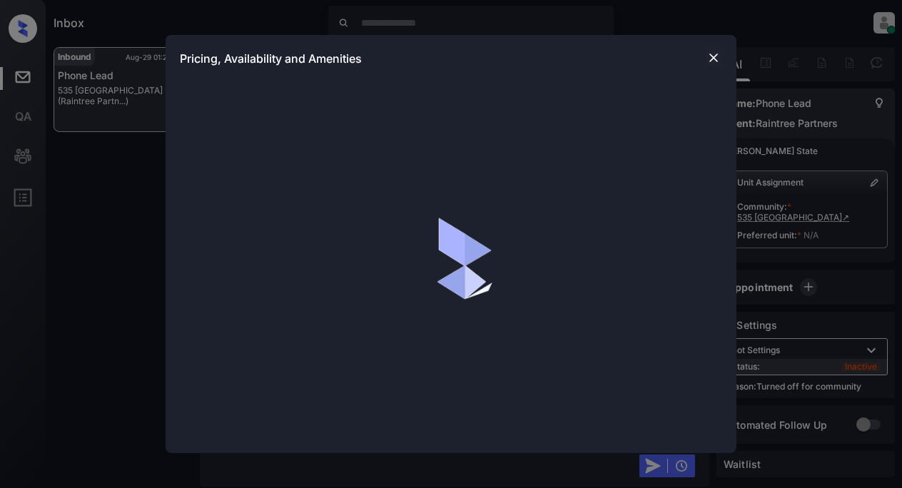
scroll to position [4373, 0]
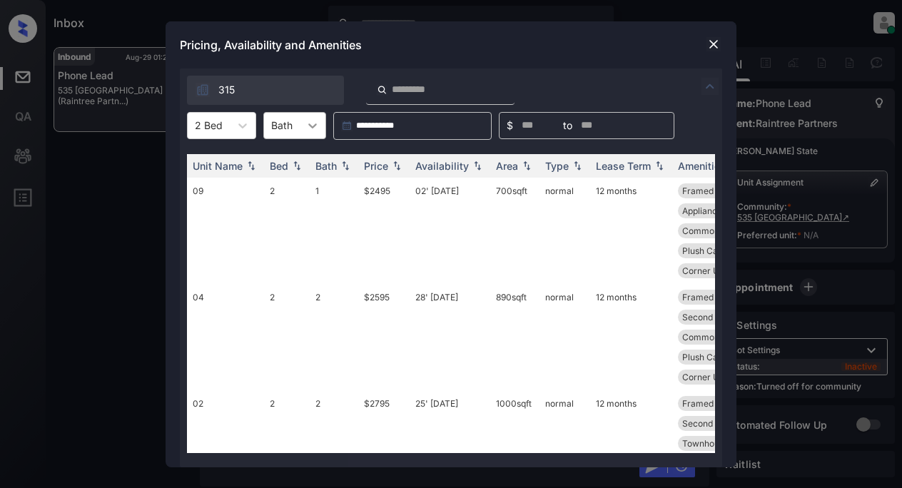
click at [310, 123] on icon at bounding box center [312, 125] width 14 height 14
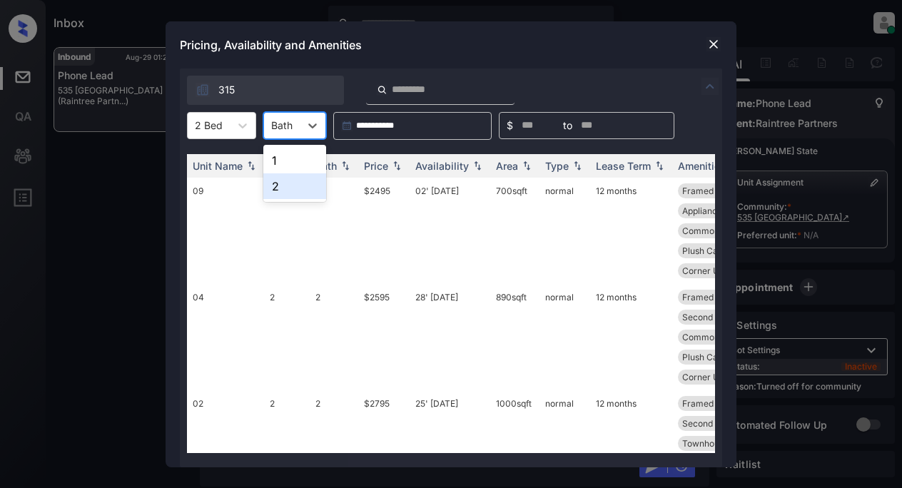
click at [273, 191] on div "2" at bounding box center [294, 186] width 63 height 26
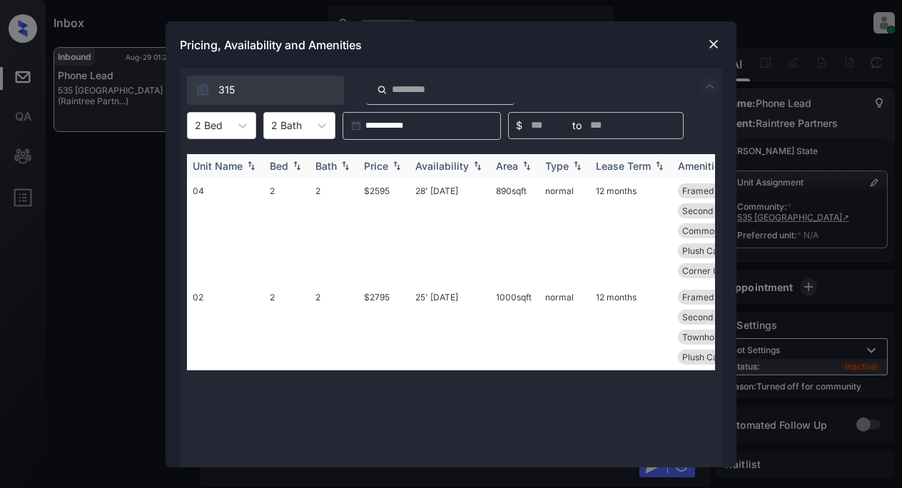
click at [387, 163] on div "Price" at bounding box center [376, 166] width 24 height 12
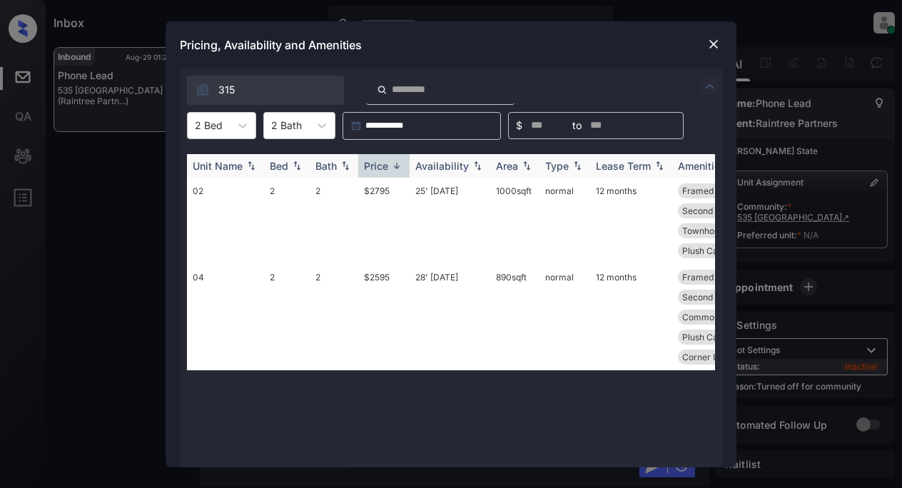
click at [387, 163] on div "Price" at bounding box center [376, 166] width 24 height 12
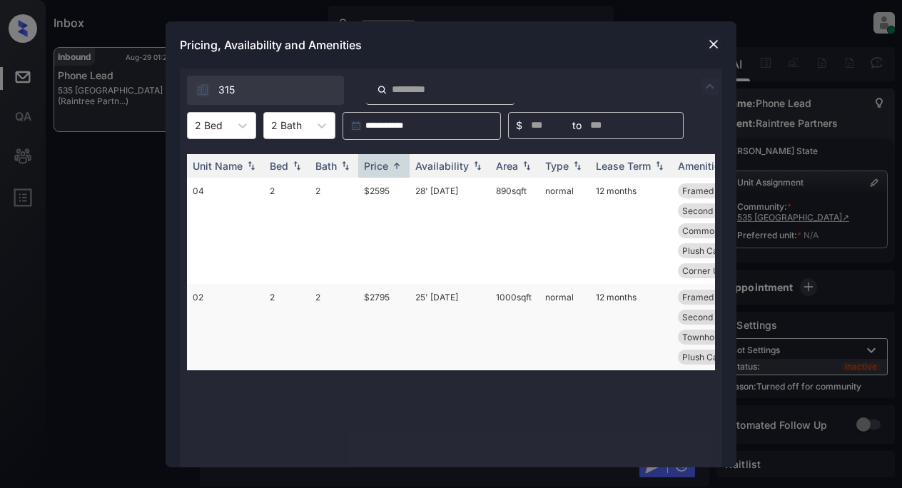
click at [375, 297] on td "$2795" at bounding box center [383, 327] width 51 height 86
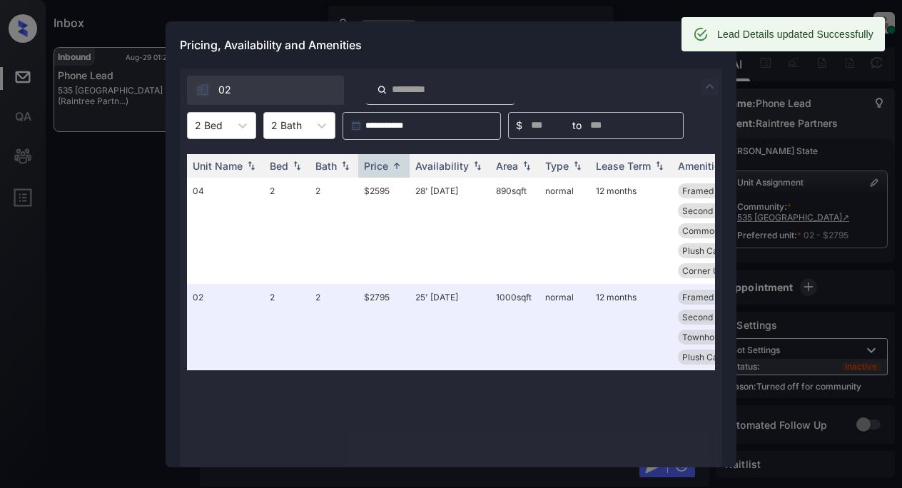
click at [548, 51] on div "Pricing, Availability and Amenities" at bounding box center [451, 44] width 571 height 47
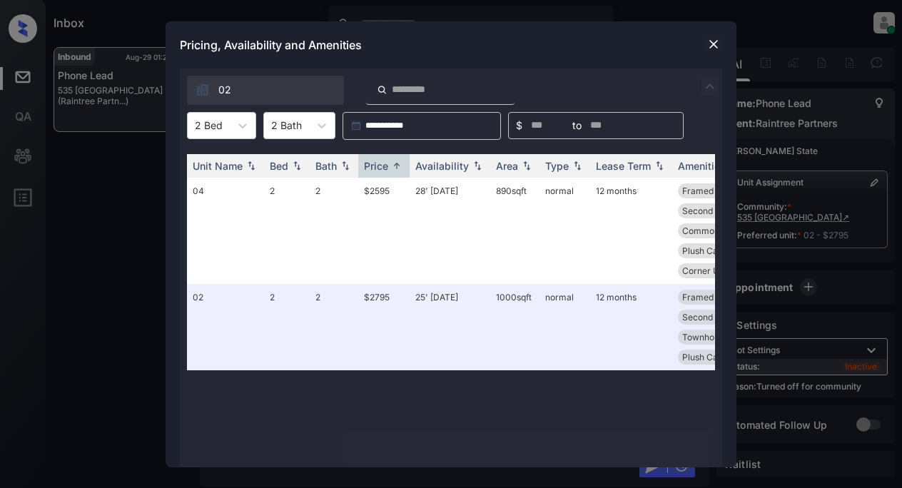
click at [709, 44] on img at bounding box center [713, 44] width 14 height 14
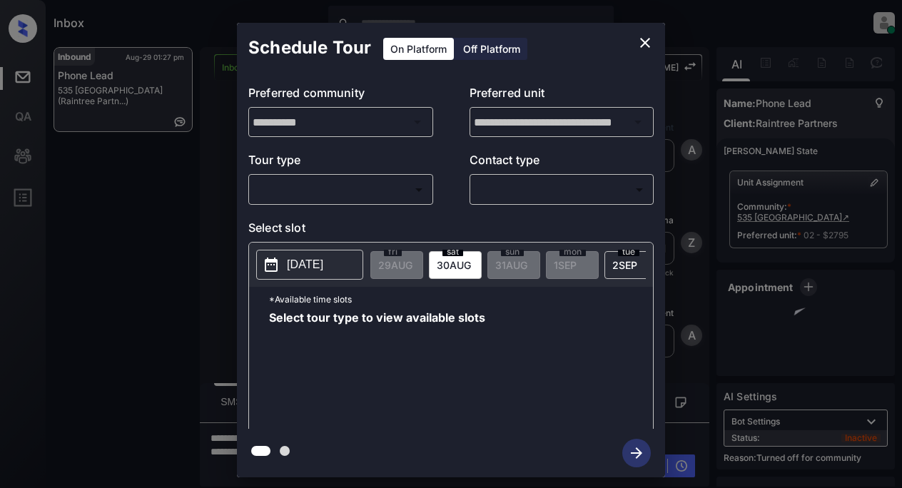
scroll to position [2682, 0]
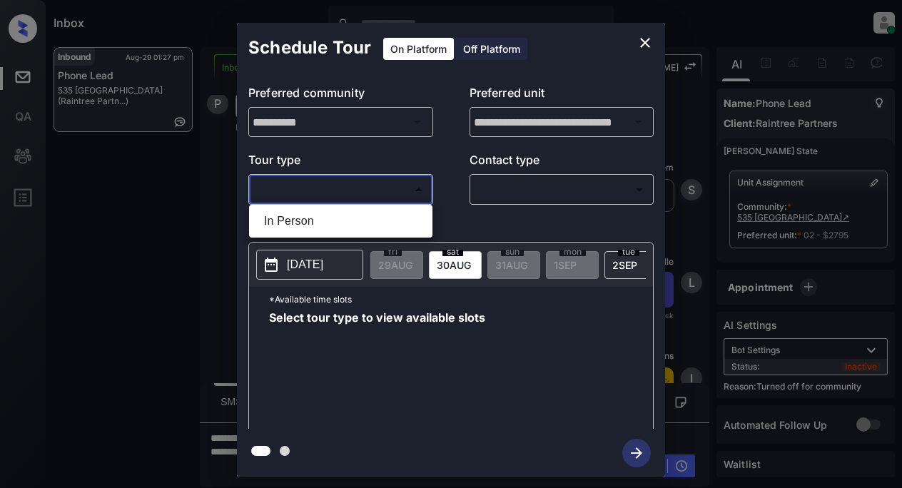
click at [371, 197] on body "Inbox Lyzzelle [PERSON_NAME] Online Set yourself offline Set yourself on break …" at bounding box center [451, 244] width 902 height 488
click at [301, 220] on li "In Person" at bounding box center [341, 221] width 176 height 26
type input "********"
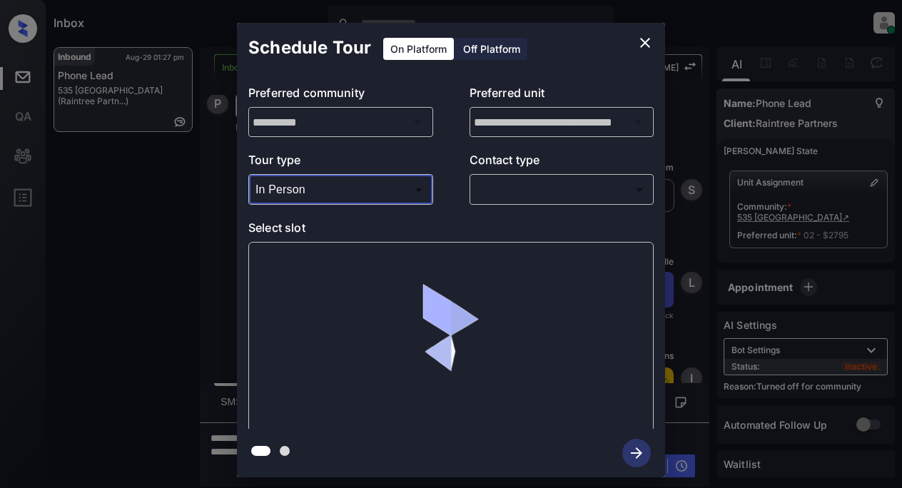
click at [482, 193] on body "Inbox Lyzzelle [PERSON_NAME] Online Set yourself offline Set yourself on break …" at bounding box center [451, 244] width 902 height 488
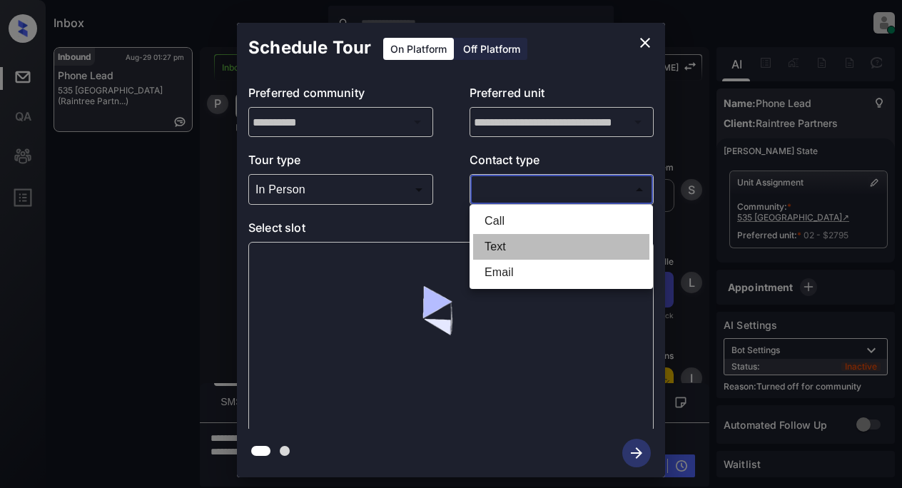
click at [498, 248] on li "Text" at bounding box center [561, 247] width 176 height 26
type input "****"
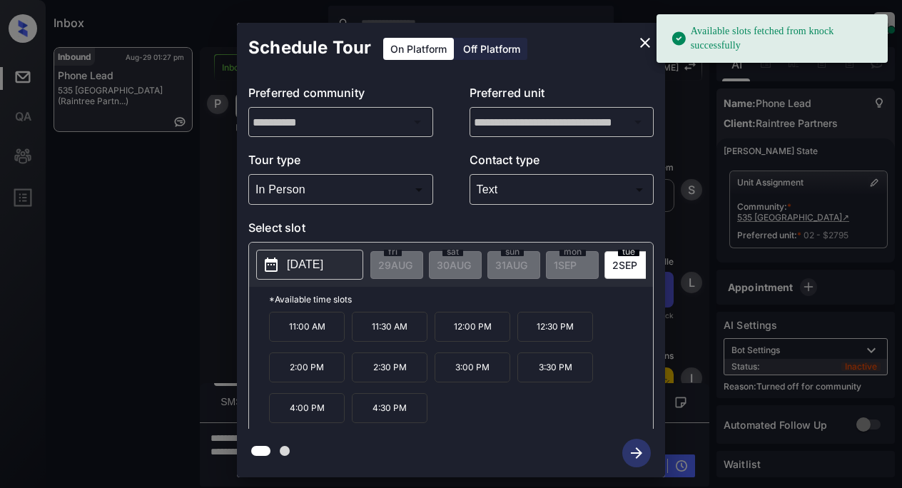
click at [315, 266] on p "[DATE]" at bounding box center [305, 264] width 36 height 17
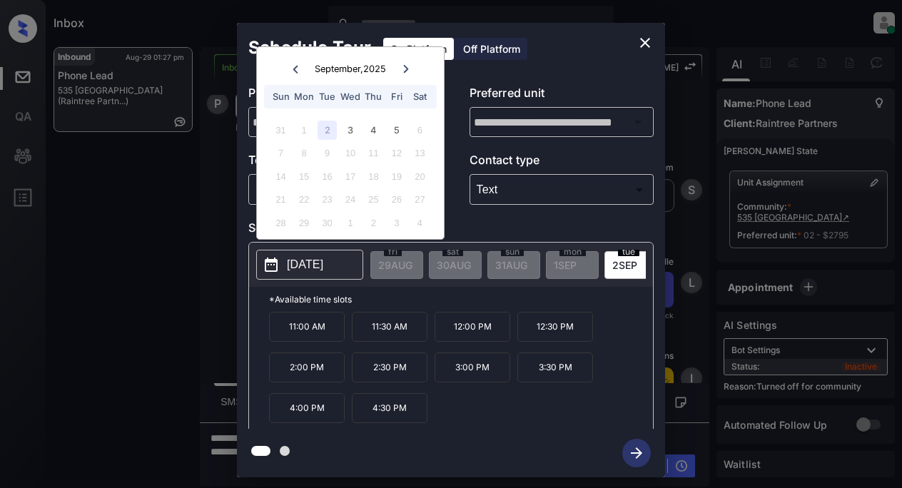
click at [293, 69] on icon at bounding box center [295, 69] width 5 height 8
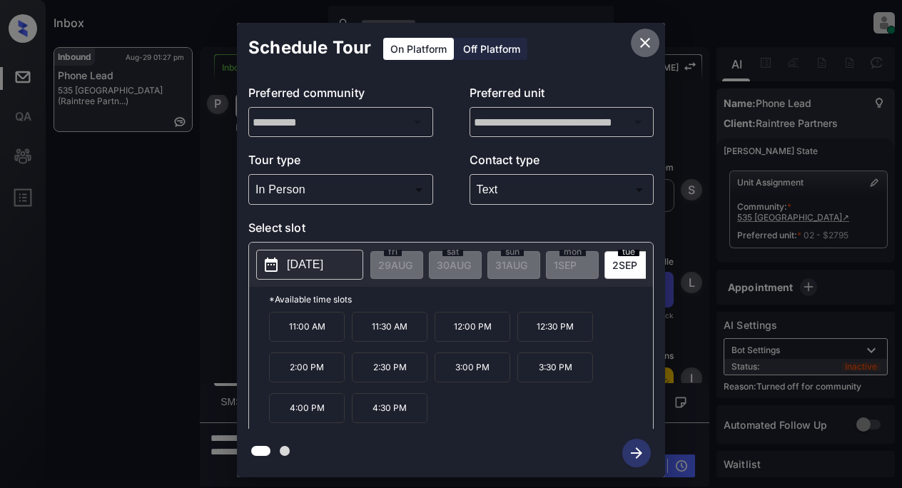
click at [637, 37] on icon "close" at bounding box center [644, 42] width 17 height 17
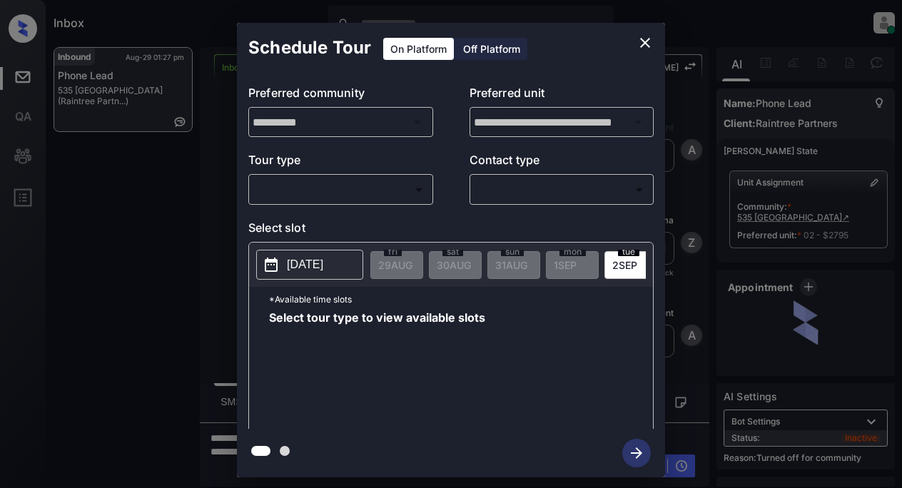
scroll to position [2682, 0]
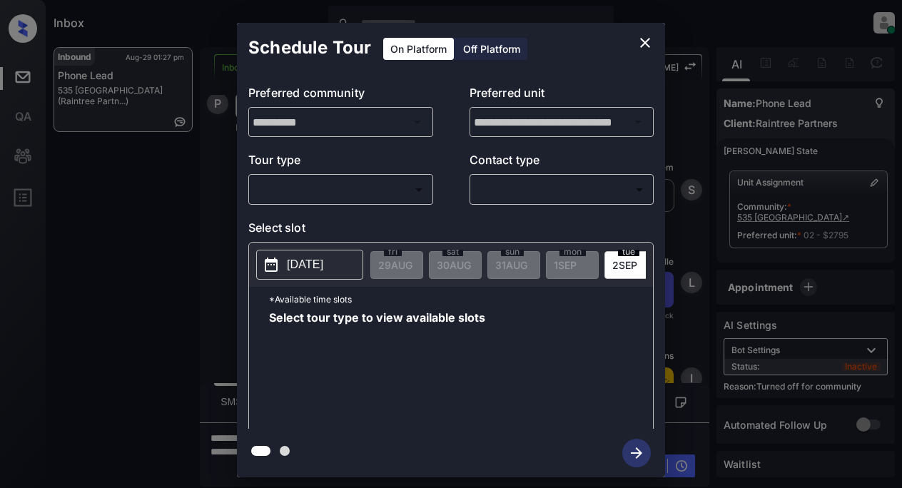
click at [373, 182] on body "Inbox Lyzzelle [PERSON_NAME] Online Set yourself offline Set yourself on break …" at bounding box center [451, 244] width 902 height 488
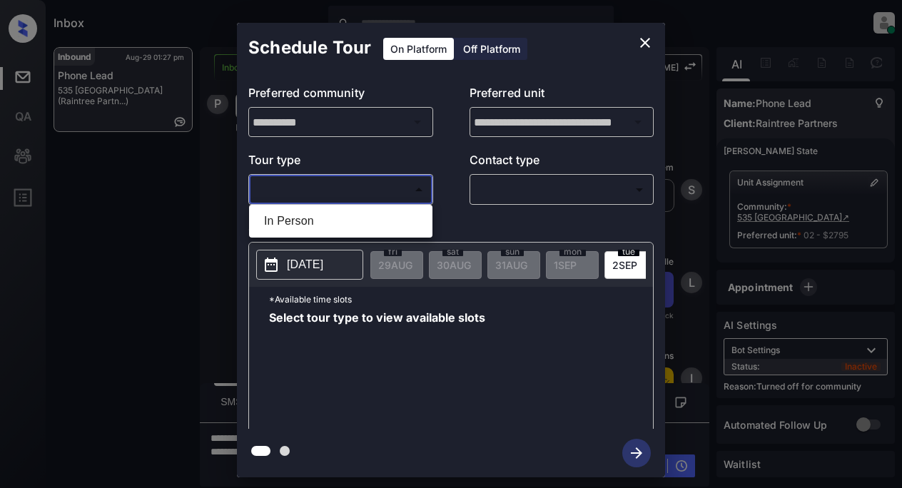
drag, startPoint x: 320, startPoint y: 220, endPoint x: 400, endPoint y: 203, distance: 81.9
click at [324, 218] on li "In Person" at bounding box center [341, 221] width 176 height 26
type input "********"
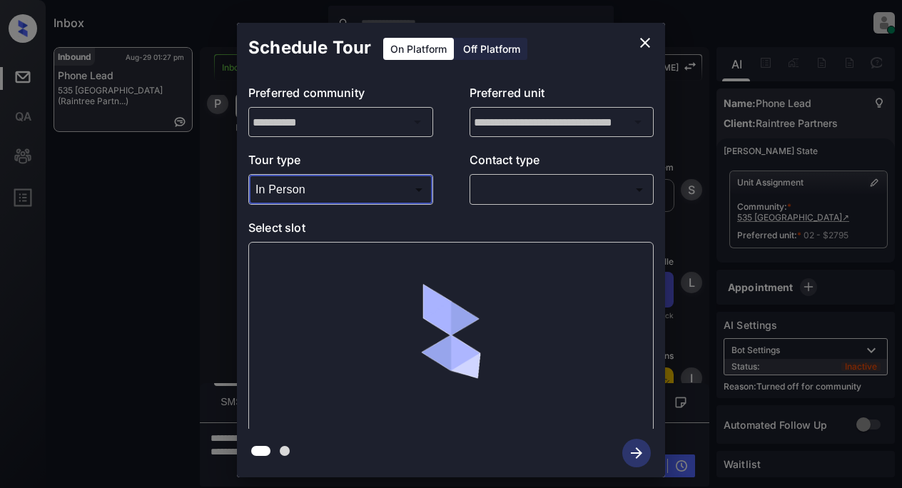
click at [494, 186] on body "Inbox Lyzzelle [PERSON_NAME] Online Set yourself offline Set yourself on break …" at bounding box center [451, 244] width 902 height 488
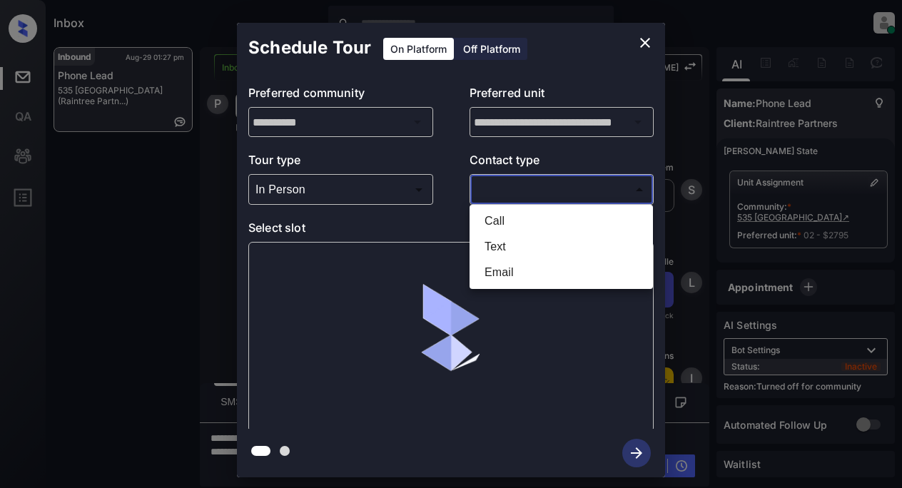
click at [505, 244] on li "Text" at bounding box center [561, 247] width 176 height 26
type input "****"
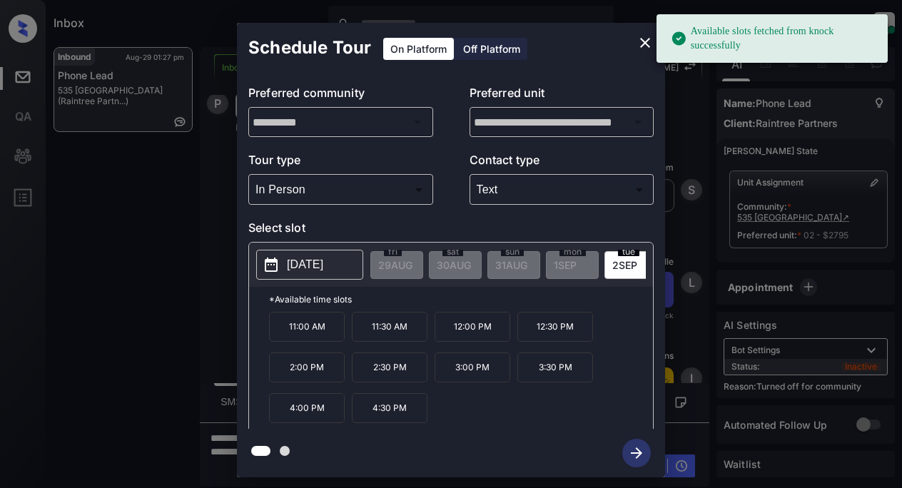
click at [286, 264] on button "[DATE]" at bounding box center [309, 265] width 107 height 30
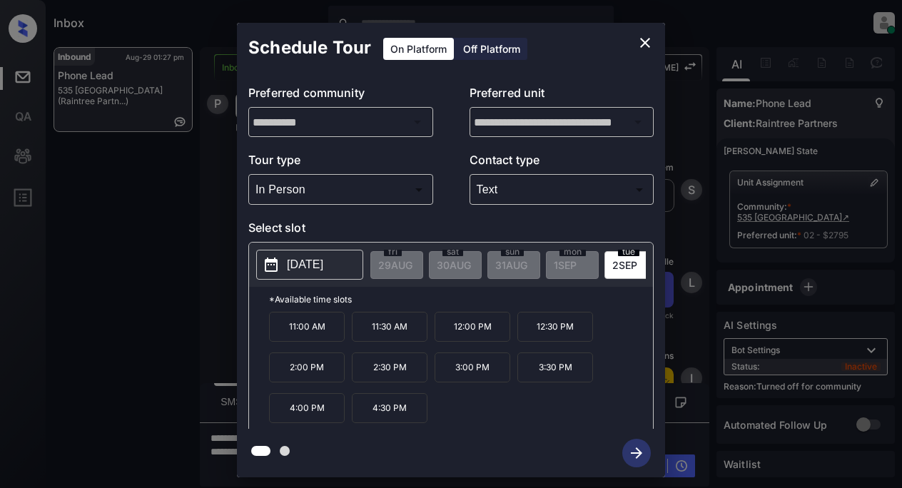
click at [319, 273] on p "[DATE]" at bounding box center [305, 264] width 36 height 17
click at [646, 43] on icon "close" at bounding box center [645, 43] width 10 height 10
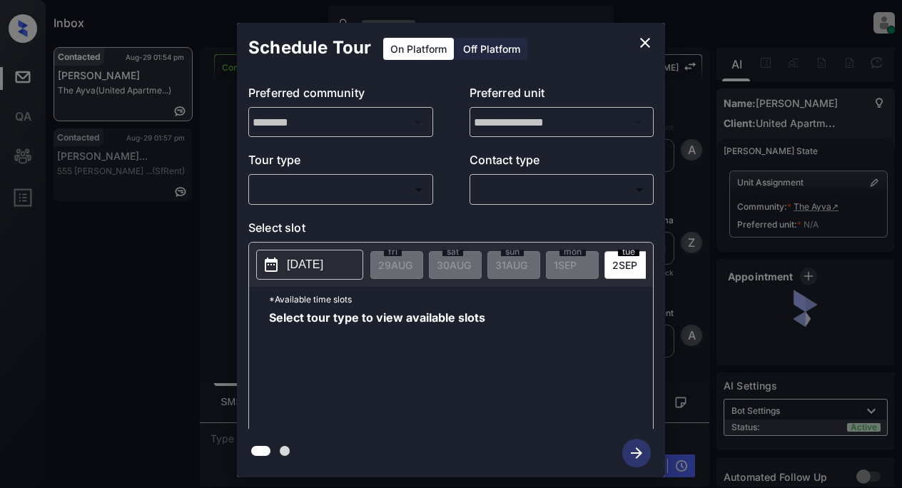
scroll to position [499, 0]
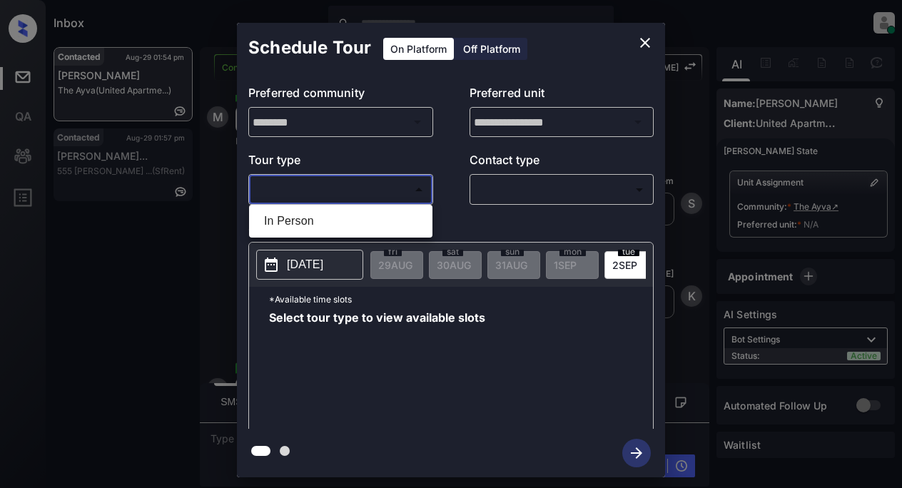
click at [336, 191] on body "Inbox Lyzzelle [PERSON_NAME] Online Set yourself offline Set yourself on break …" at bounding box center [451, 244] width 902 height 488
click at [303, 220] on li "In Person" at bounding box center [341, 221] width 176 height 26
type input "********"
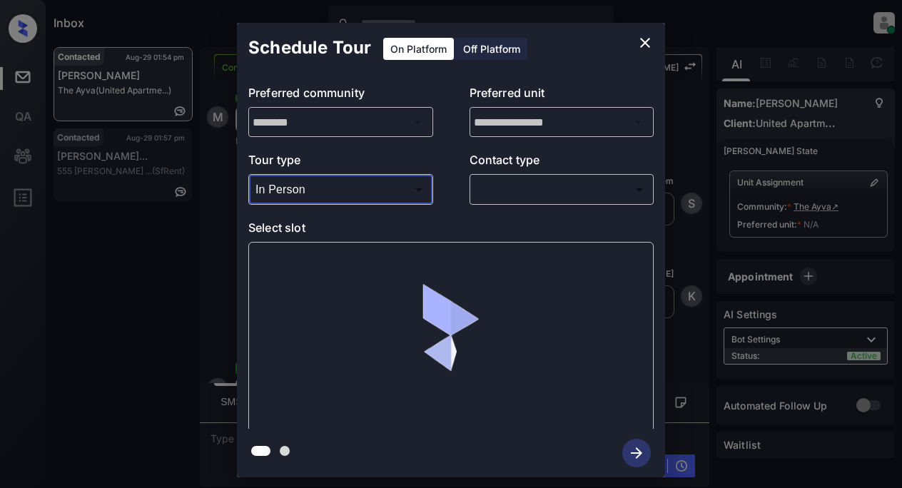
click at [478, 199] on body "Inbox Lyzzelle [PERSON_NAME] Online Set yourself offline Set yourself on break …" at bounding box center [451, 244] width 902 height 488
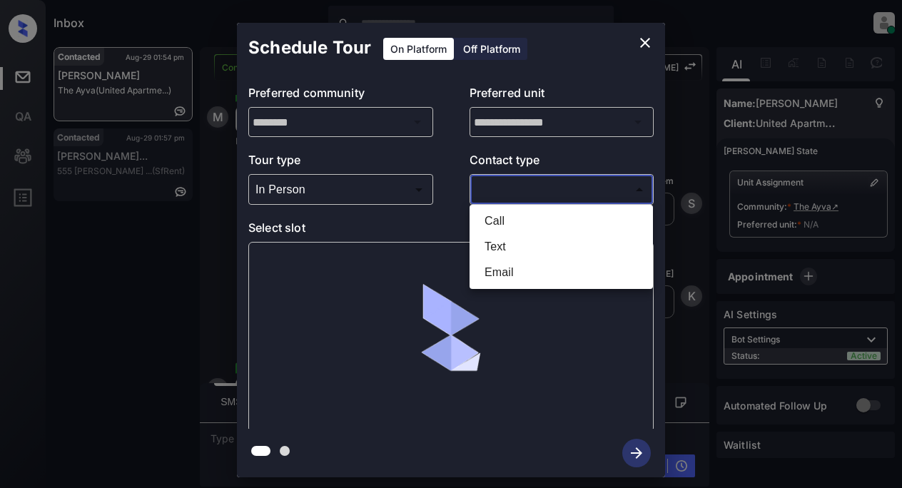
click at [490, 244] on li "Text" at bounding box center [561, 247] width 176 height 26
type input "****"
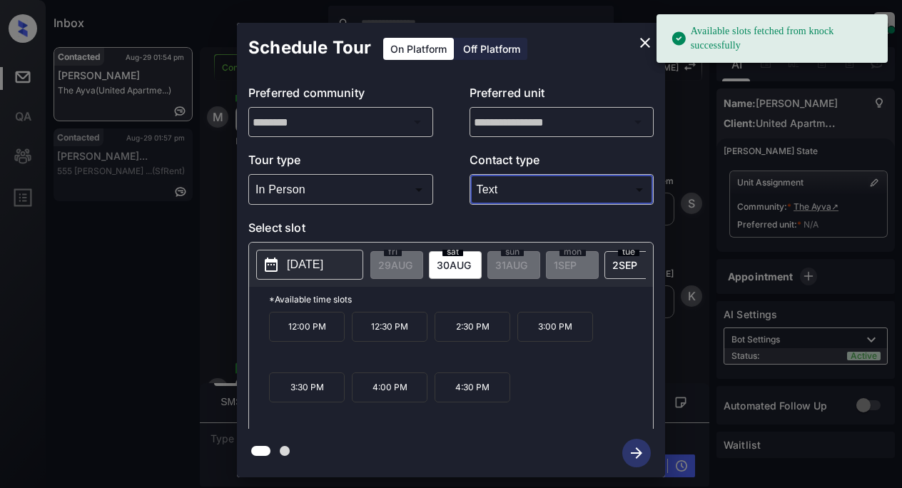
click at [311, 265] on p "[DATE]" at bounding box center [305, 264] width 36 height 17
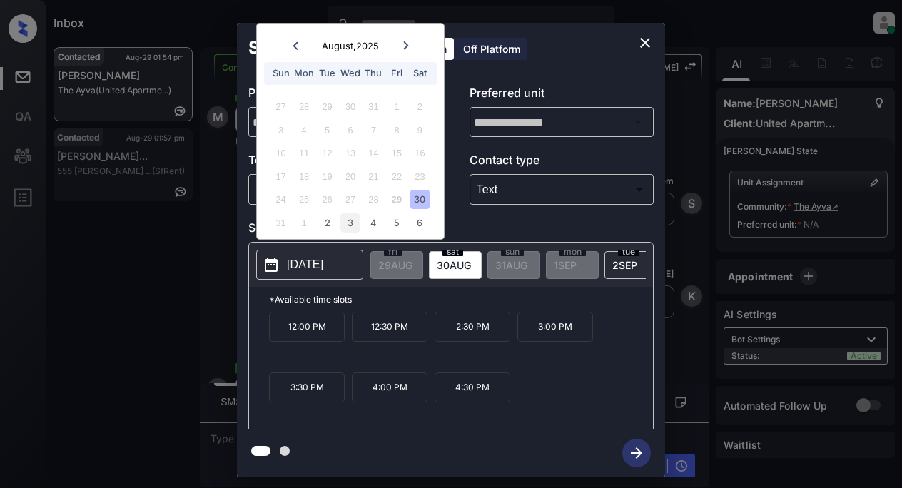
click at [349, 225] on div "3" at bounding box center [349, 222] width 19 height 19
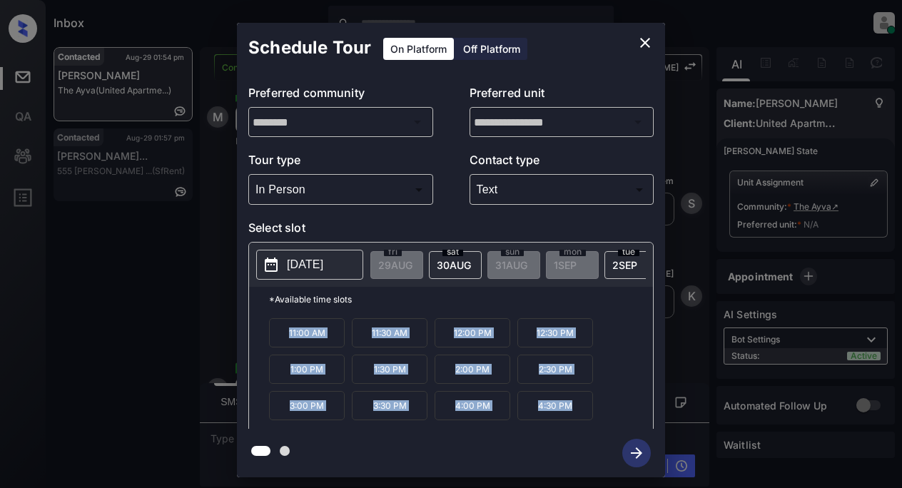
scroll to position [61, 0]
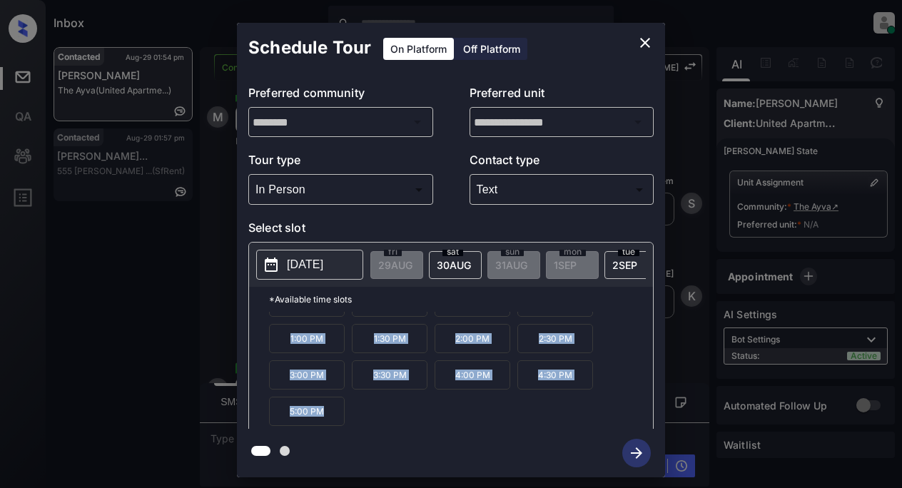
drag, startPoint x: 283, startPoint y: 335, endPoint x: 589, endPoint y: 442, distance: 324.9
click at [589, 442] on div "**********" at bounding box center [451, 250] width 428 height 454
copy div "9:00 AM 9:30 AM 10:00 AM 10:30 AM 11:00 AM 11:30 AM 12:00 PM 12:30 PM 1:00 PM 1…"
click at [639, 44] on icon "close" at bounding box center [644, 42] width 17 height 17
